Goal: Task Accomplishment & Management: Use online tool/utility

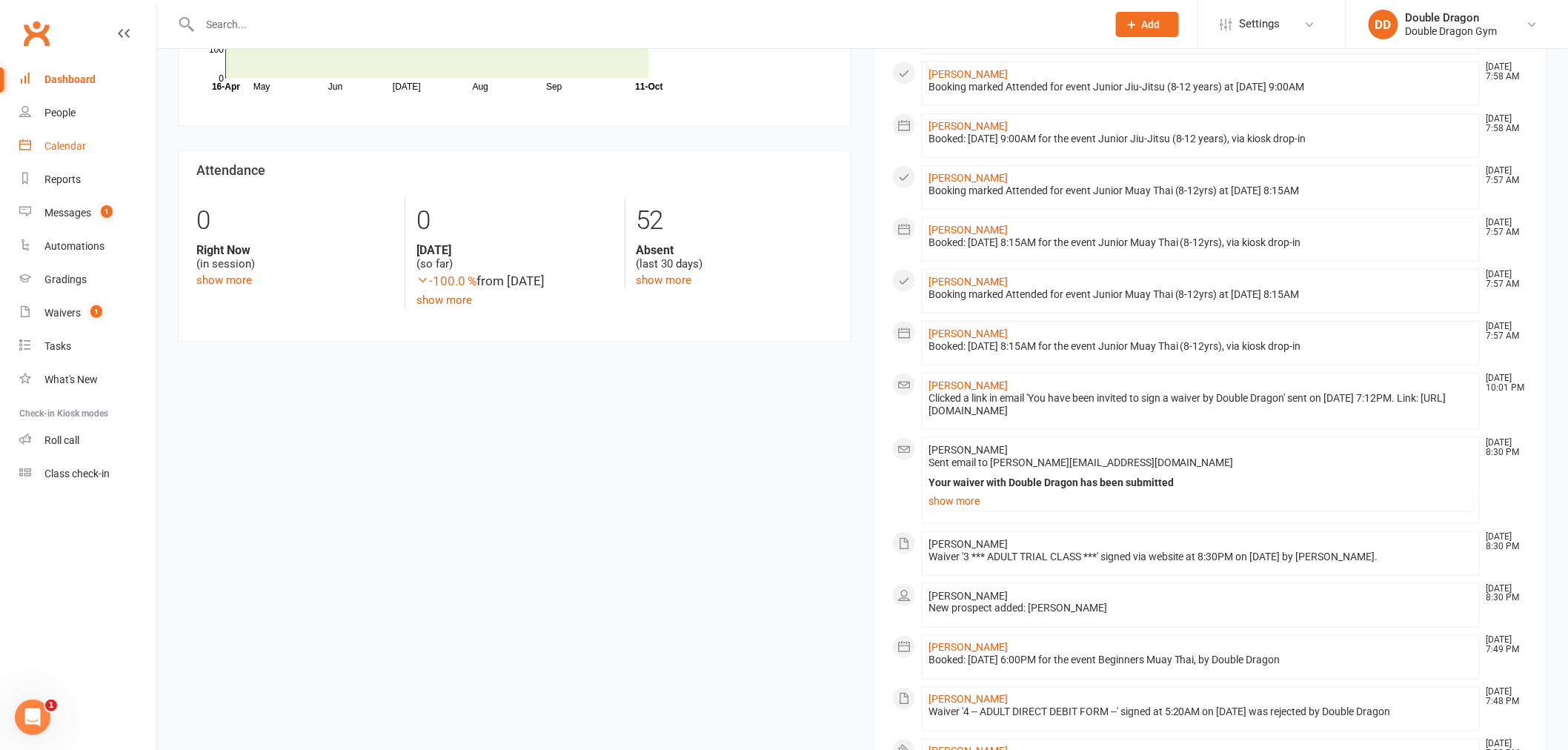
click at [120, 147] on link "Calendar" at bounding box center [88, 146] width 137 height 33
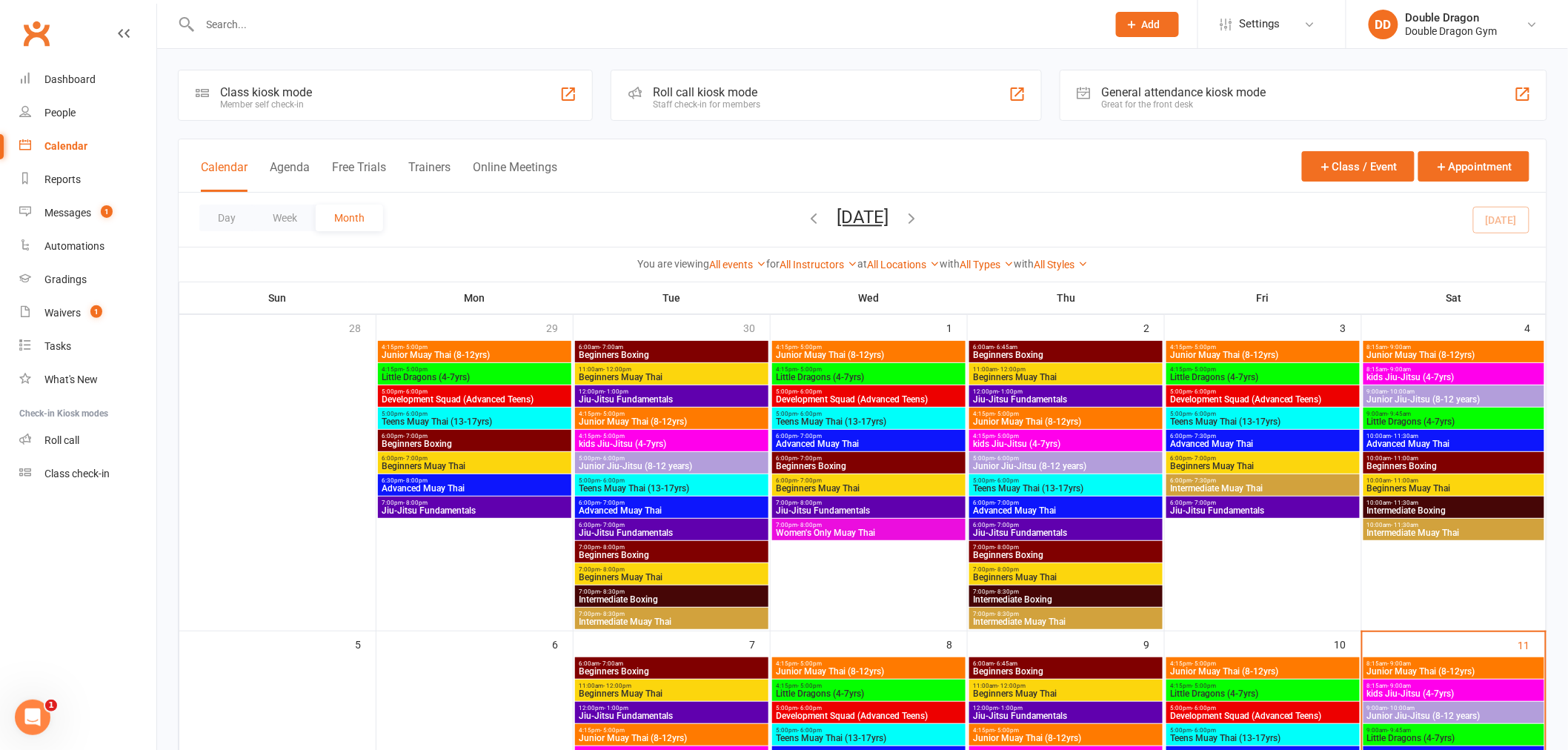
click at [728, 109] on div "Staff check-in for members" at bounding box center [707, 104] width 108 height 11
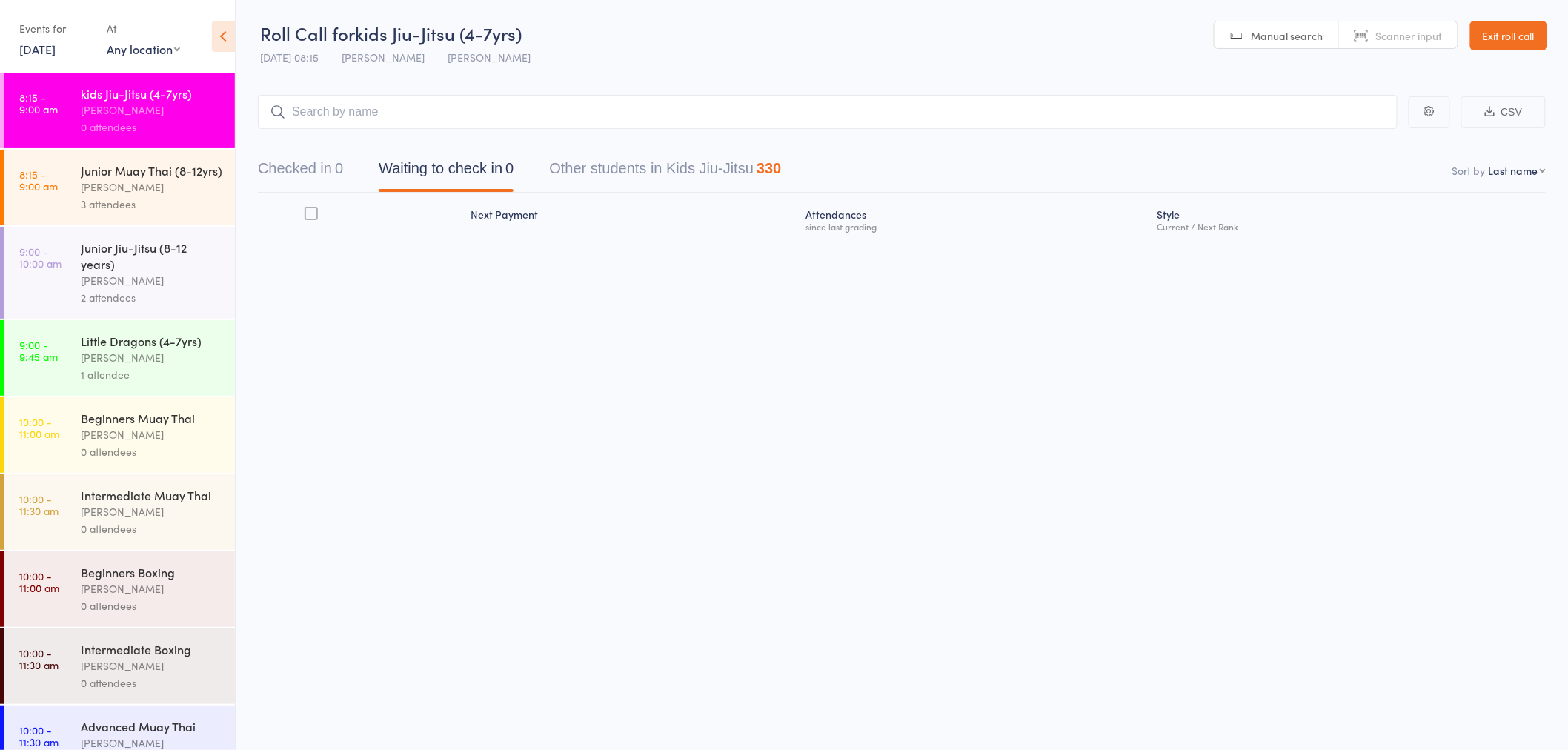
click at [141, 383] on div "1 attendee" at bounding box center [151, 374] width 141 height 17
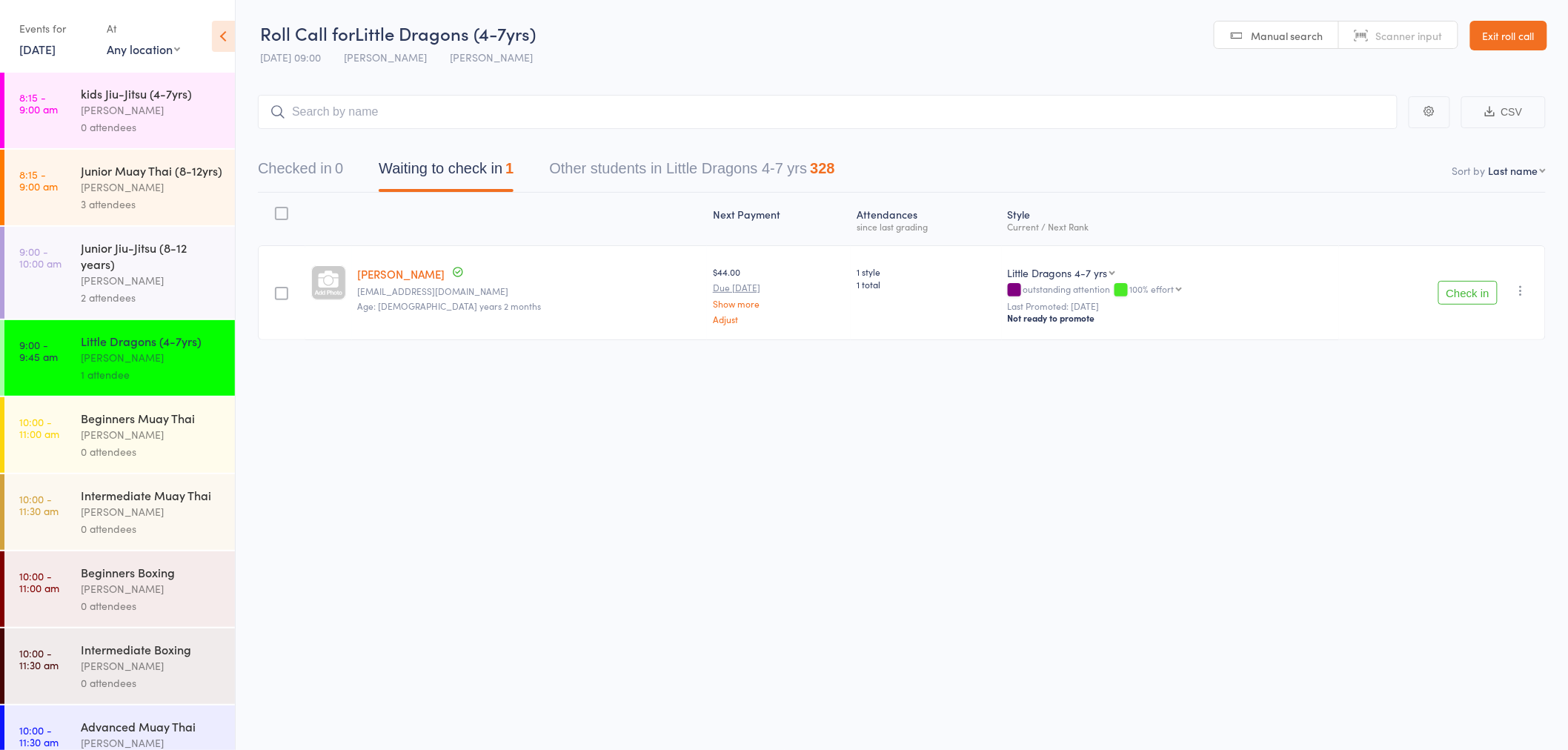
click at [175, 102] on div "[PERSON_NAME]" at bounding box center [151, 110] width 141 height 17
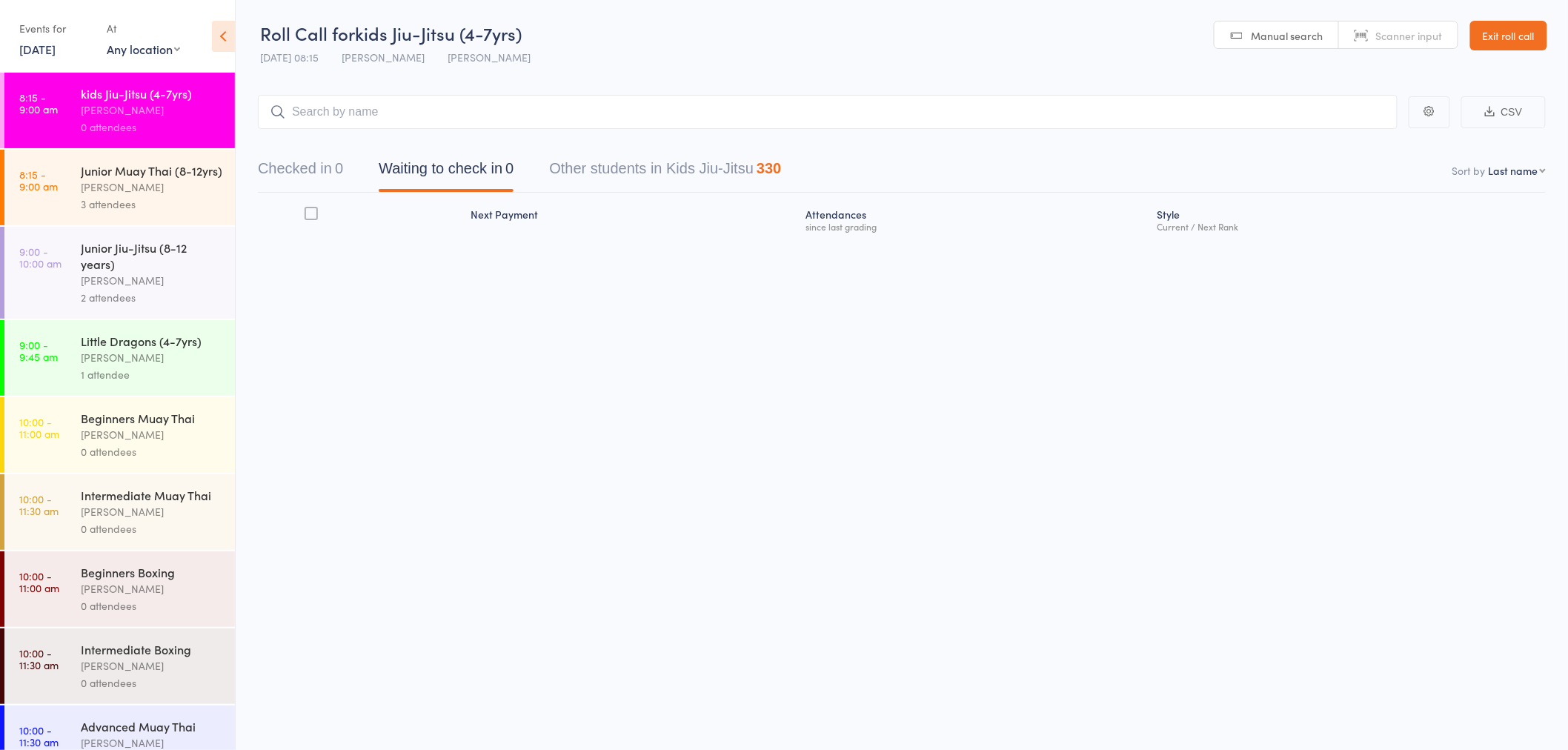
click at [198, 178] on div "Junior Muay Thai (8-12yrs)" at bounding box center [151, 171] width 141 height 17
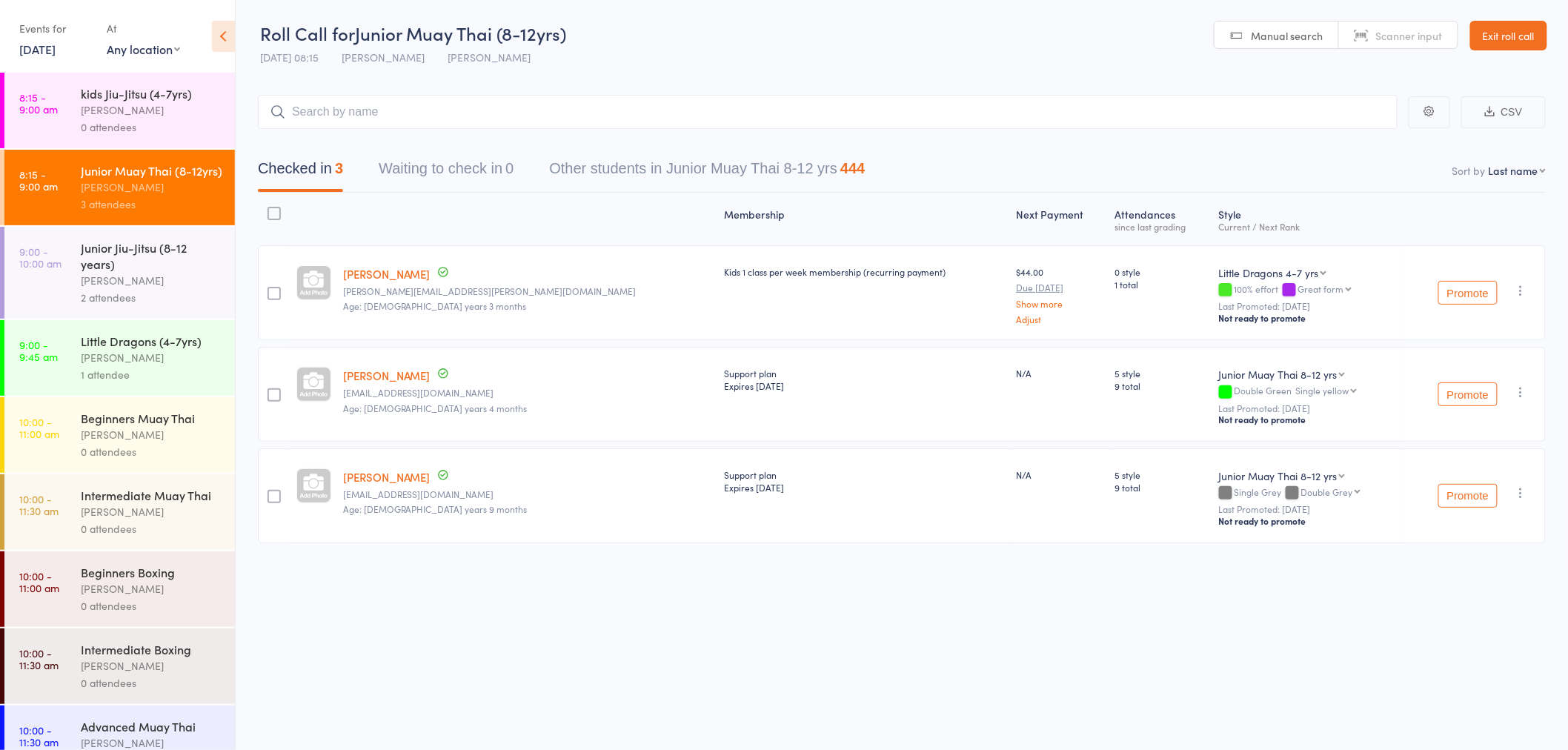
click at [1523, 296] on icon "button" at bounding box center [1521, 290] width 15 height 15
click at [1458, 440] on li "Remove" at bounding box center [1468, 439] width 122 height 20
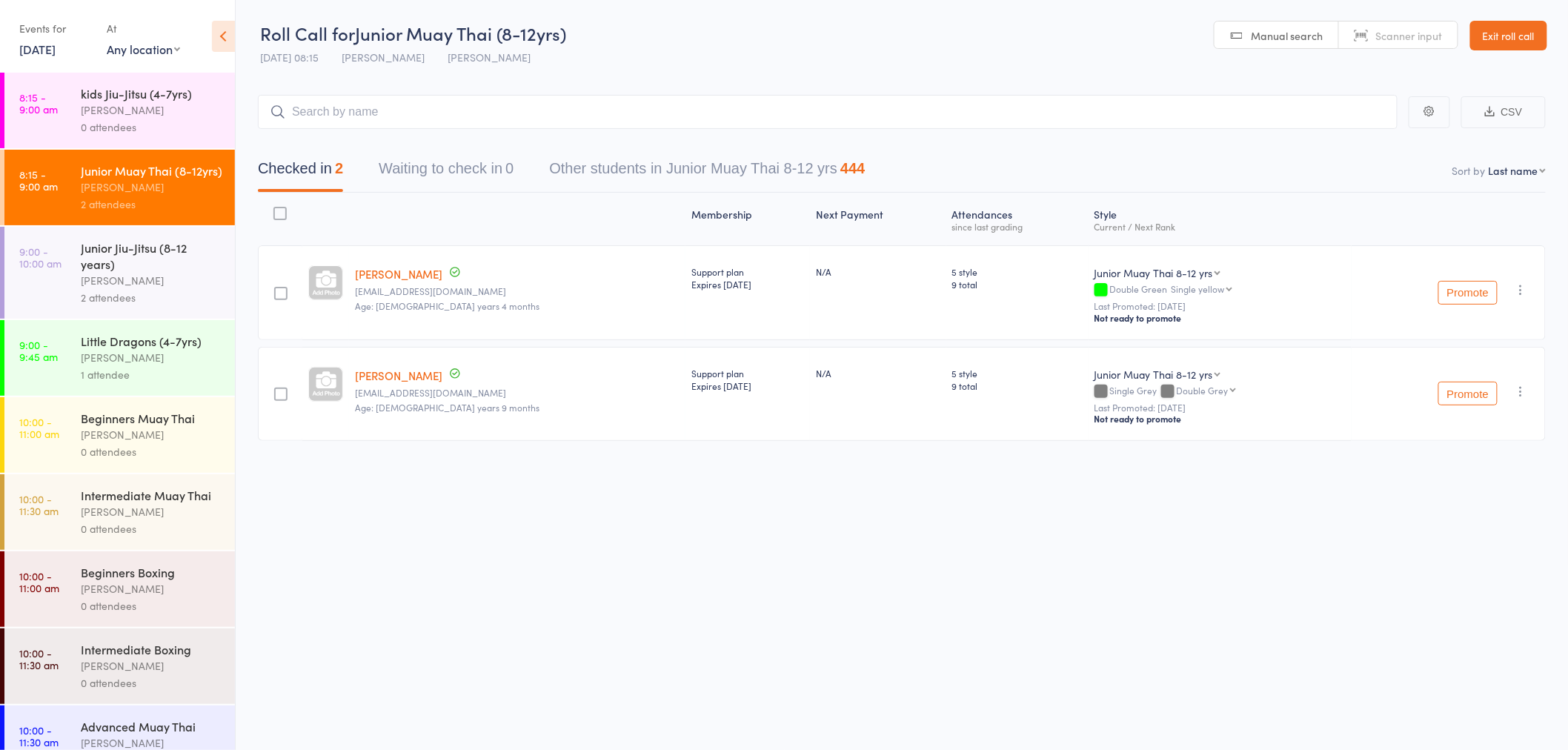
click at [186, 117] on div "[PERSON_NAME]" at bounding box center [151, 110] width 141 height 17
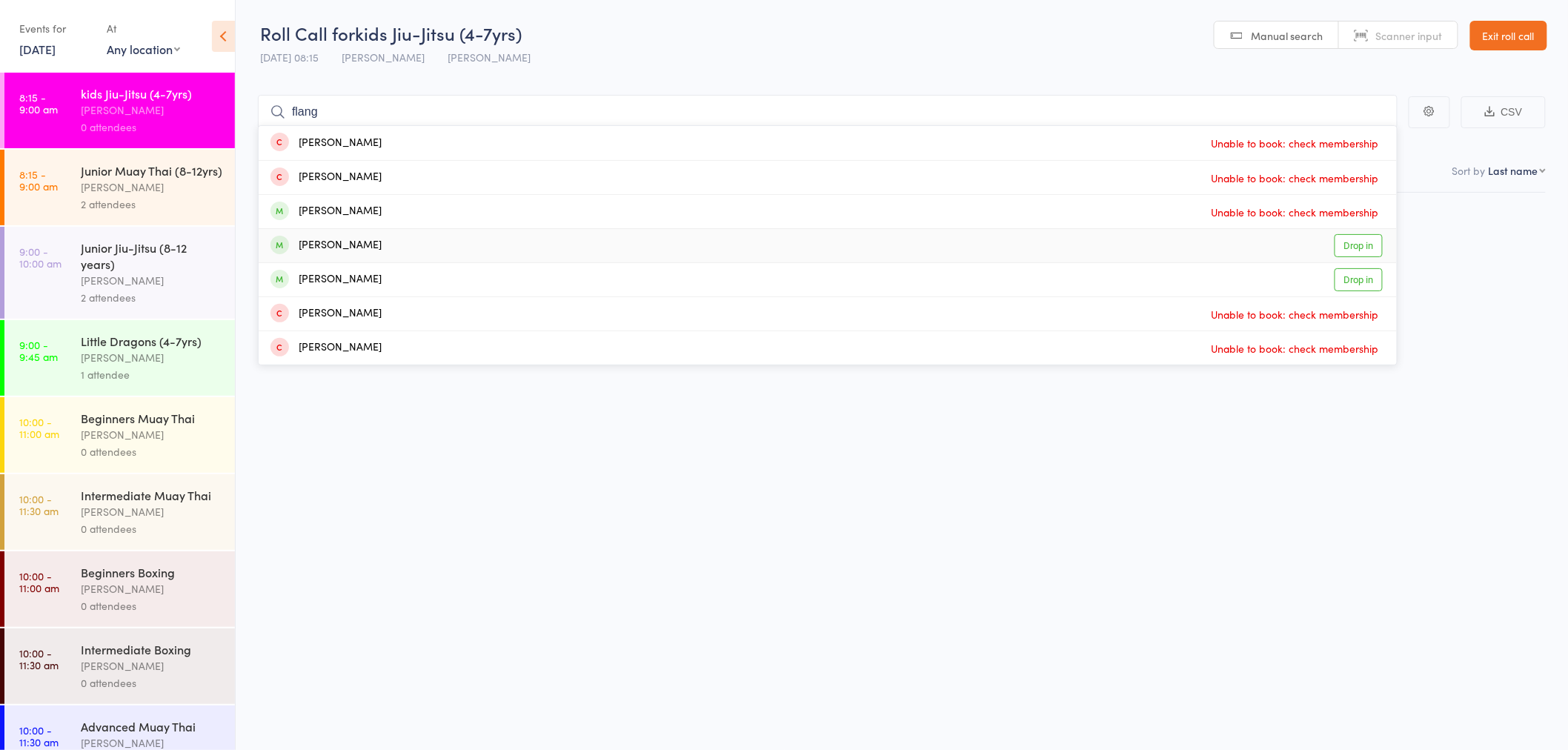
type input "flang"
click at [1344, 248] on link "Drop in" at bounding box center [1358, 245] width 48 height 23
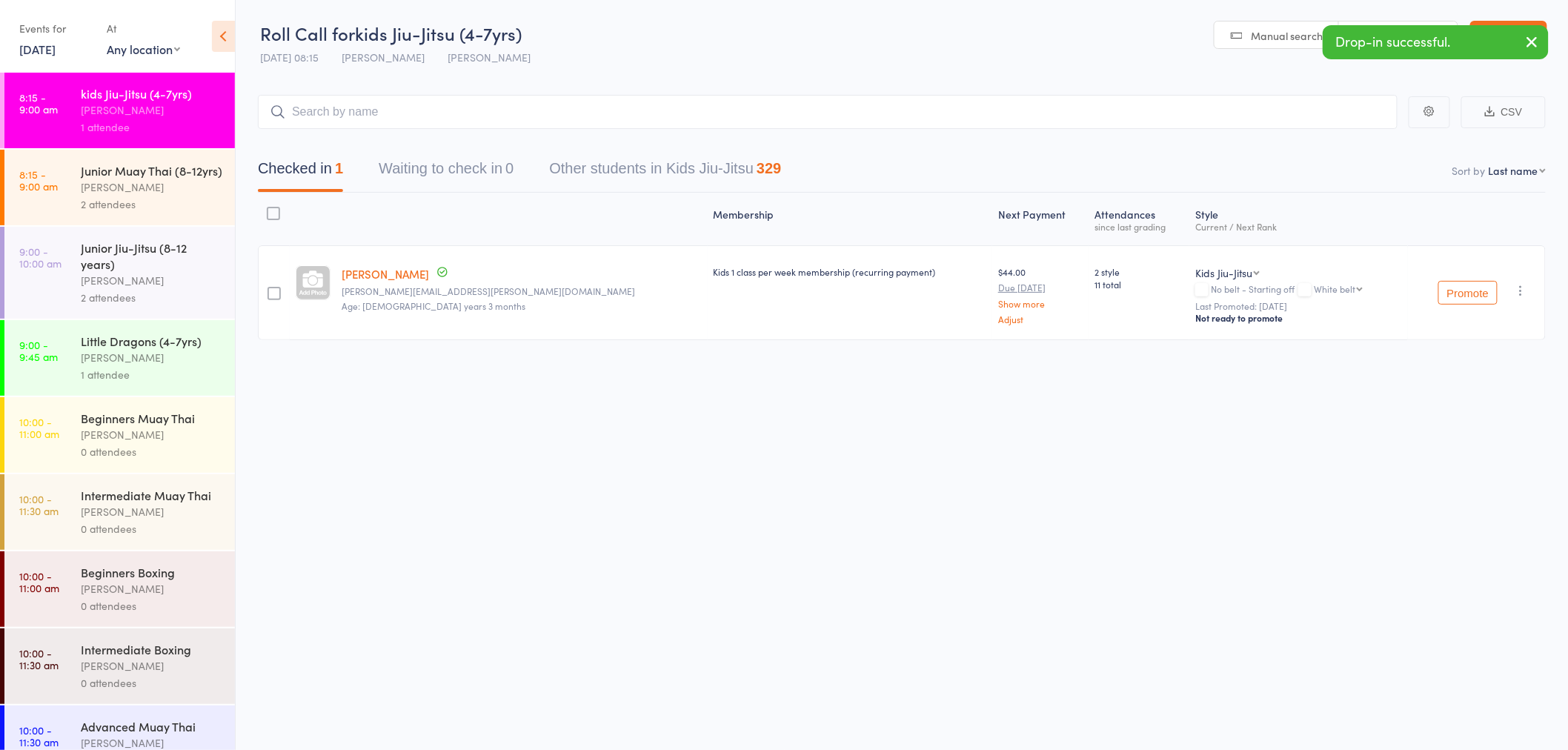
click at [205, 383] on div "1 attendee" at bounding box center [151, 374] width 141 height 17
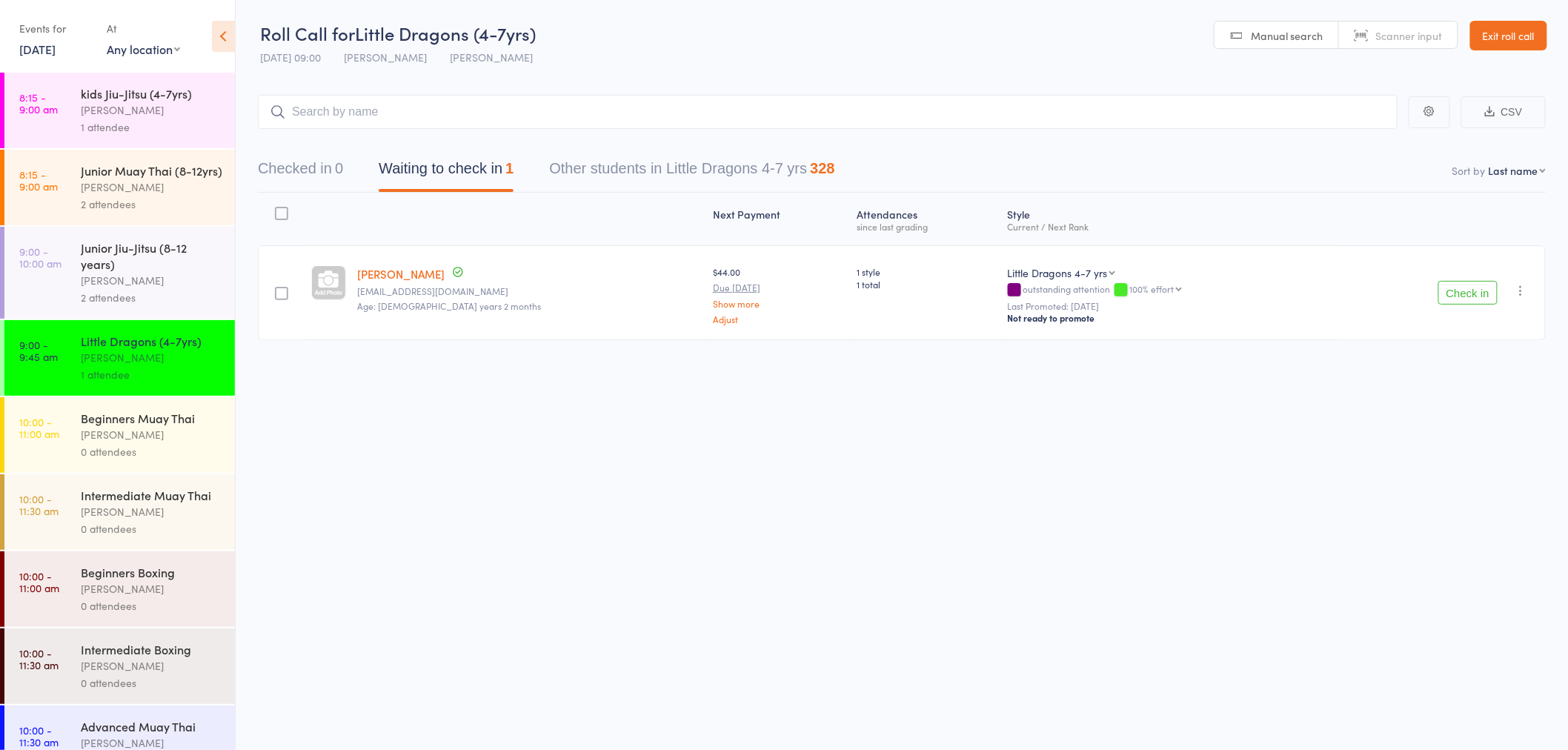
click at [177, 306] on div "2 attendees" at bounding box center [151, 297] width 141 height 17
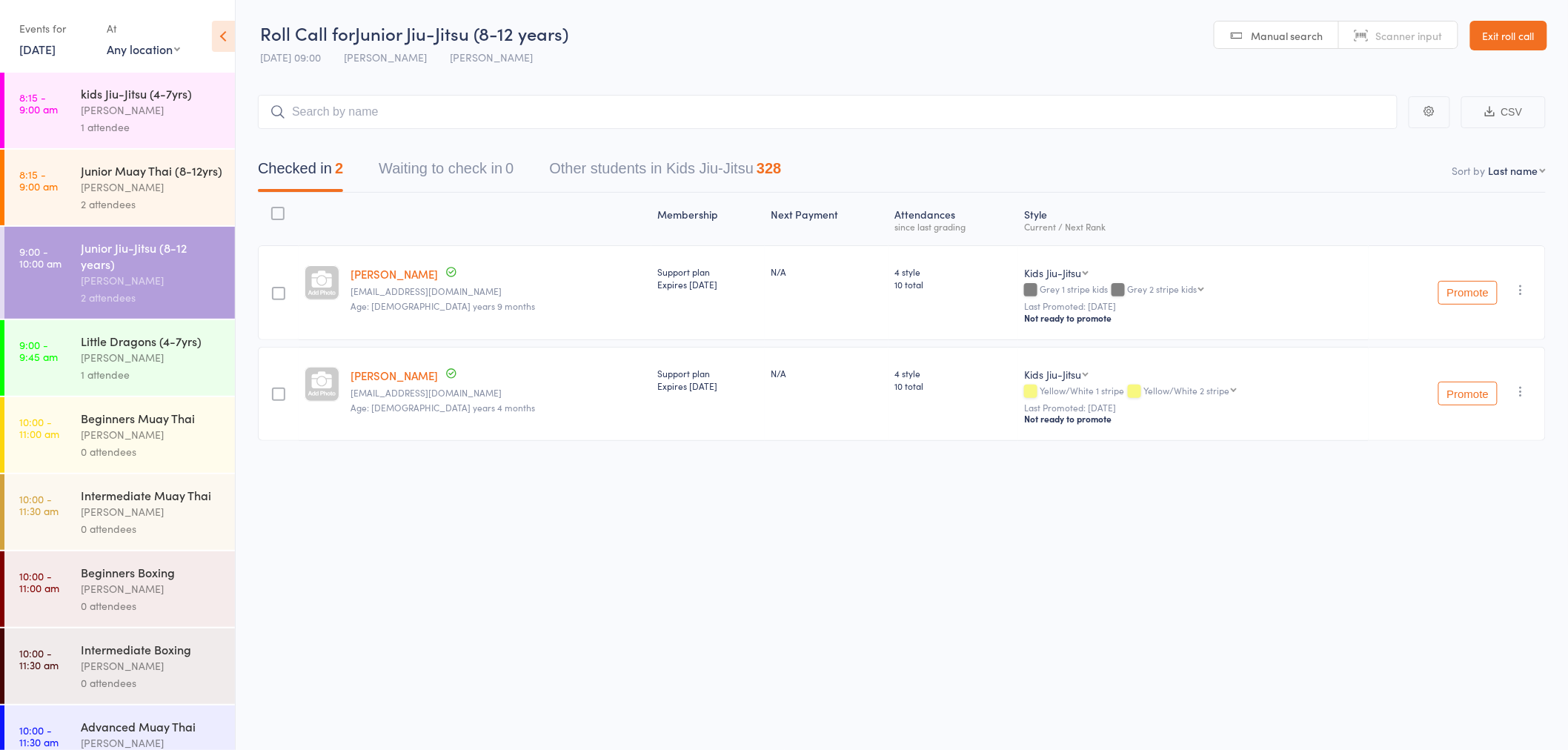
click at [210, 213] on div "Junior Muay Thai (8-12yrs) rowan sangster 2 attendees" at bounding box center [157, 187] width 154 height 75
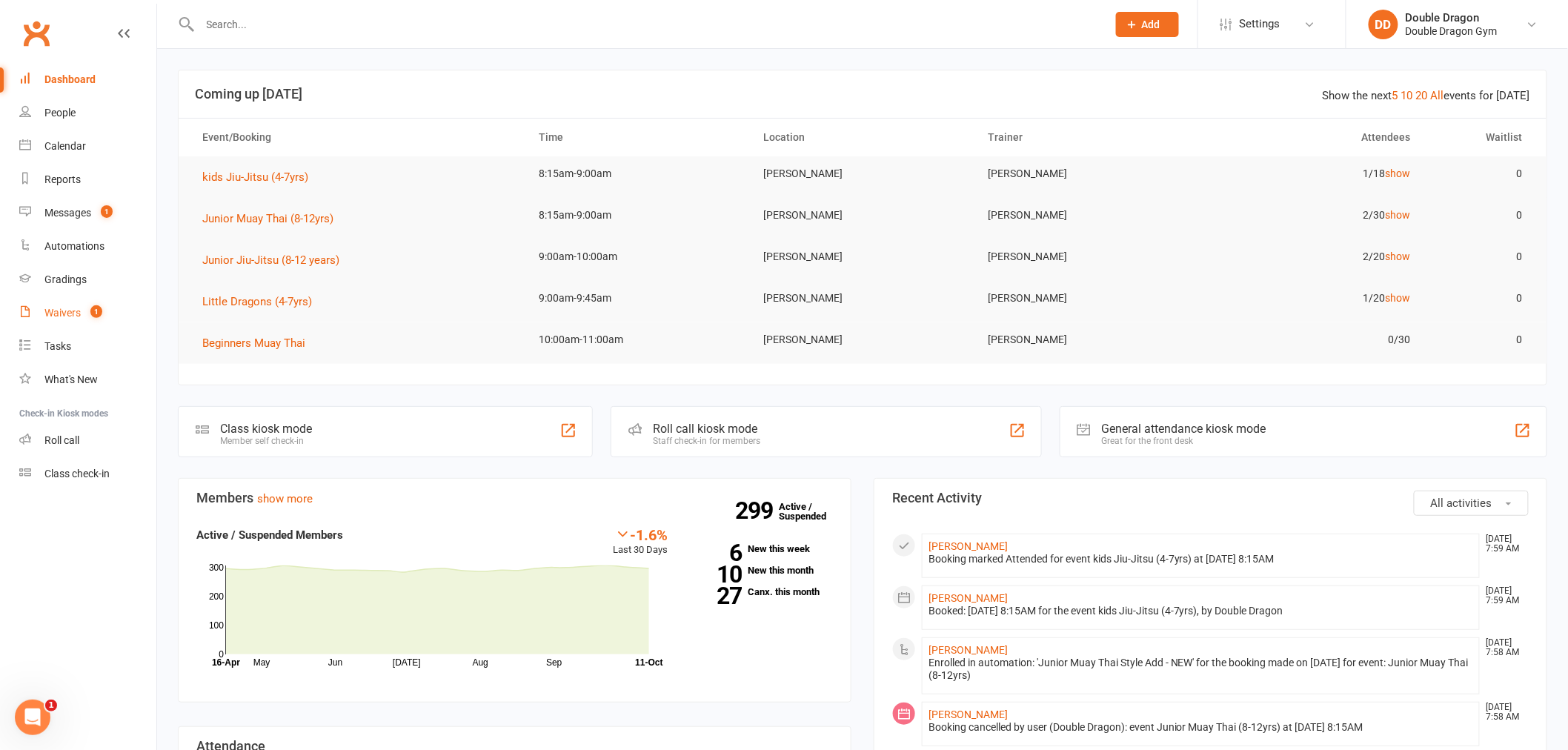
click at [91, 319] on link "Waivers 1" at bounding box center [88, 313] width 137 height 33
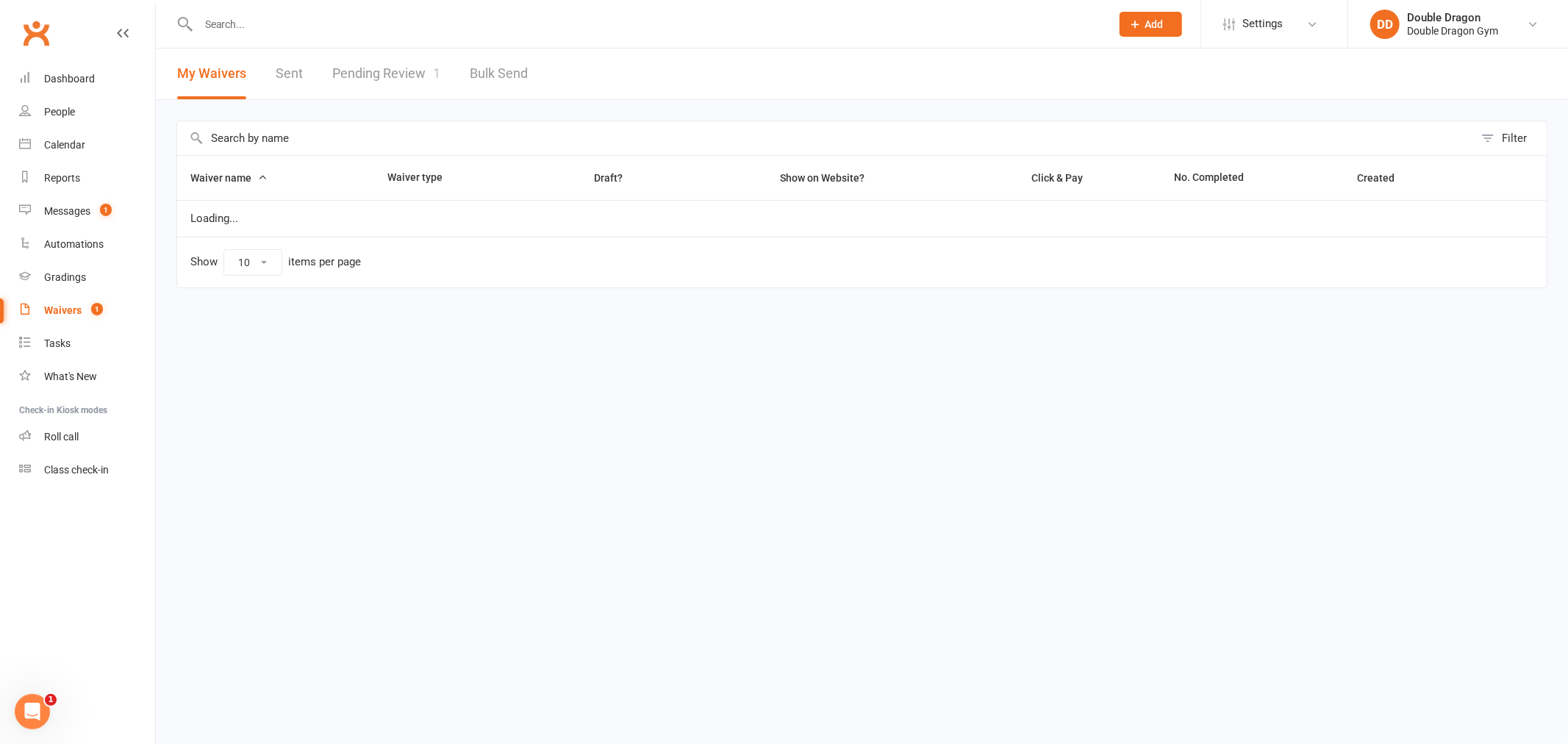
click at [384, 75] on link "Pending Review 1" at bounding box center [386, 74] width 108 height 51
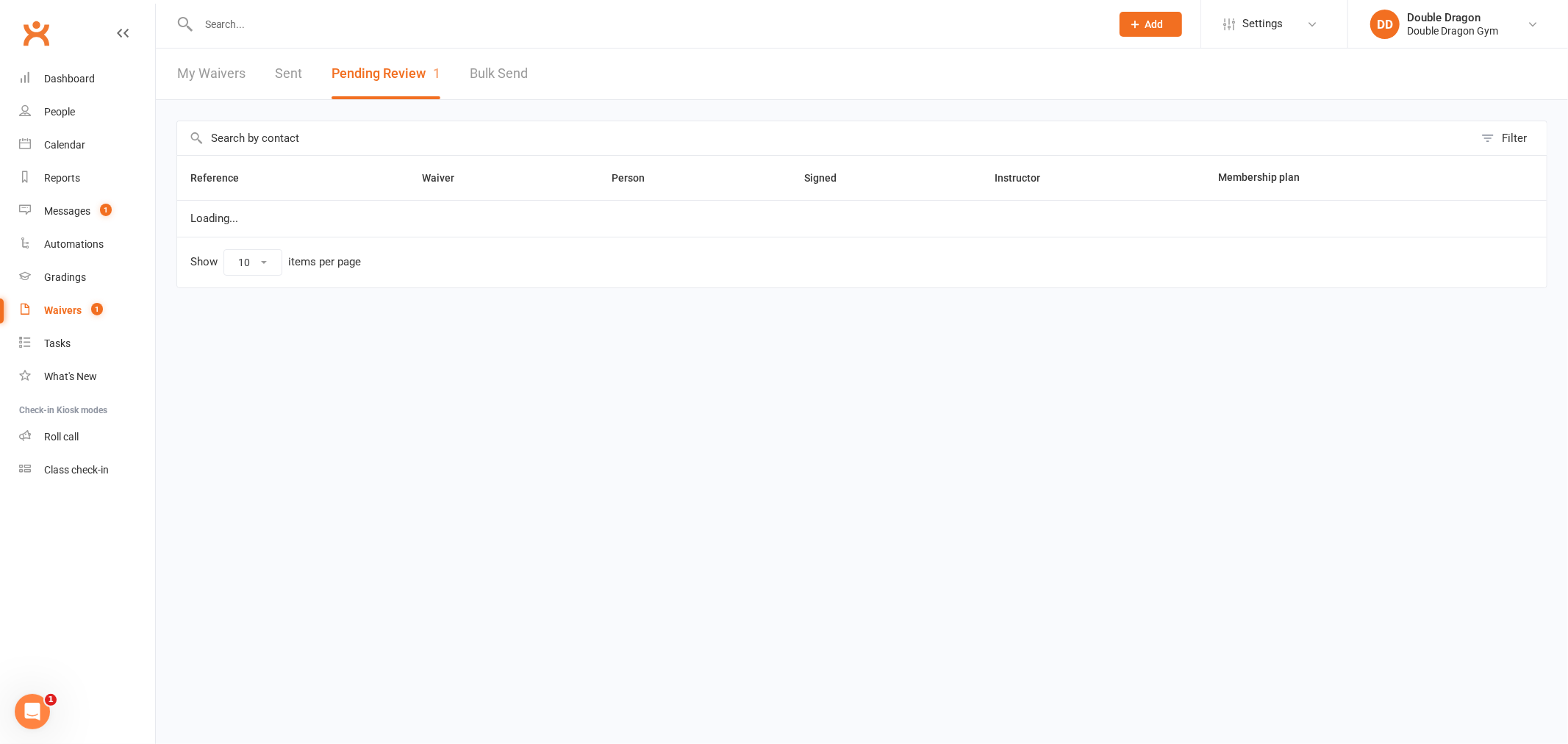
select select "100"
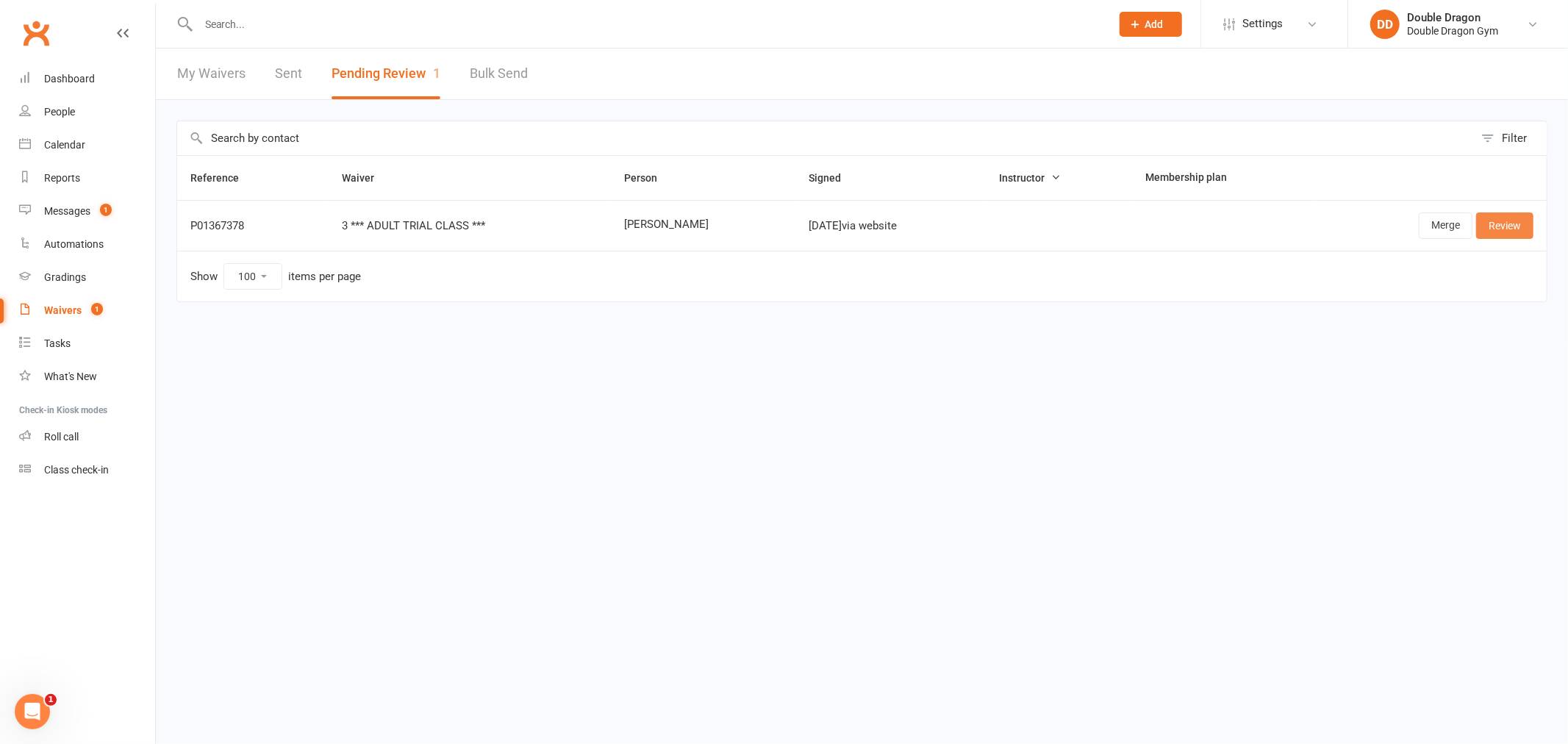
click at [1516, 225] on link "Review" at bounding box center [1504, 225] width 57 height 26
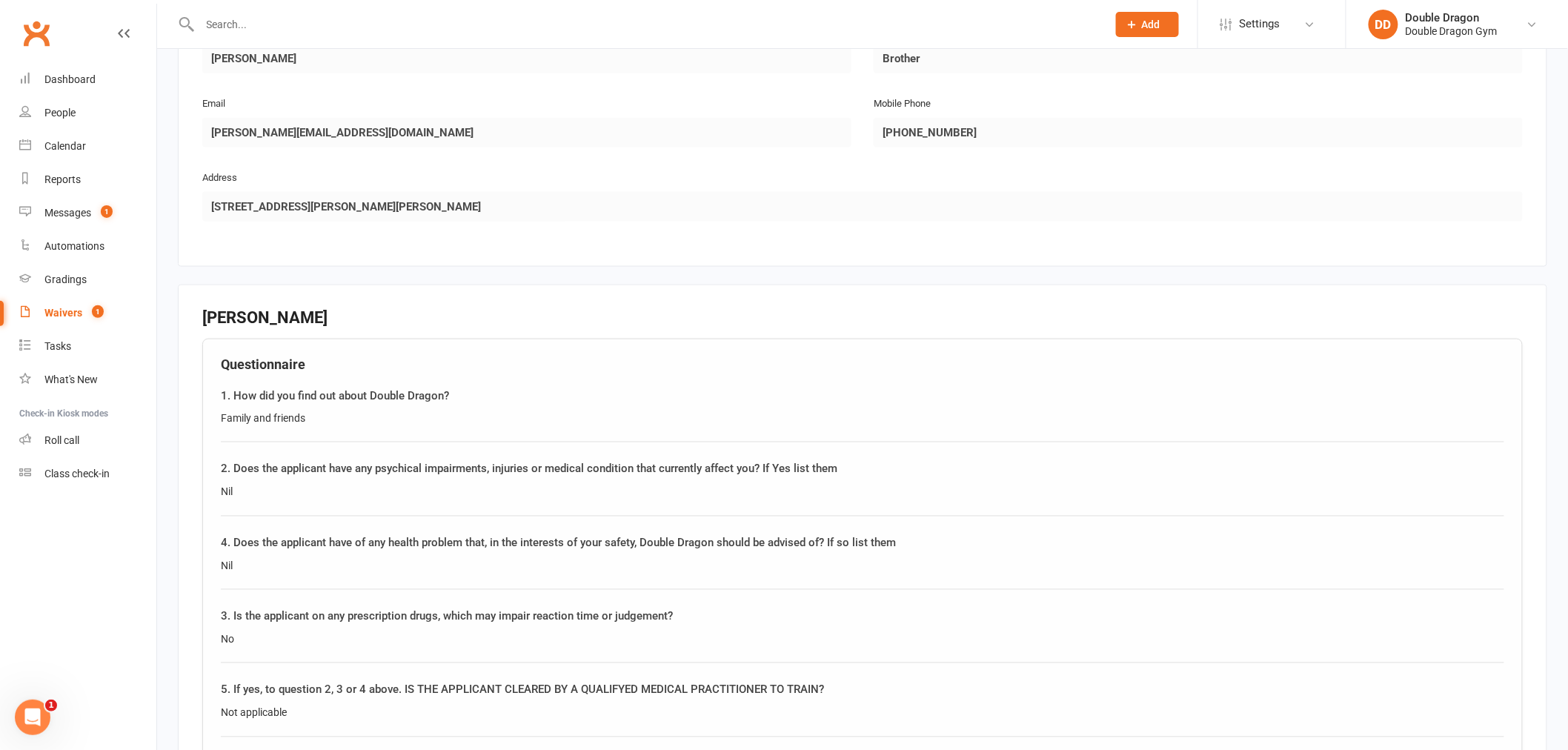
scroll to position [329, 0]
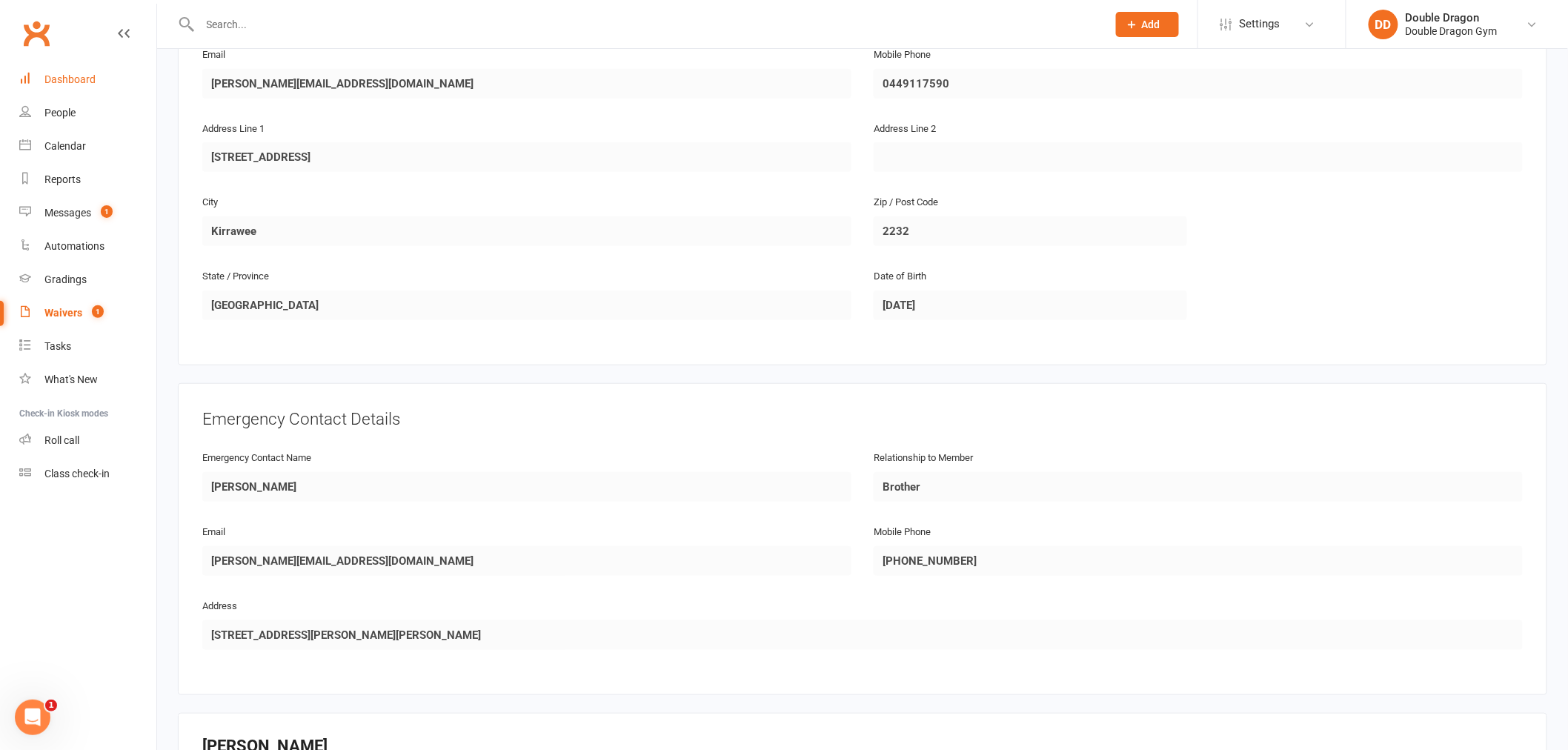
click at [112, 86] on link "Dashboard" at bounding box center [88, 79] width 137 height 33
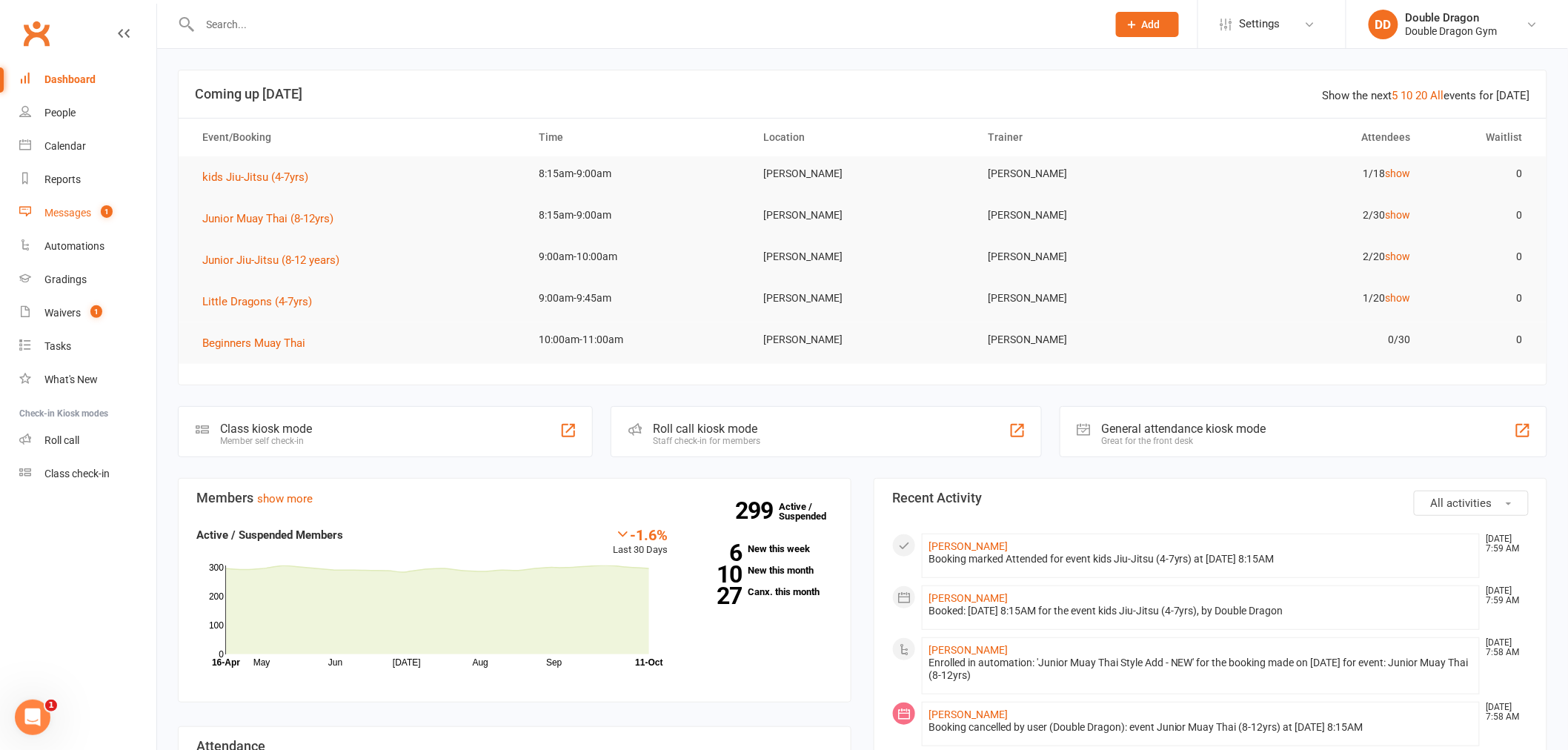
click at [50, 210] on div "Messages" at bounding box center [68, 213] width 47 height 12
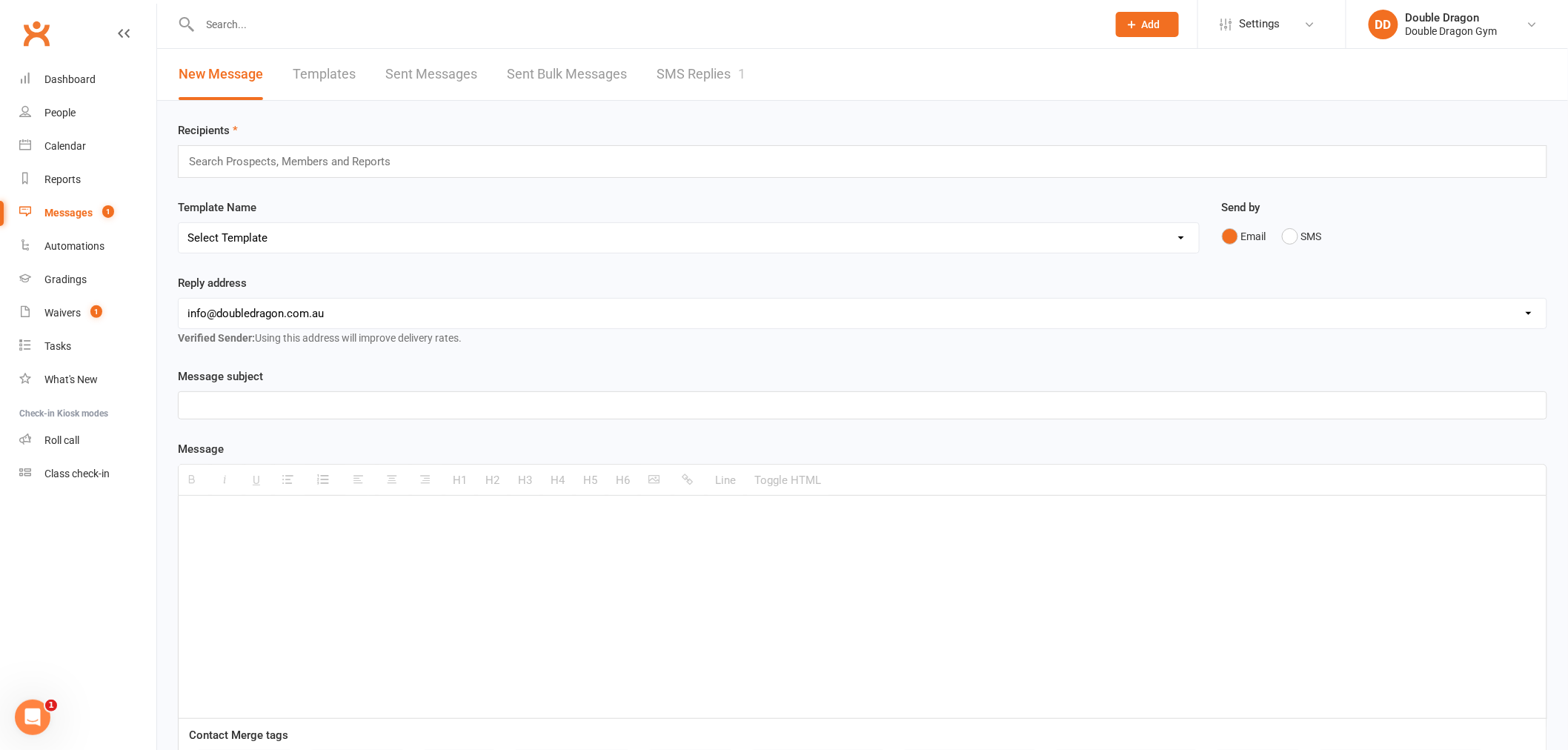
click at [699, 69] on link "SMS Replies 1" at bounding box center [701, 75] width 89 height 51
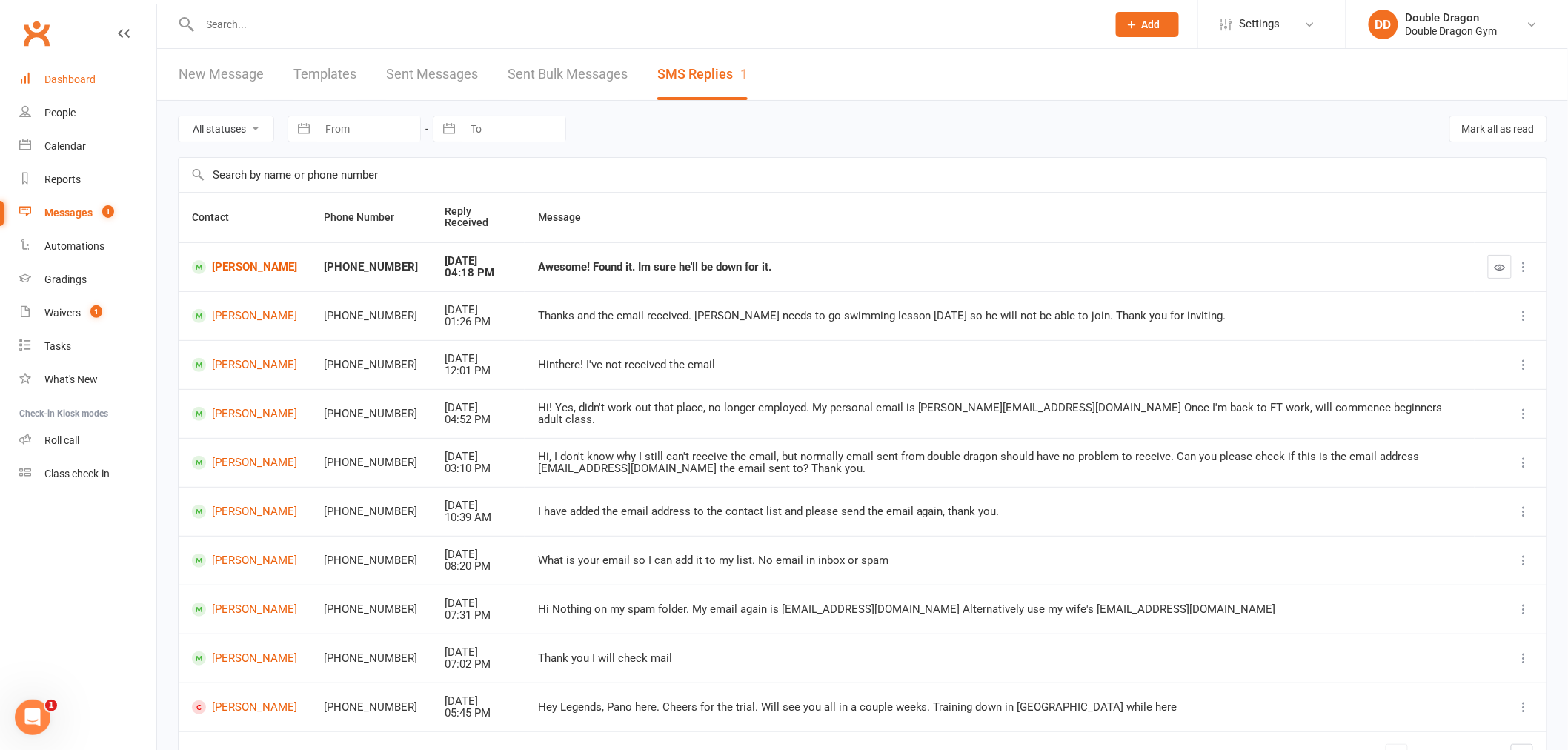
click at [111, 75] on link "Dashboard" at bounding box center [88, 79] width 137 height 33
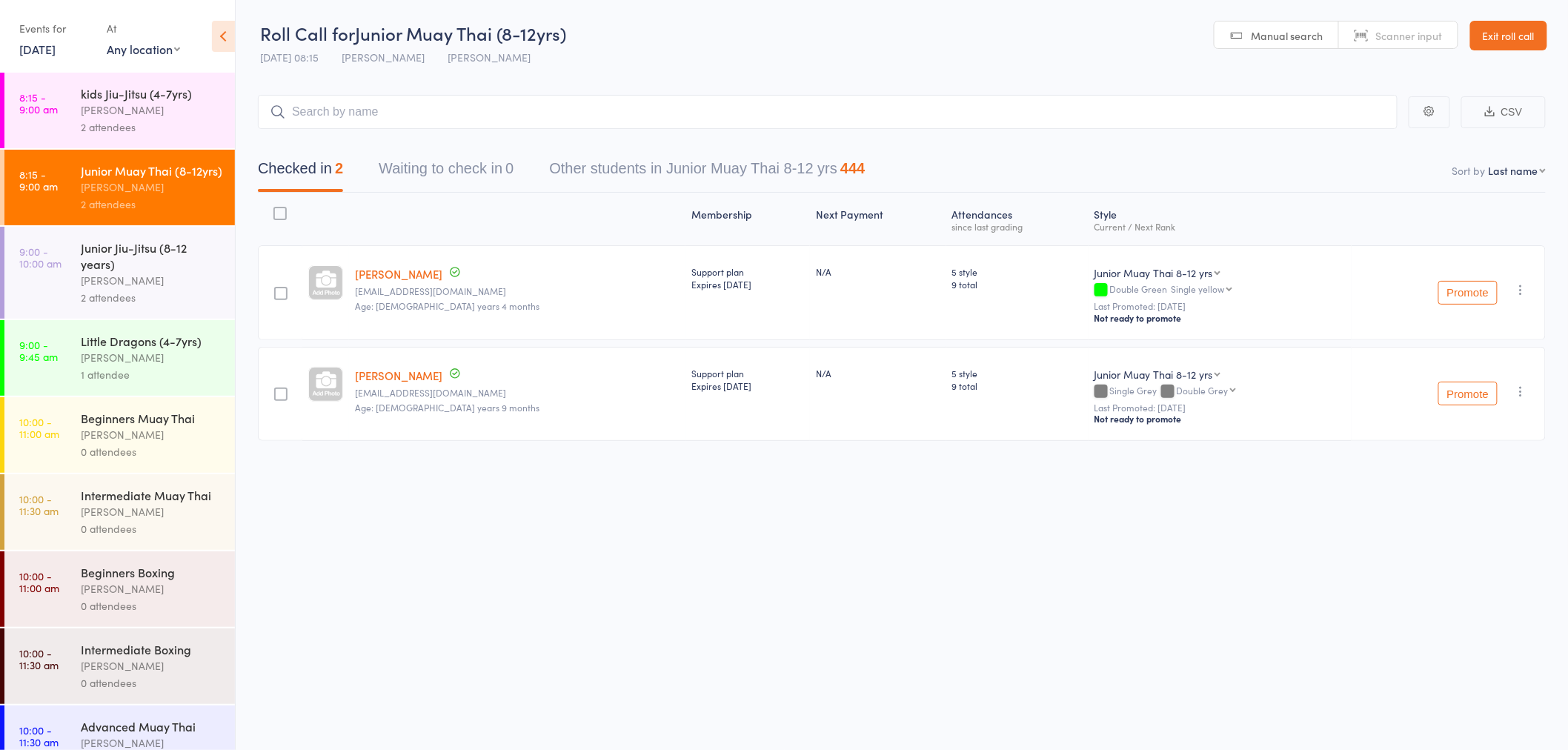
click at [162, 120] on div "2 attendees" at bounding box center [151, 126] width 141 height 17
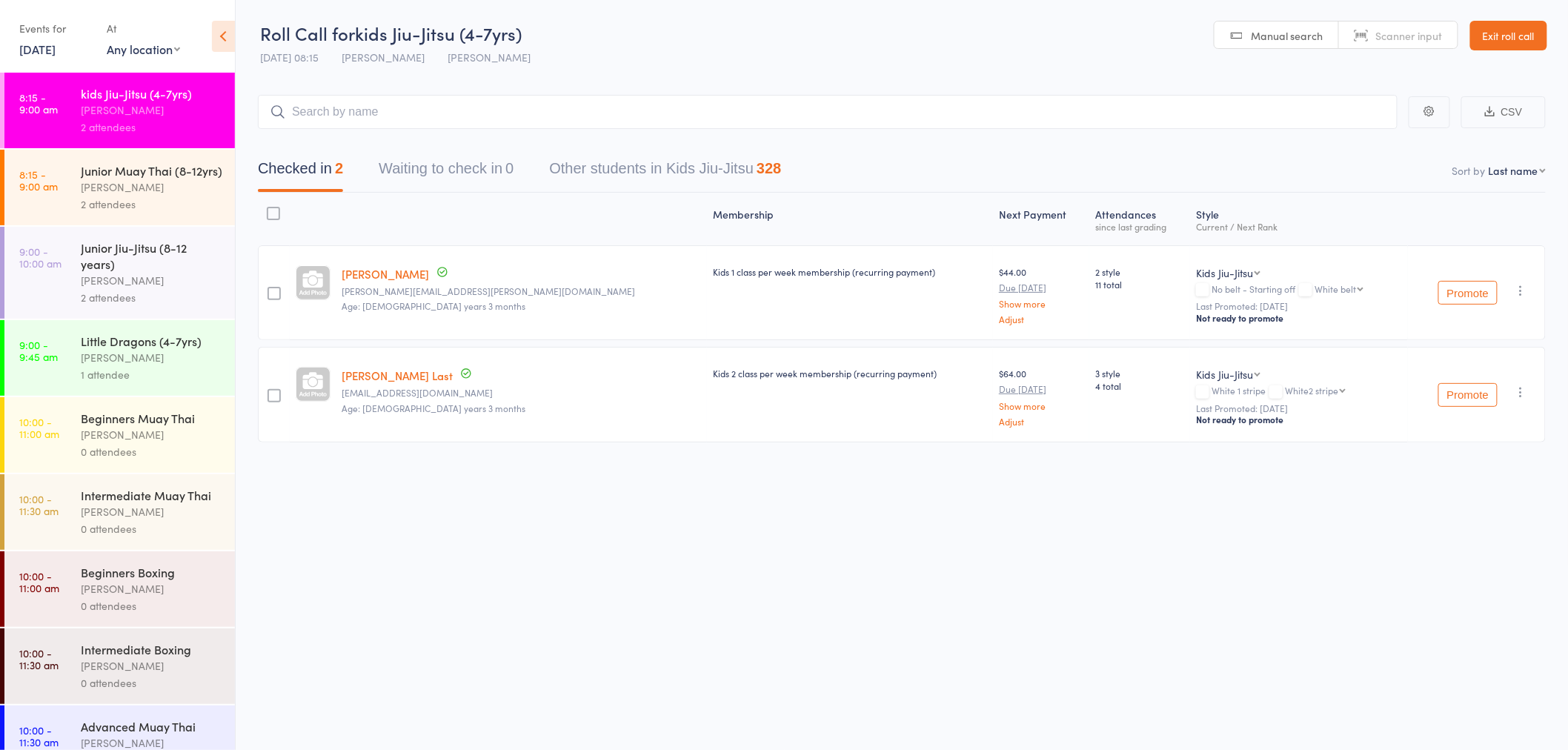
click at [177, 213] on div "2 attendees" at bounding box center [151, 204] width 141 height 17
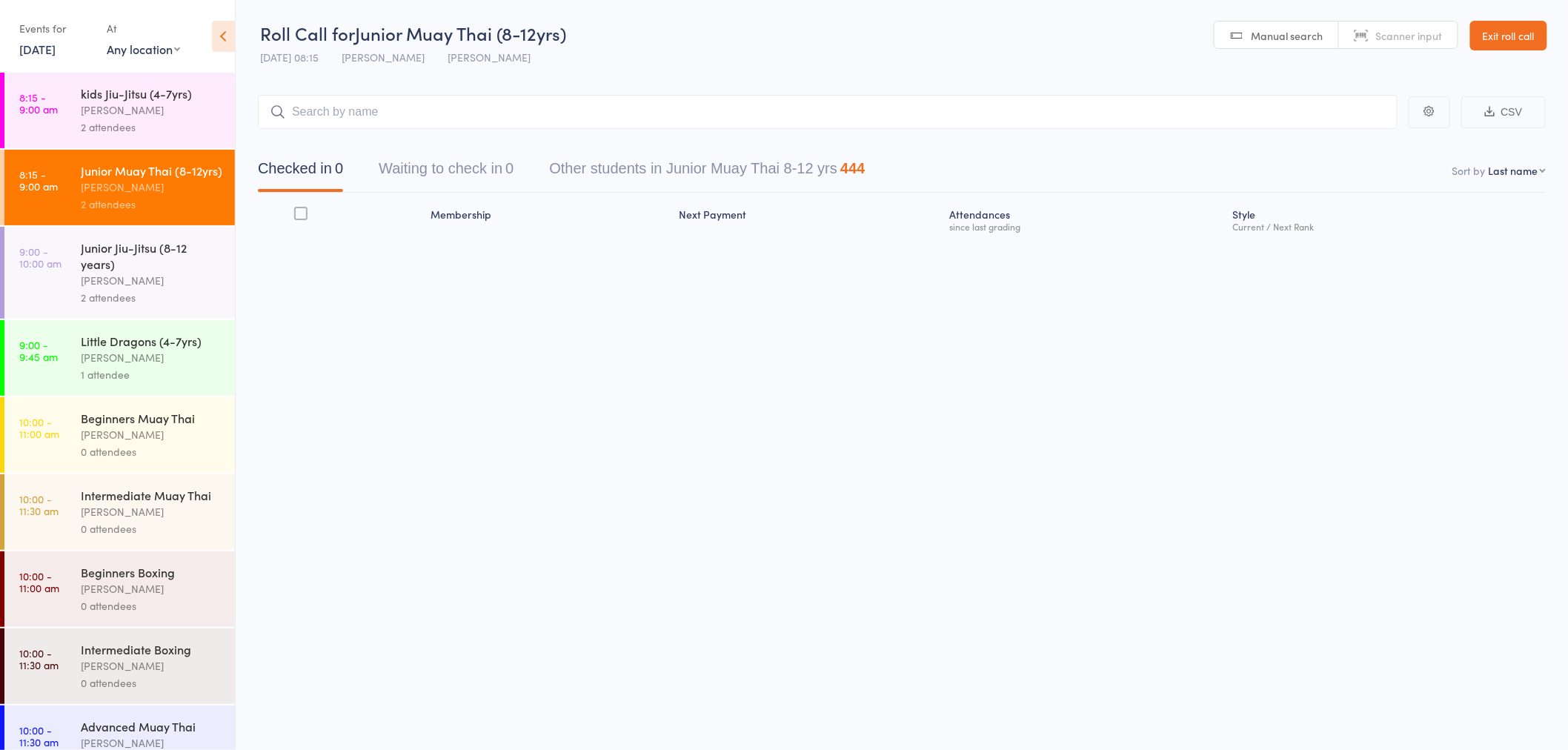
click at [183, 123] on div "2 attendees" at bounding box center [151, 126] width 141 height 17
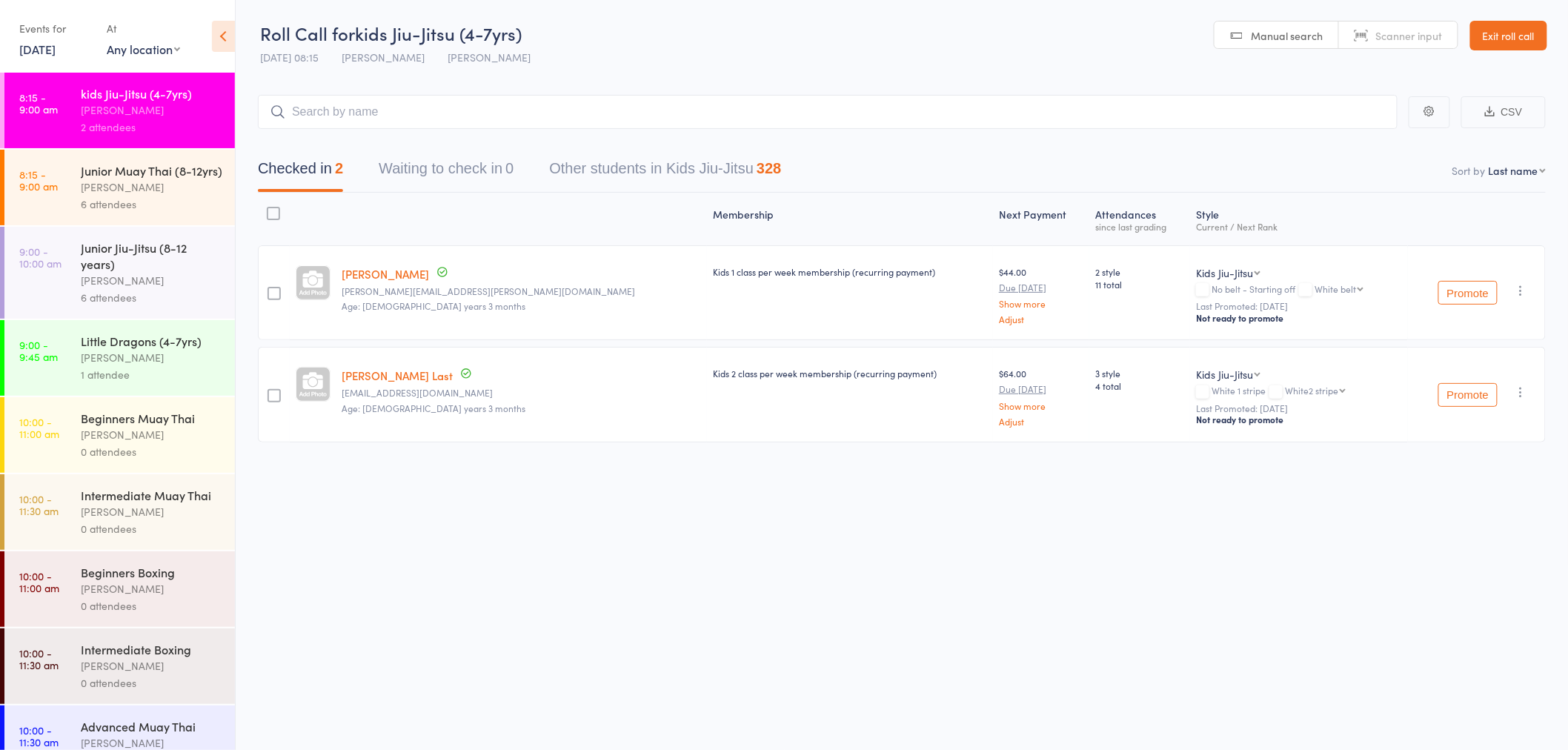
drag, startPoint x: 0, startPoint y: 0, endPoint x: 189, endPoint y: 202, distance: 276.6
click at [189, 196] on div "[PERSON_NAME]" at bounding box center [151, 186] width 141 height 17
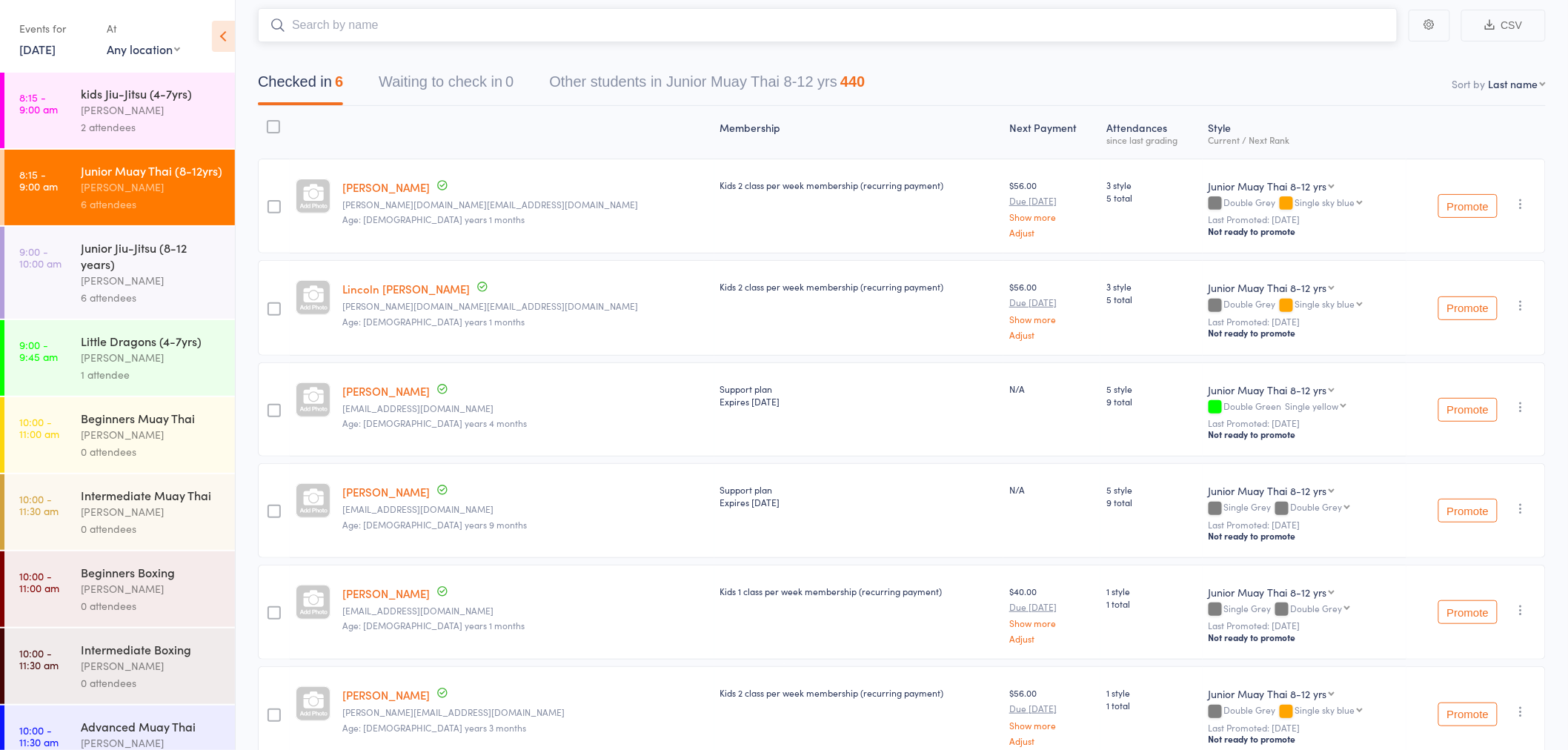
scroll to position [161, 0]
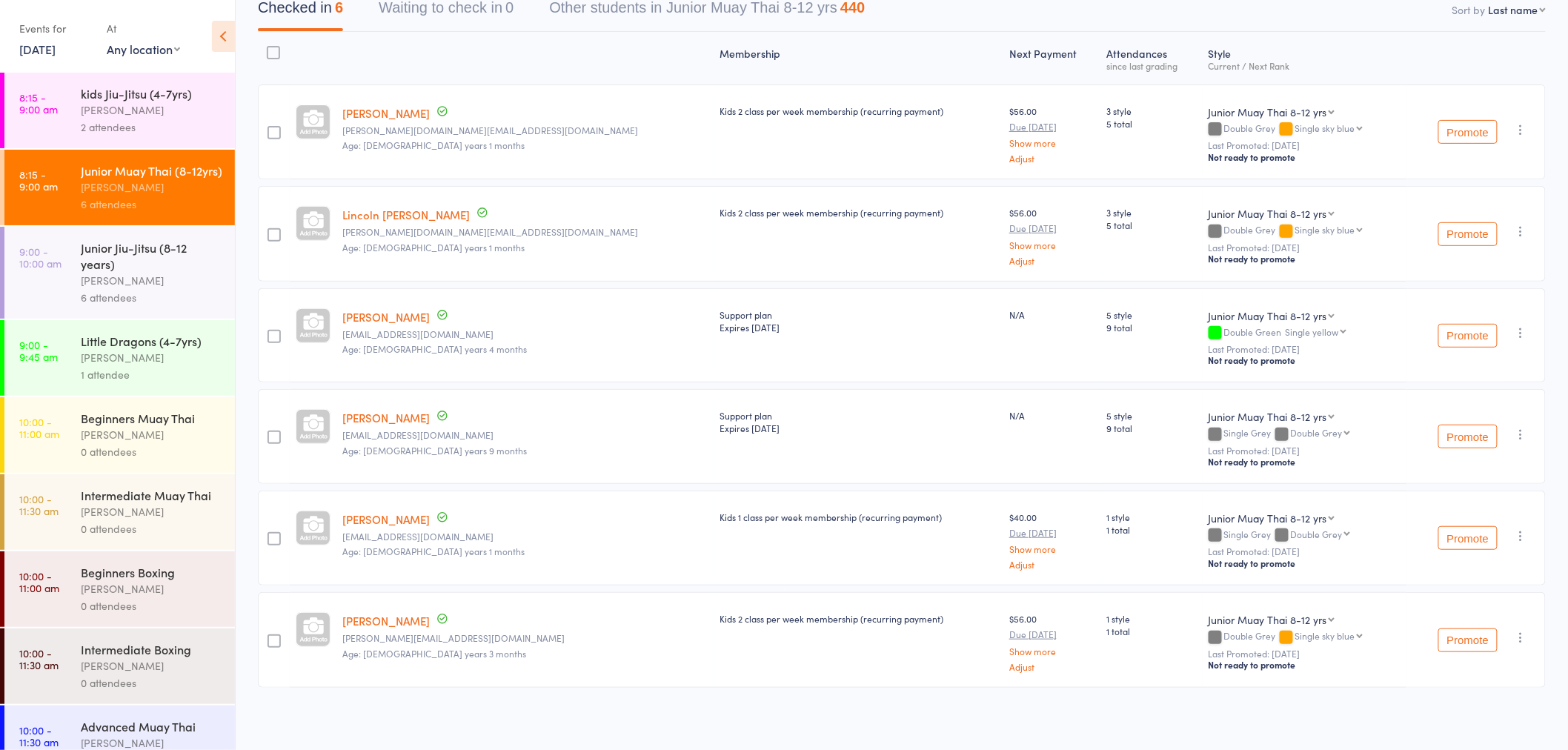
click at [206, 306] on div "6 attendees" at bounding box center [151, 297] width 141 height 17
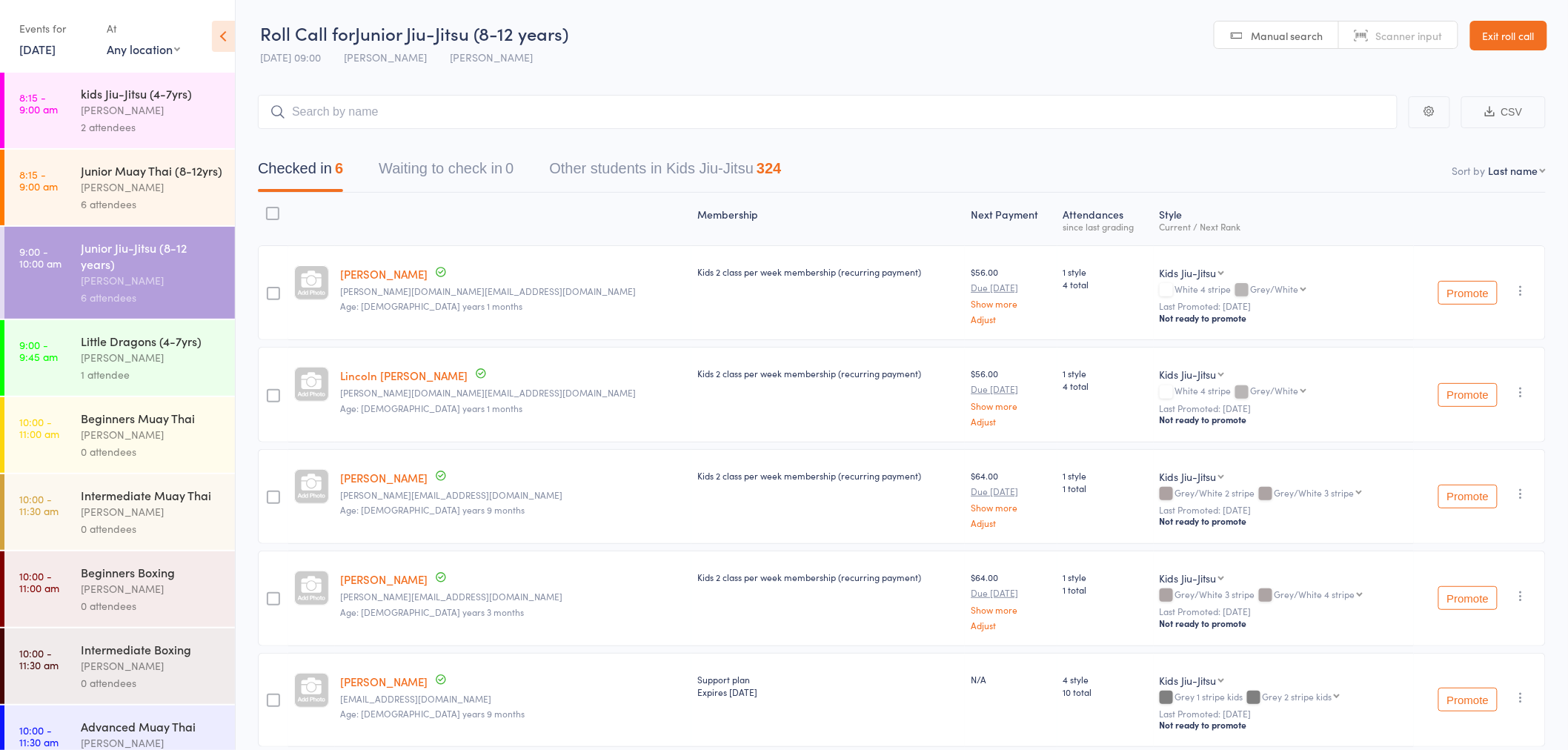
click at [149, 213] on div "6 attendees" at bounding box center [151, 204] width 141 height 17
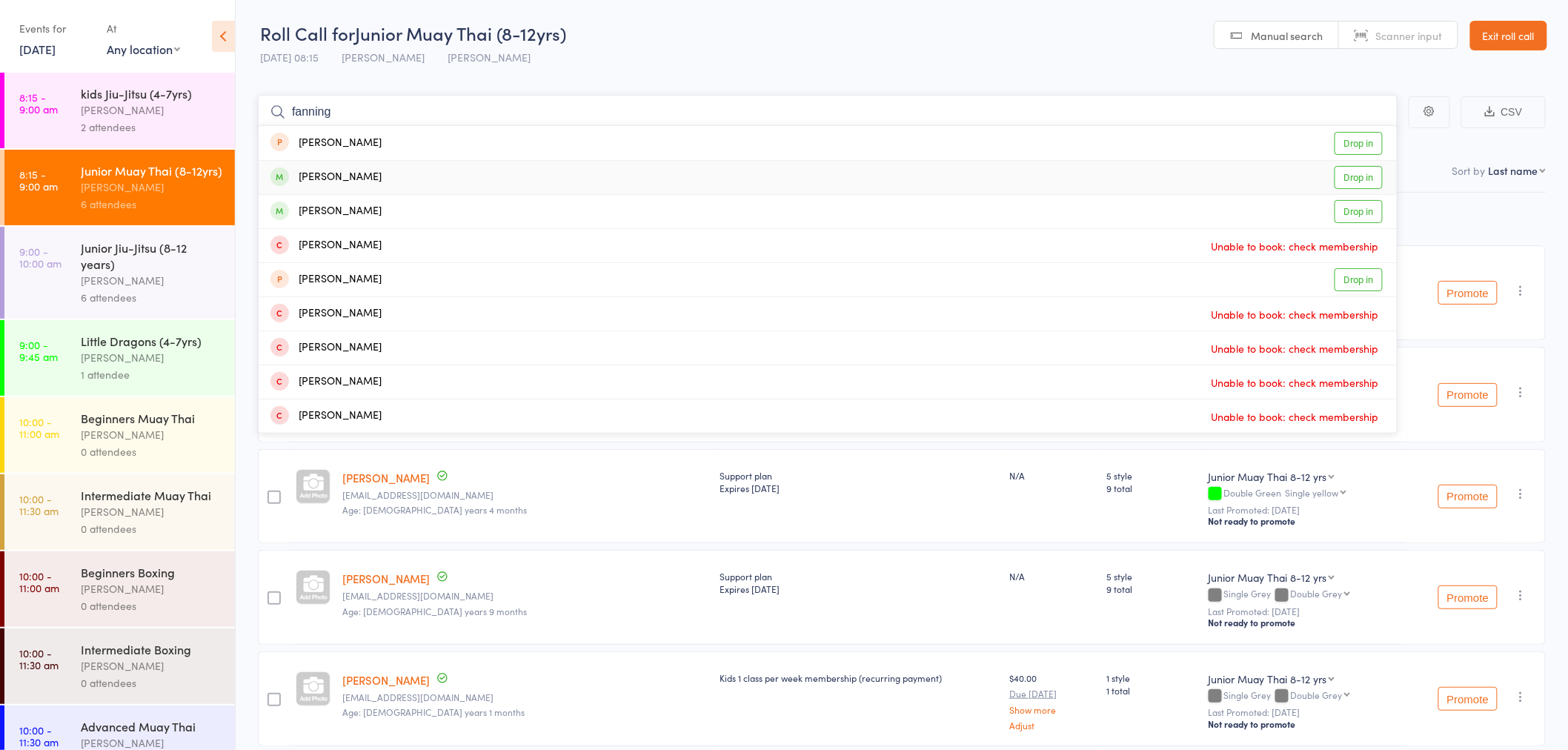
type input "fanning"
click at [1352, 176] on link "Drop in" at bounding box center [1358, 176] width 48 height 23
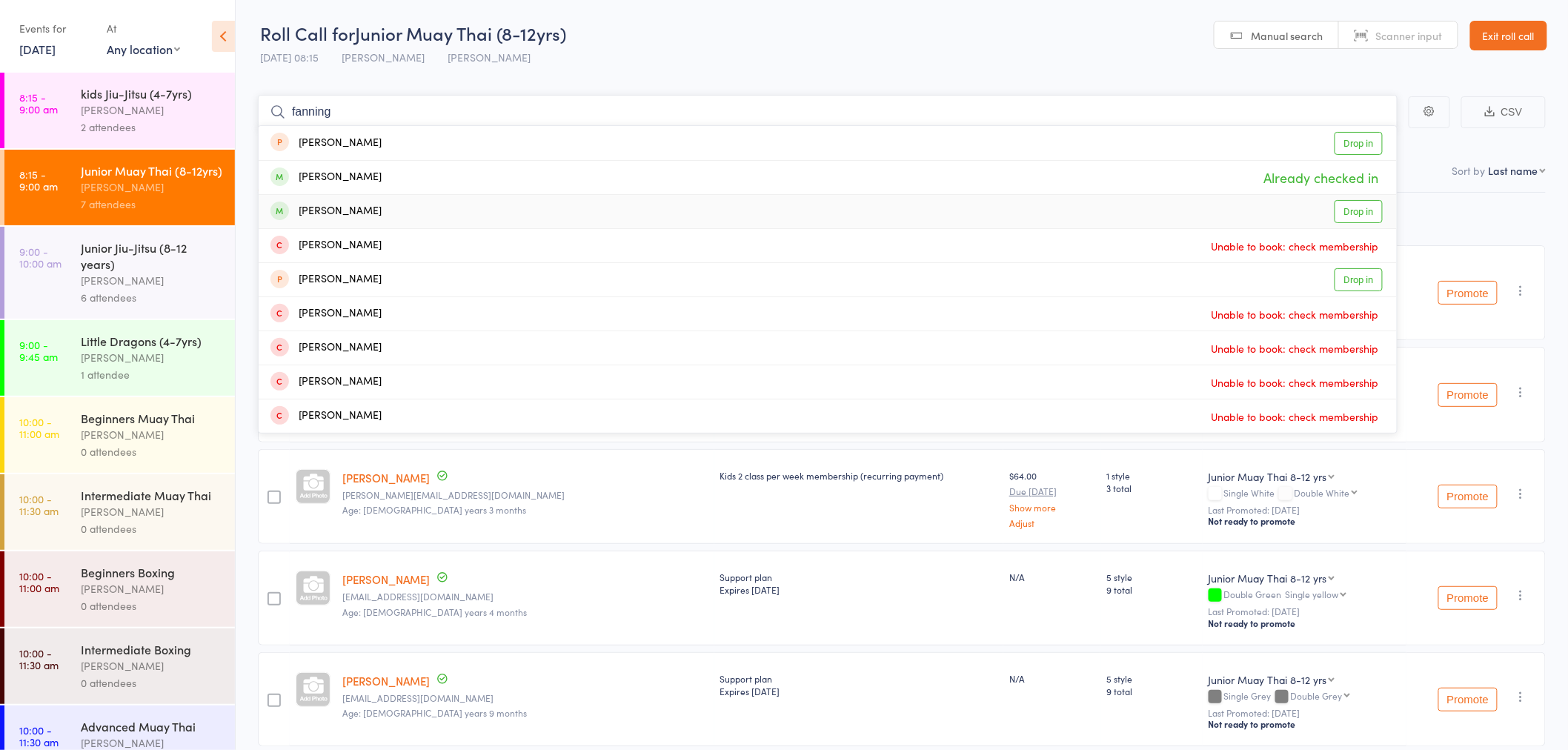
type input "fanning"
click at [1358, 219] on link "Drop in" at bounding box center [1358, 211] width 48 height 23
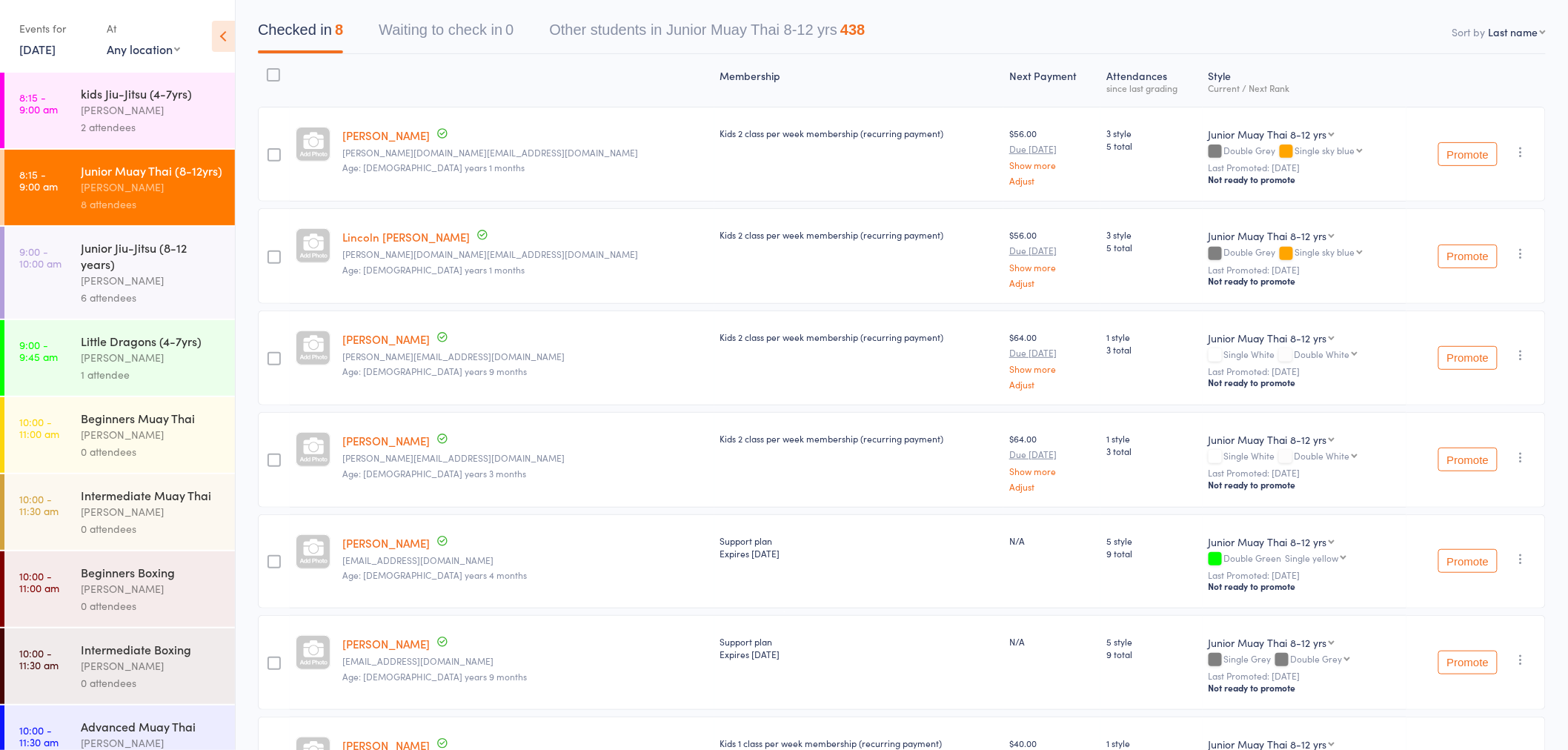
scroll to position [117, 0]
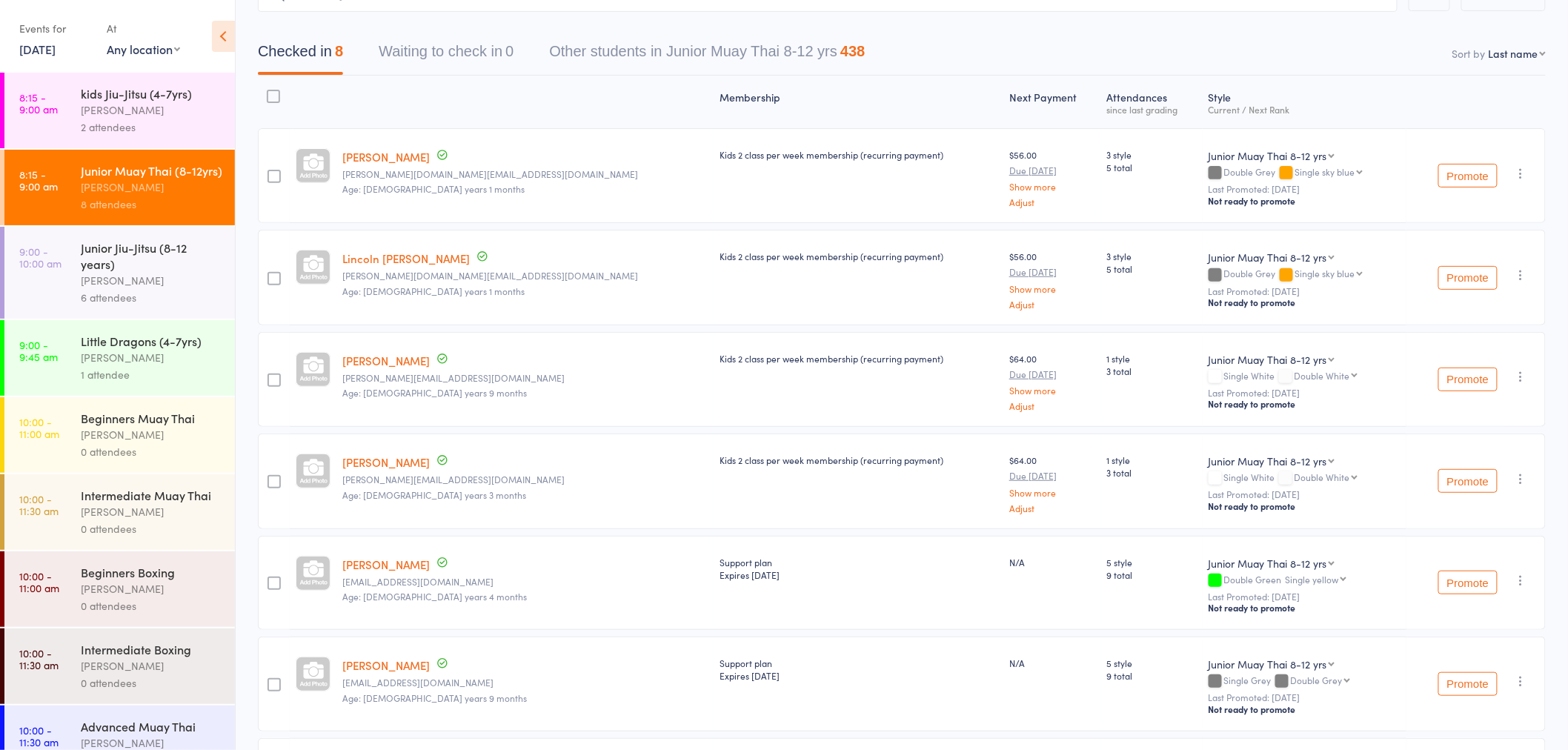
click at [175, 366] on div "[PERSON_NAME]" at bounding box center [151, 357] width 141 height 17
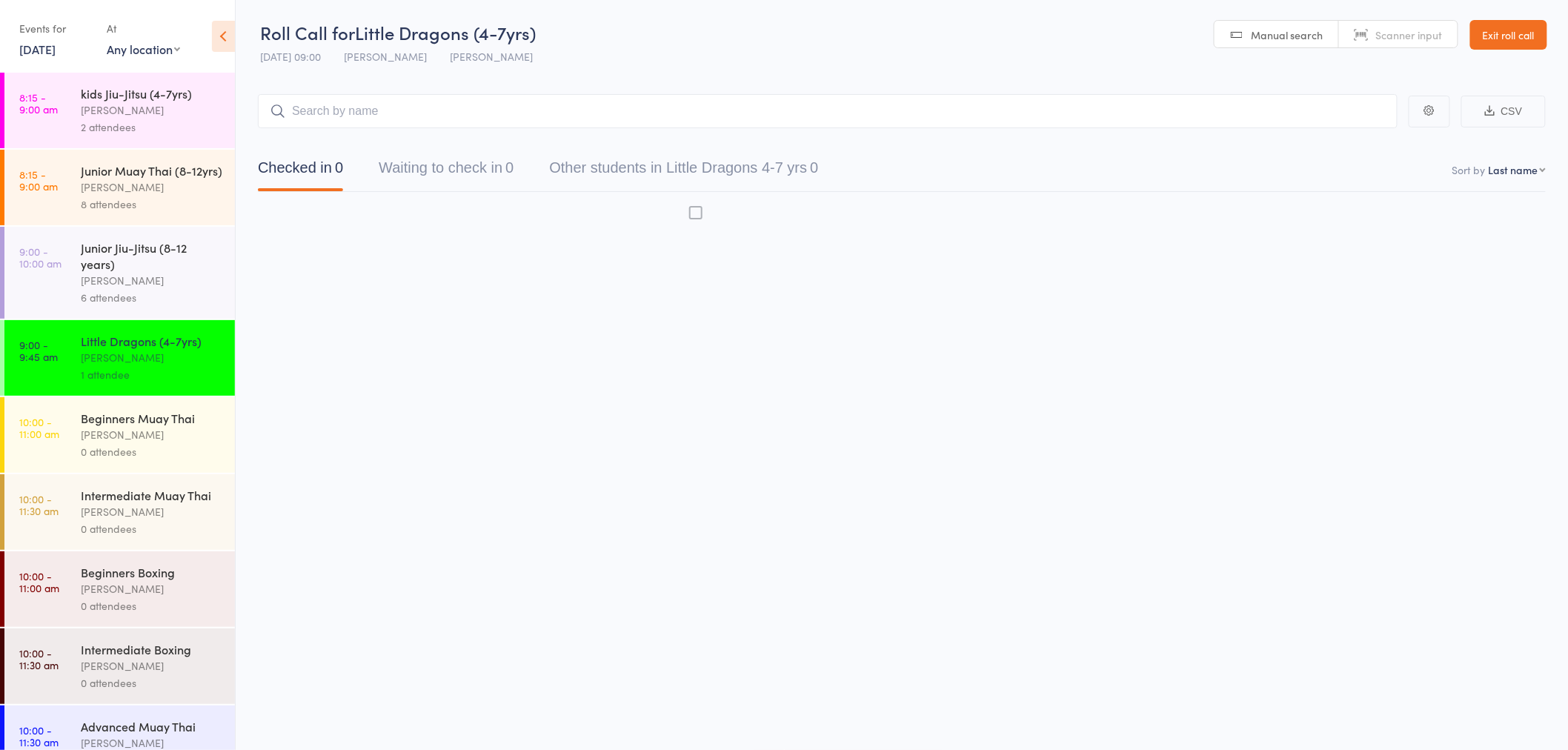
scroll to position [1, 0]
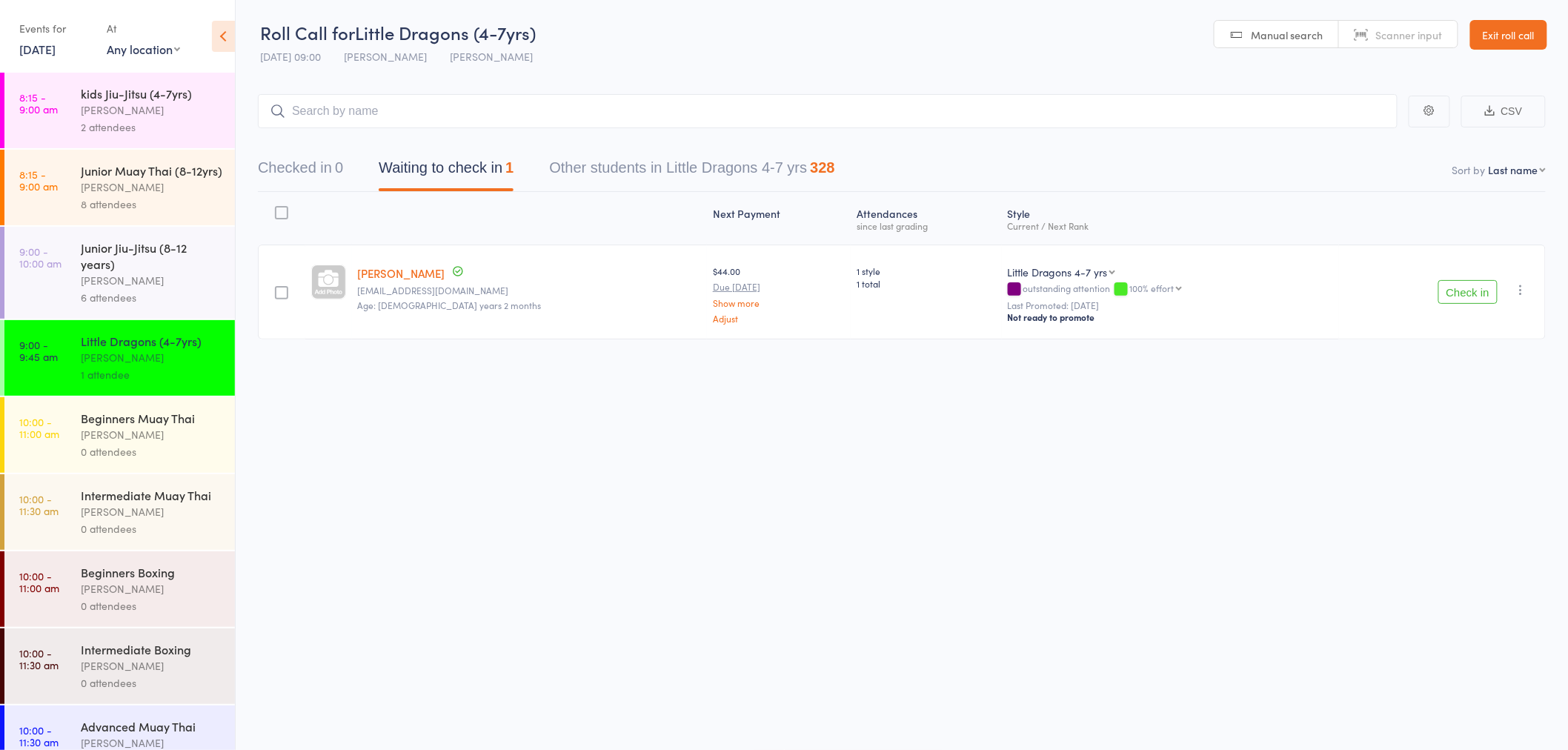
click at [181, 306] on div "6 attendees" at bounding box center [151, 297] width 141 height 17
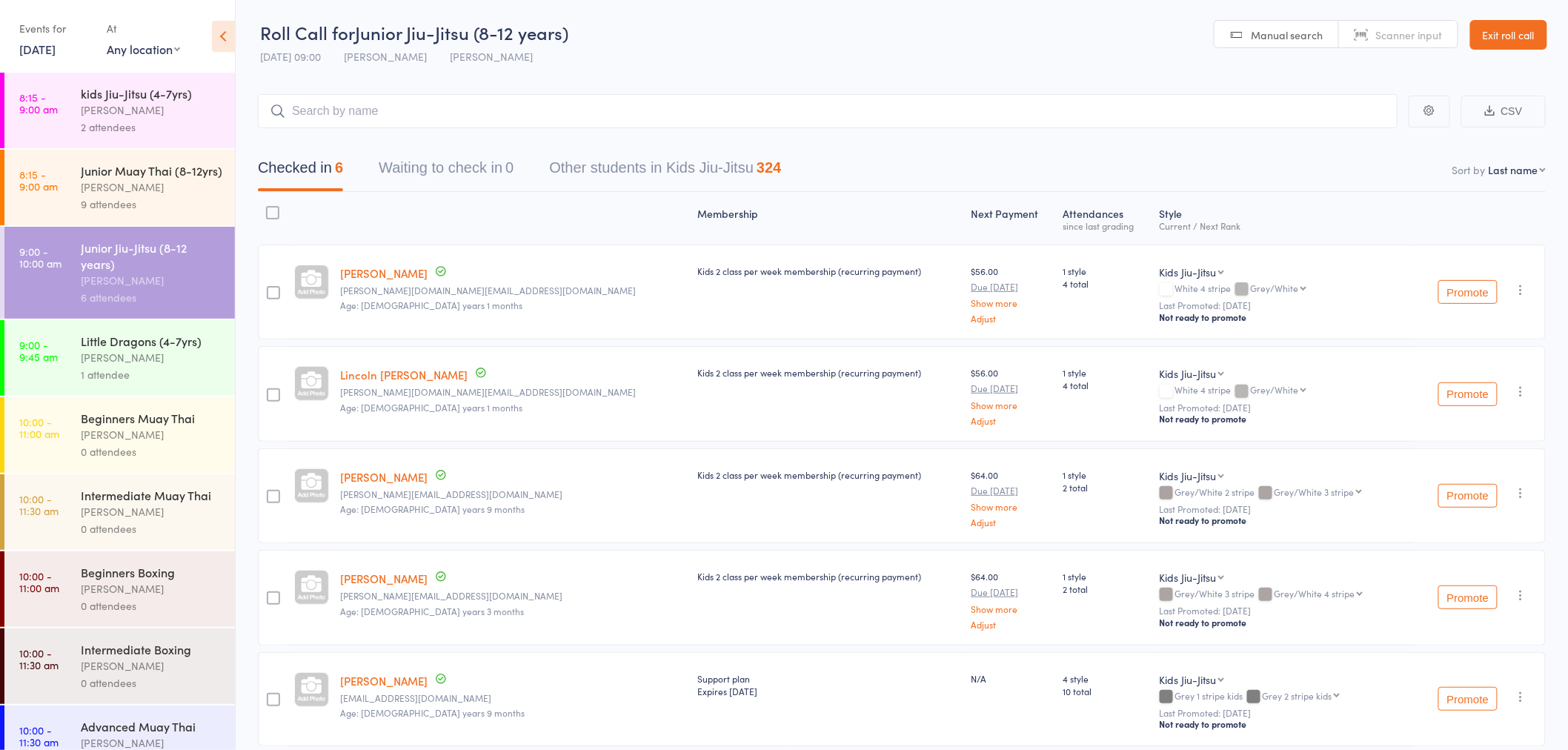
click at [144, 196] on div "[PERSON_NAME]" at bounding box center [151, 186] width 141 height 17
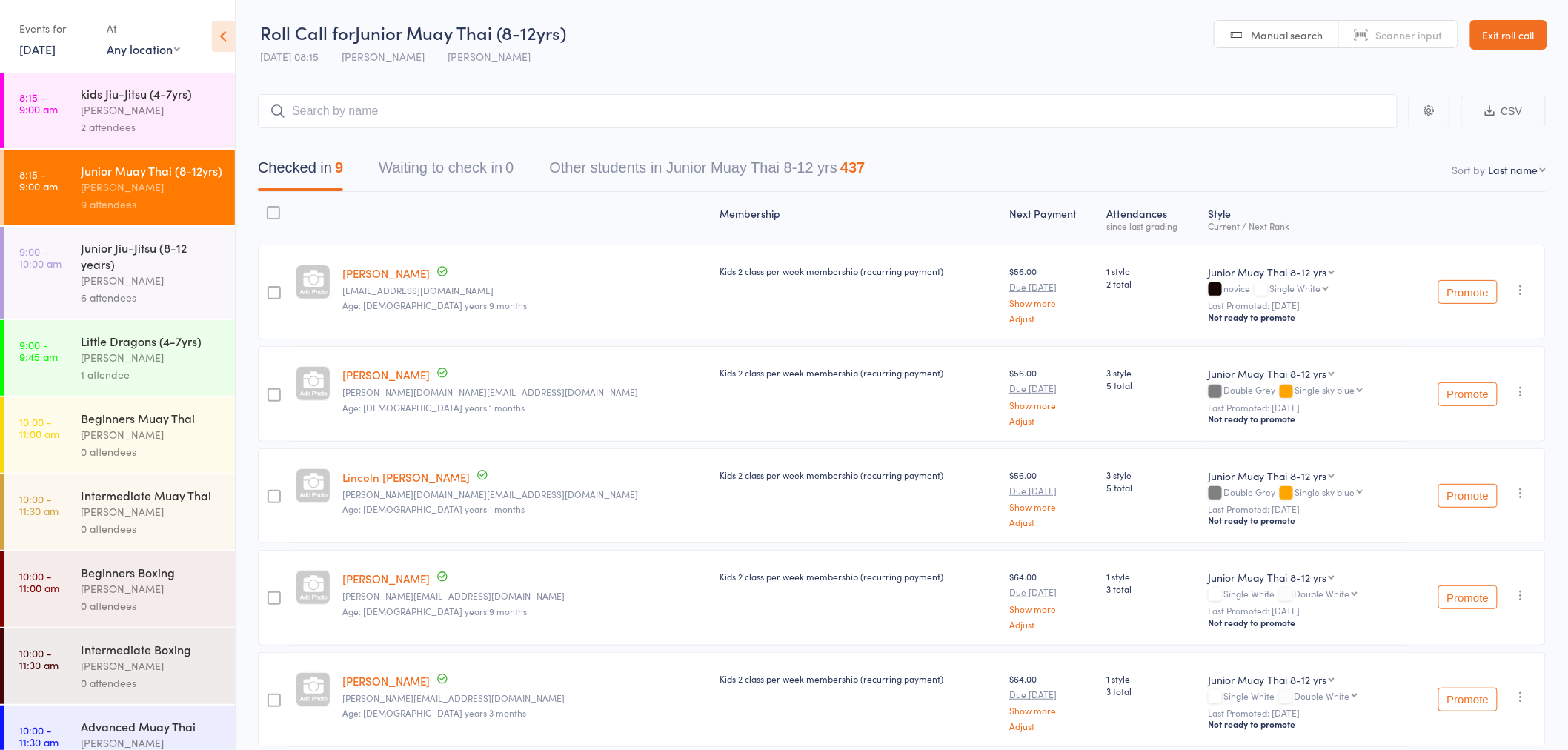
click at [153, 396] on div "Little Dragons (4-7yrs) Shane Greenwood 1 attendee" at bounding box center [157, 358] width 154 height 75
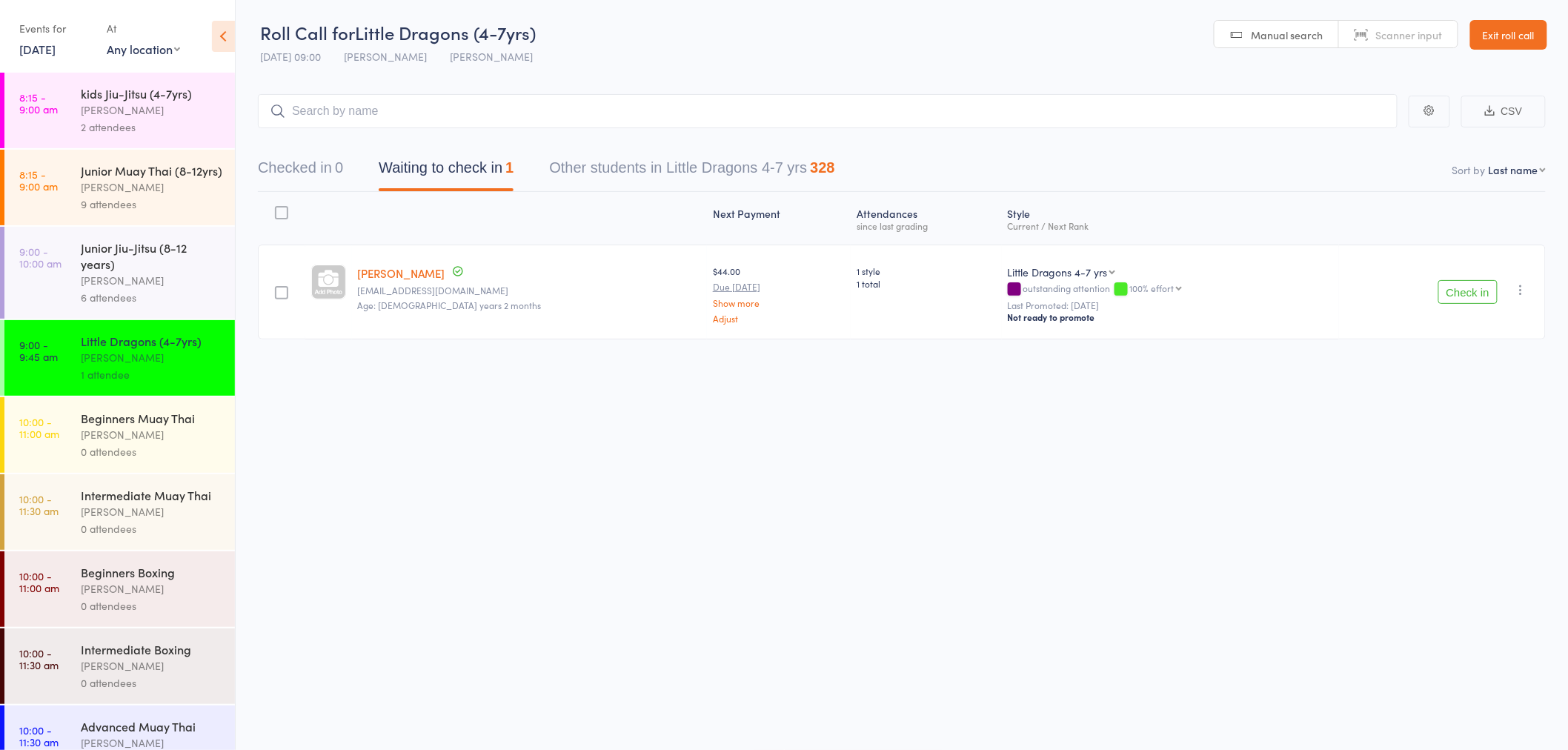
click at [191, 289] on div "[PERSON_NAME]" at bounding box center [151, 279] width 141 height 17
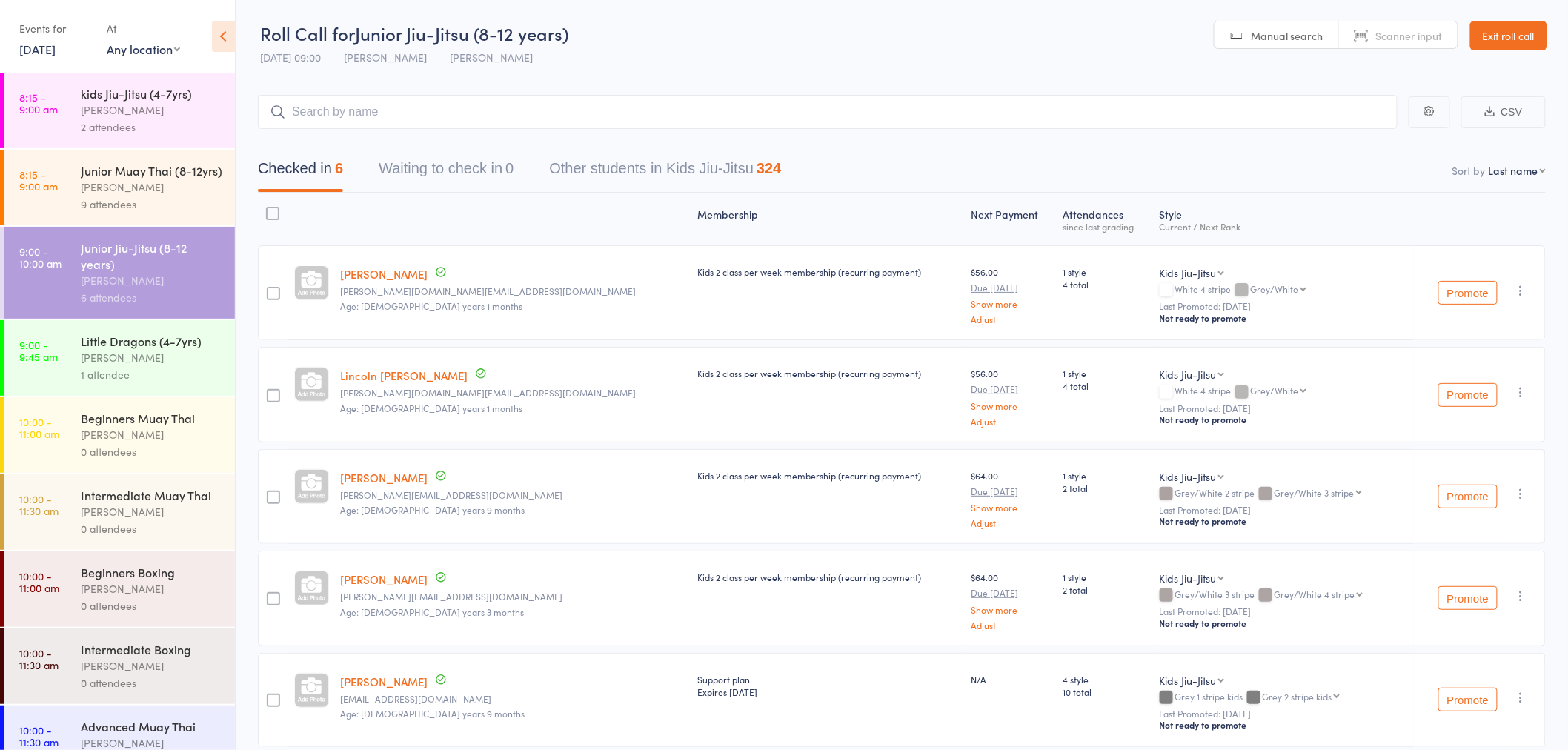
click at [188, 213] on div "9 attendees" at bounding box center [151, 204] width 141 height 17
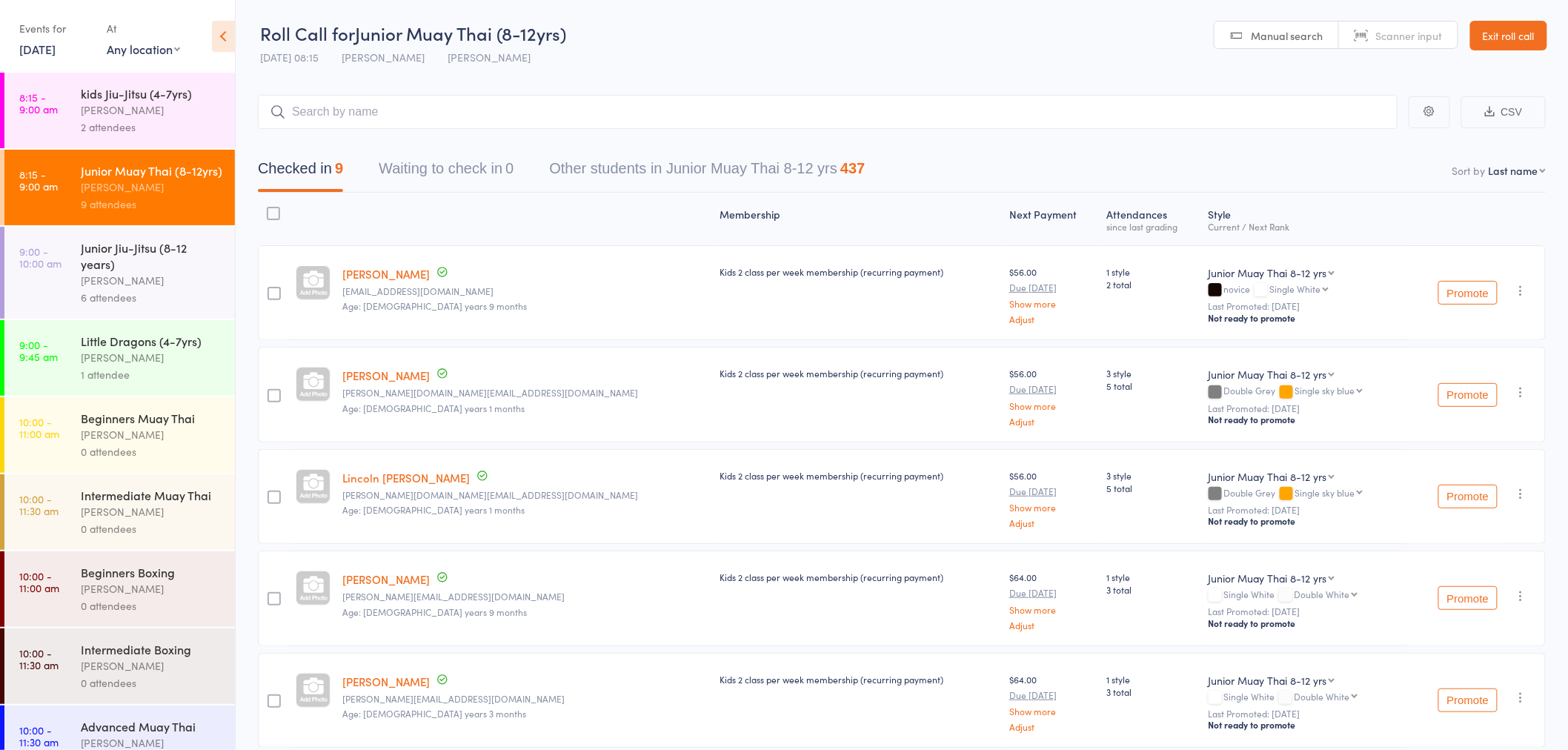
click at [187, 272] on div "Junior Jiu-Jitsu (8-12 years)" at bounding box center [151, 255] width 141 height 32
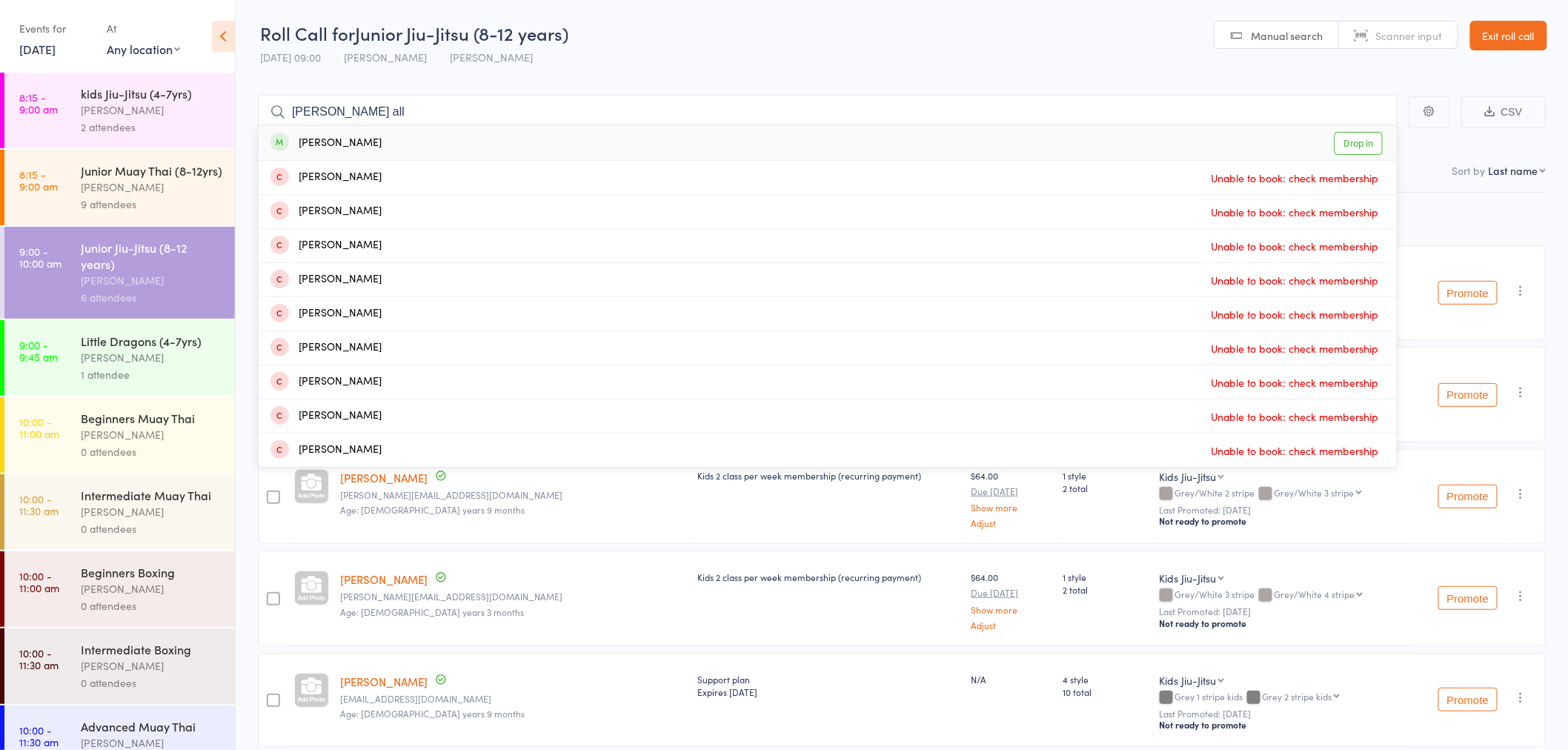
type input "matthew all"
click at [1344, 149] on link "Drop in" at bounding box center [1358, 143] width 48 height 23
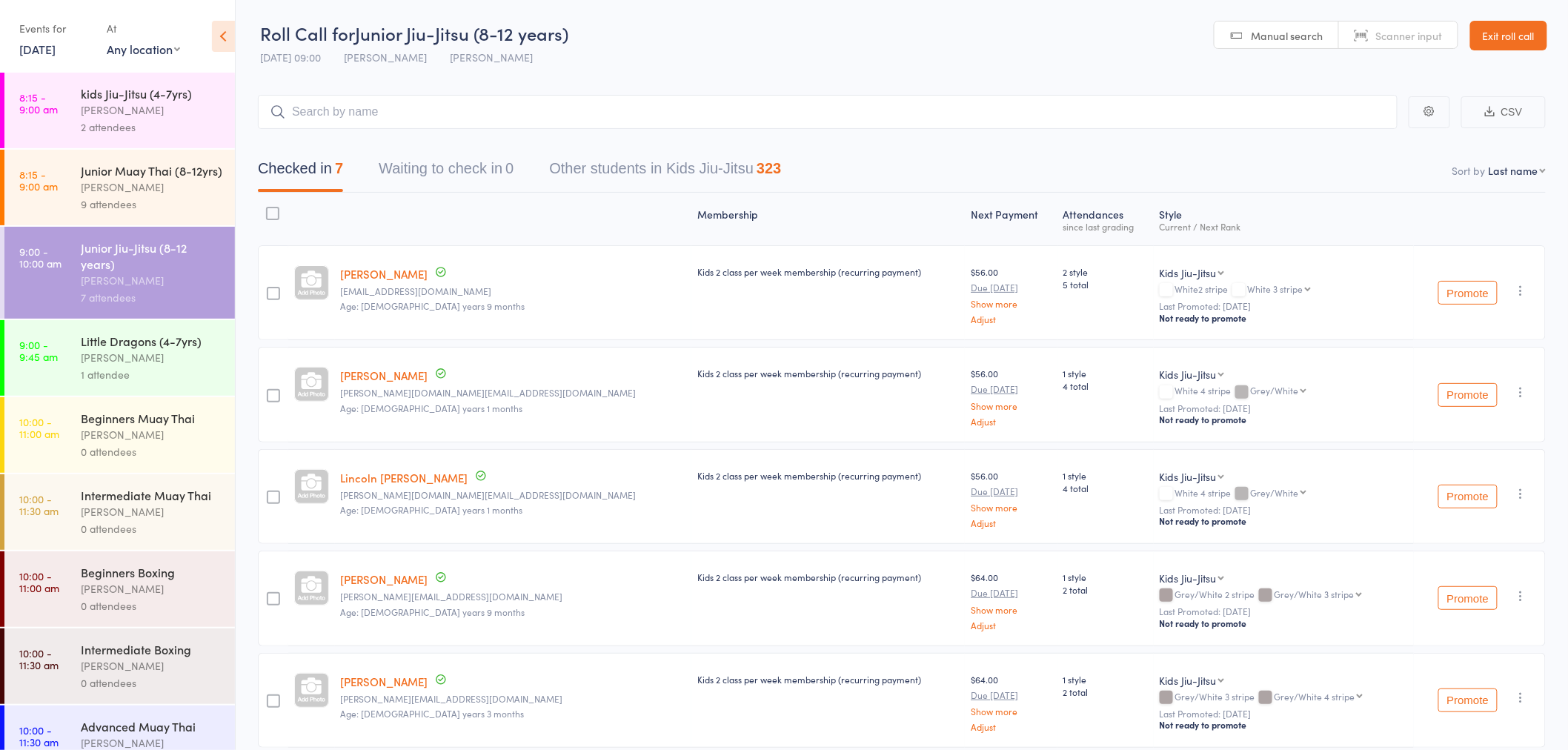
click at [198, 117] on div "[PERSON_NAME]" at bounding box center [151, 110] width 141 height 17
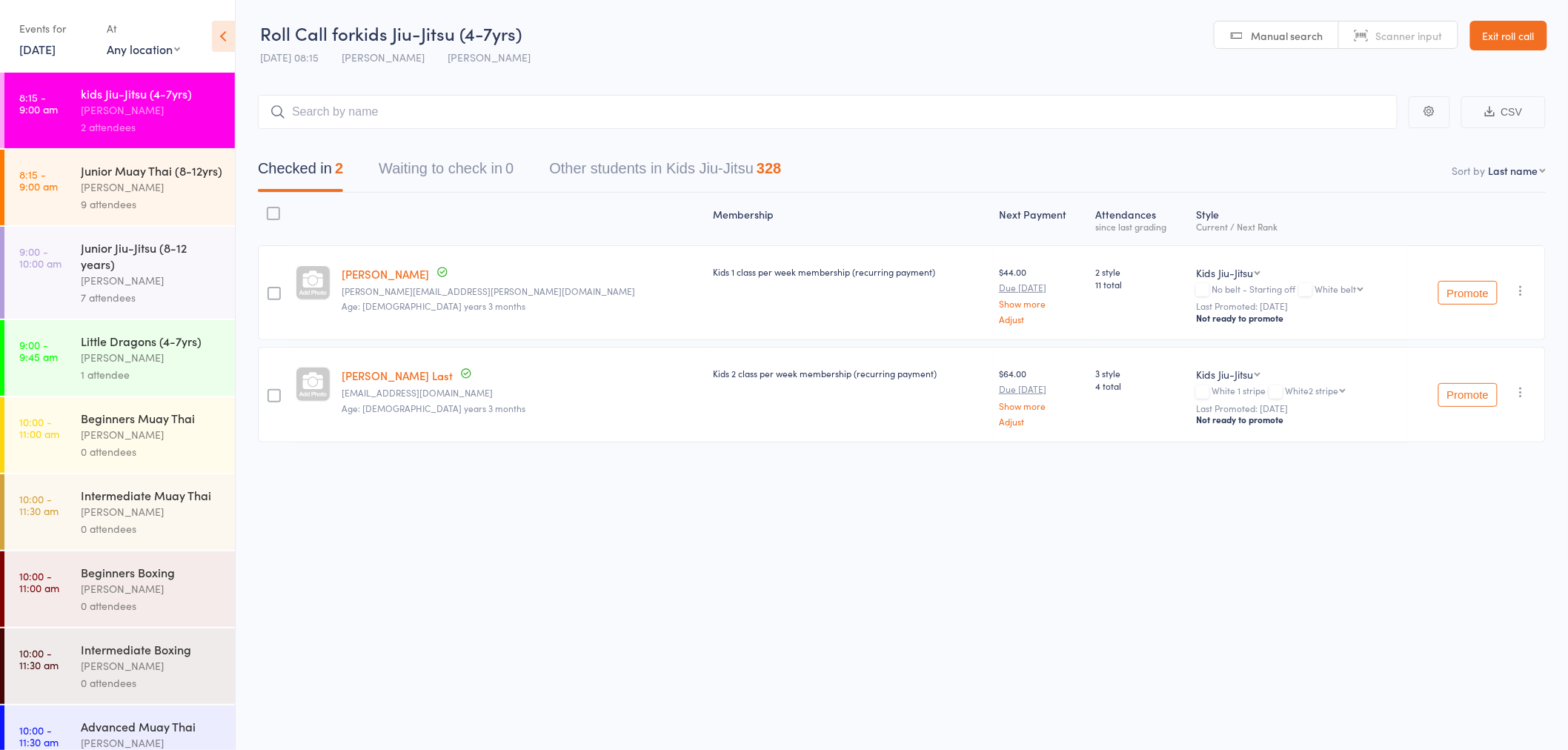
click at [108, 383] on div "1 attendee" at bounding box center [151, 374] width 141 height 17
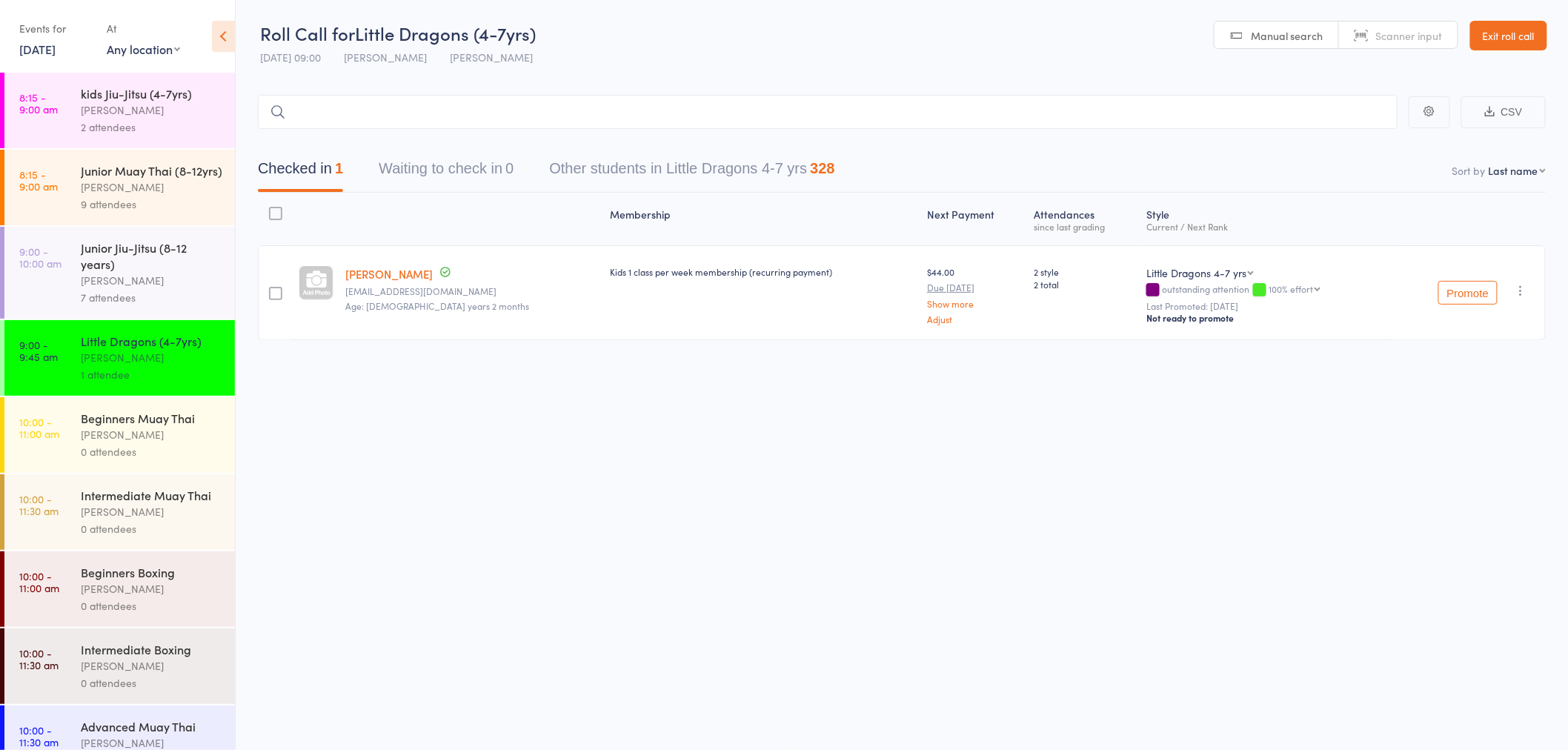
drag, startPoint x: 0, startPoint y: 0, endPoint x: 344, endPoint y: 62, distance: 349.5
click at [492, 83] on main "CSV Checked in 1 Waiting to check in 0 Other students in Little Dragons 4-7 yrs…" at bounding box center [901, 239] width 1332 height 333
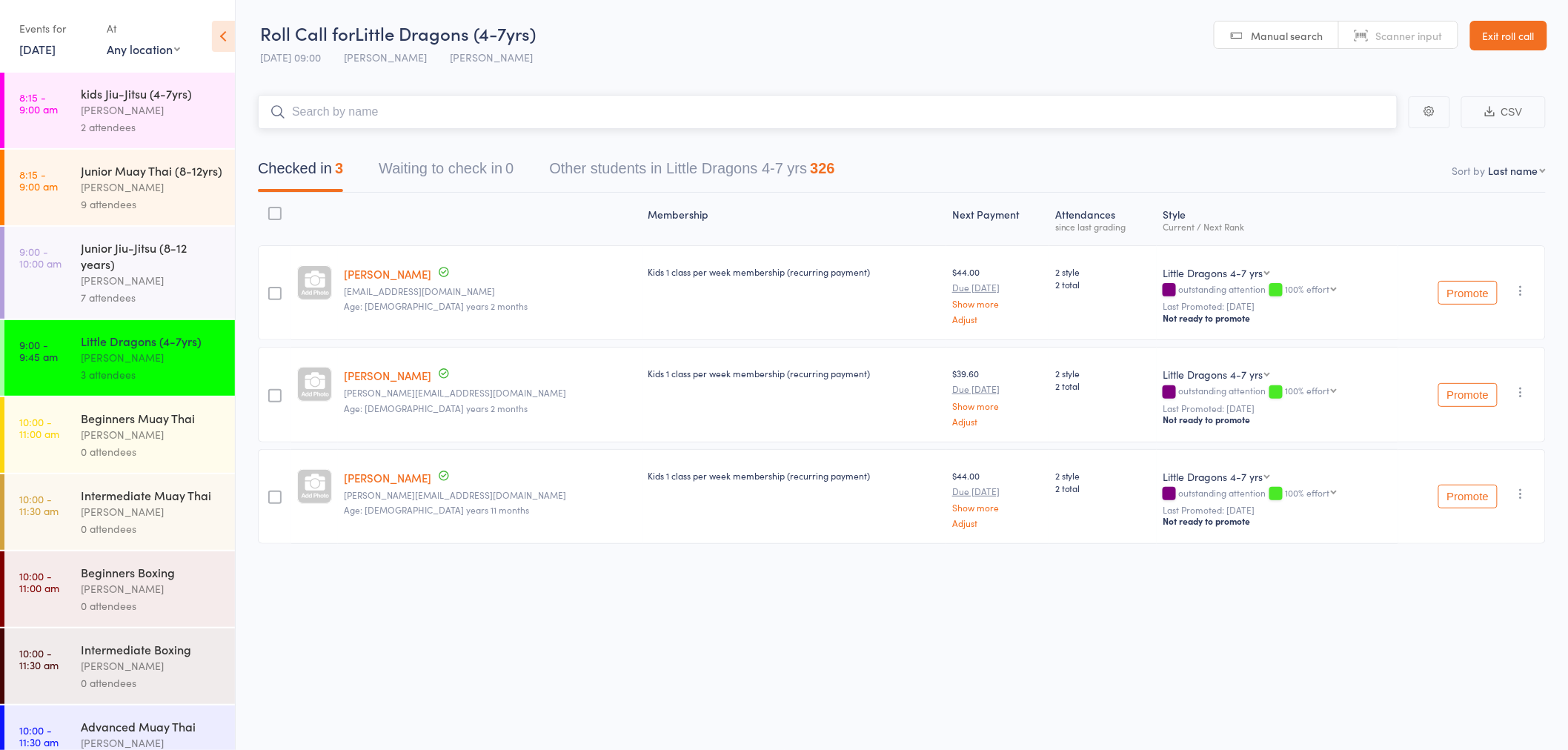
click at [312, 119] on input "search" at bounding box center [827, 112] width 1140 height 34
click at [308, 143] on div "Checked in 3 Waiting to check in 0 Other students in Little Dragons 4-7 yrs 326" at bounding box center [902, 161] width 1288 height 64
click at [305, 123] on input "search" at bounding box center [827, 112] width 1140 height 34
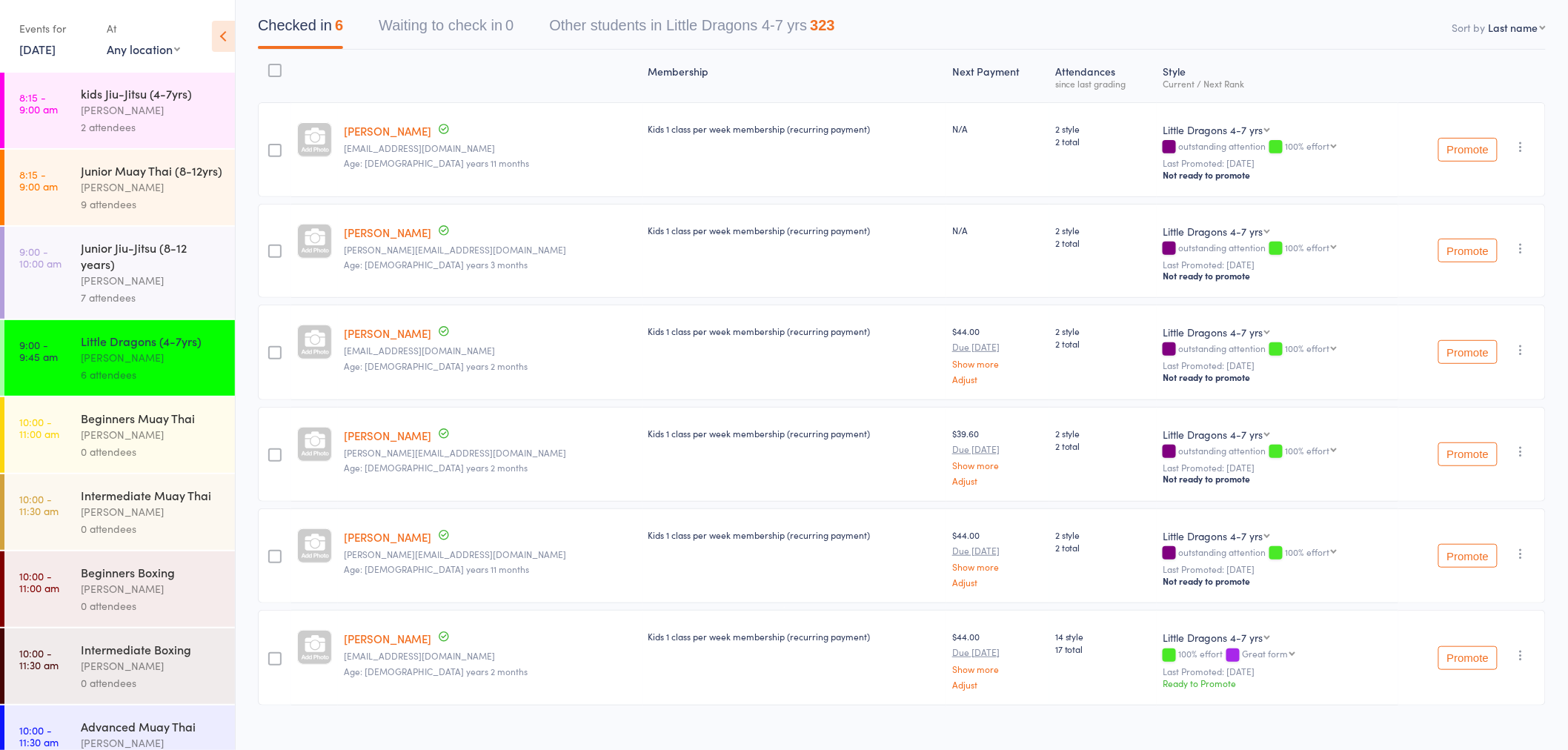
scroll to position [161, 0]
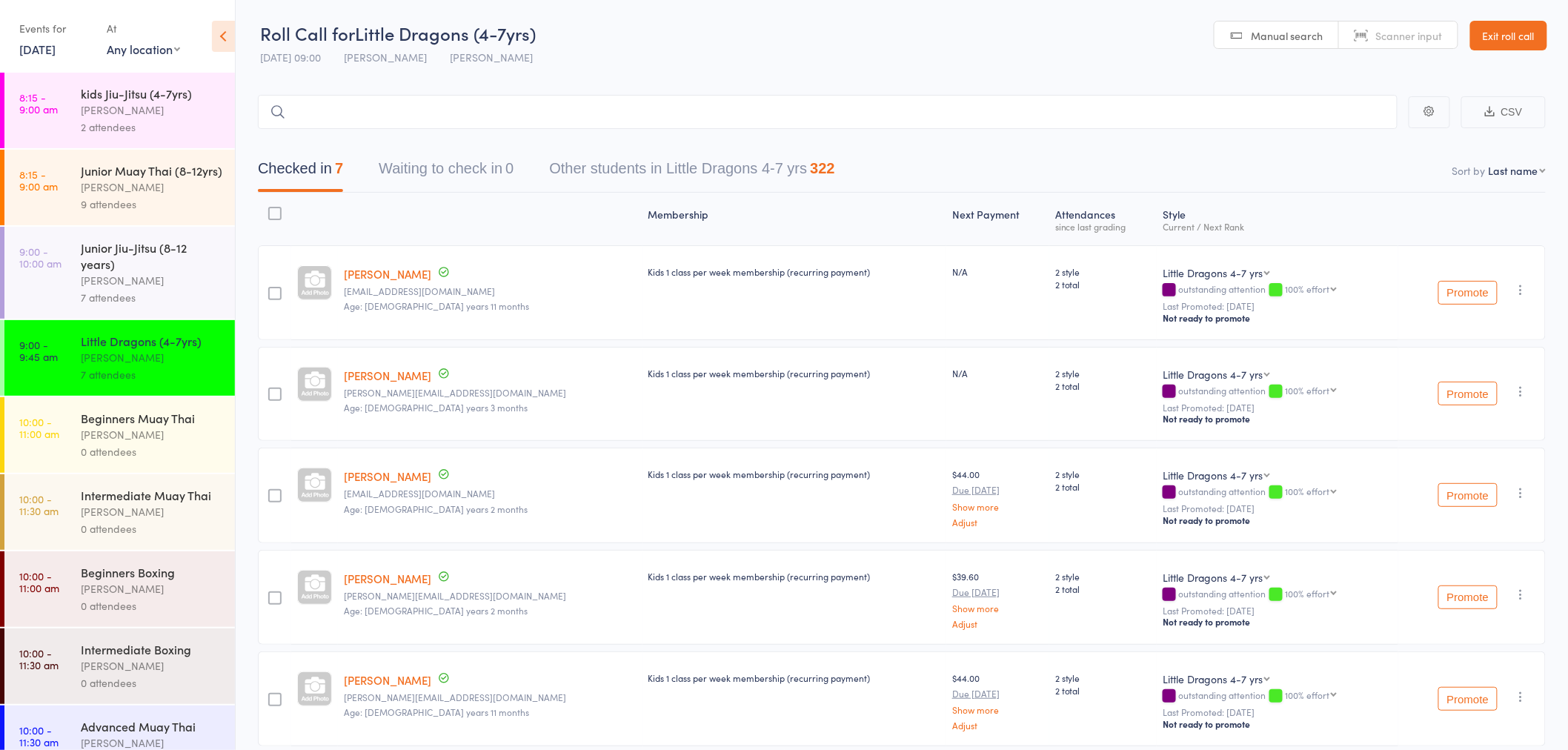
click at [765, 86] on main "CSV Checked in 7 Waiting to check in 0 Other students in Little Dragons 4-7 yrs…" at bounding box center [901, 544] width 1332 height 944
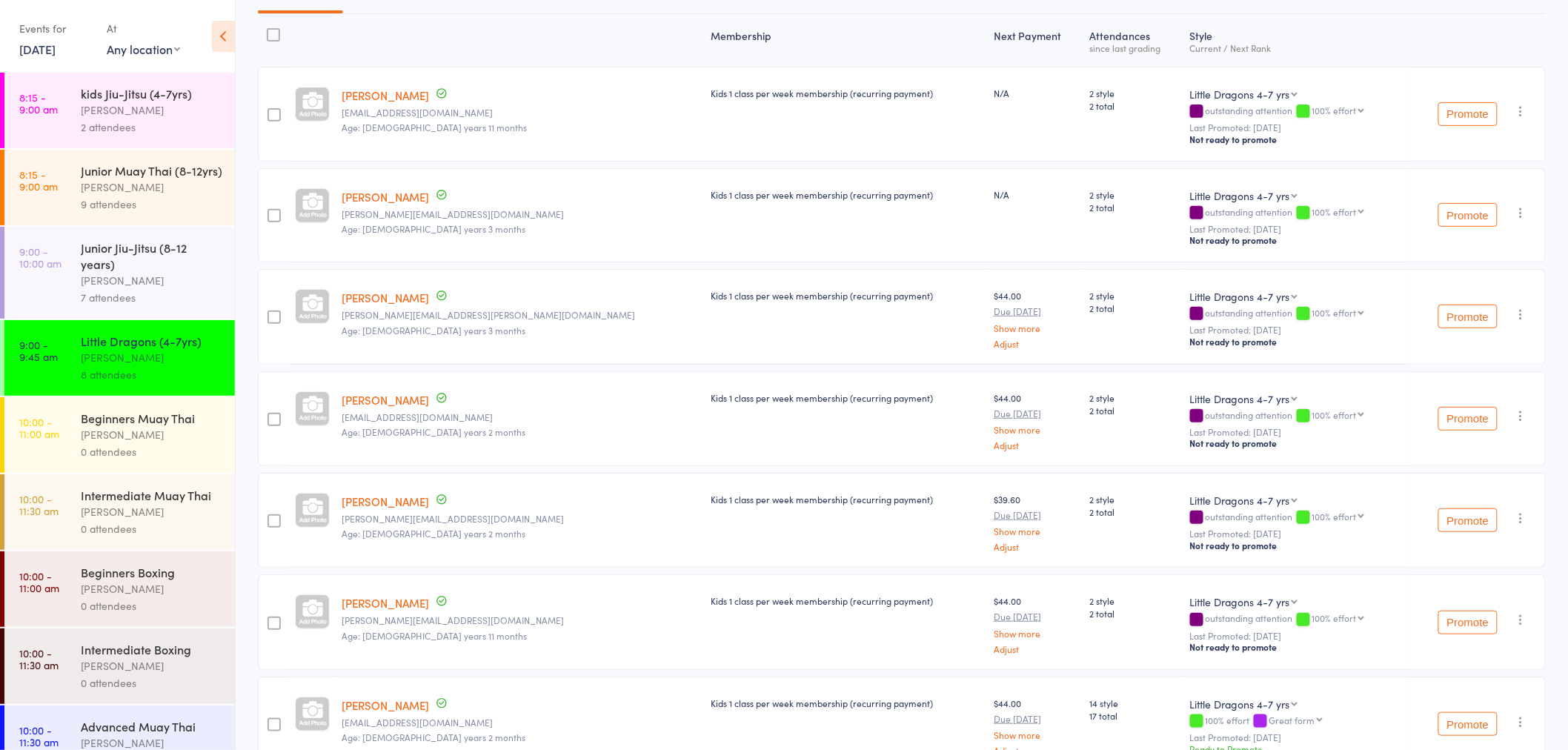
scroll to position [365, 0]
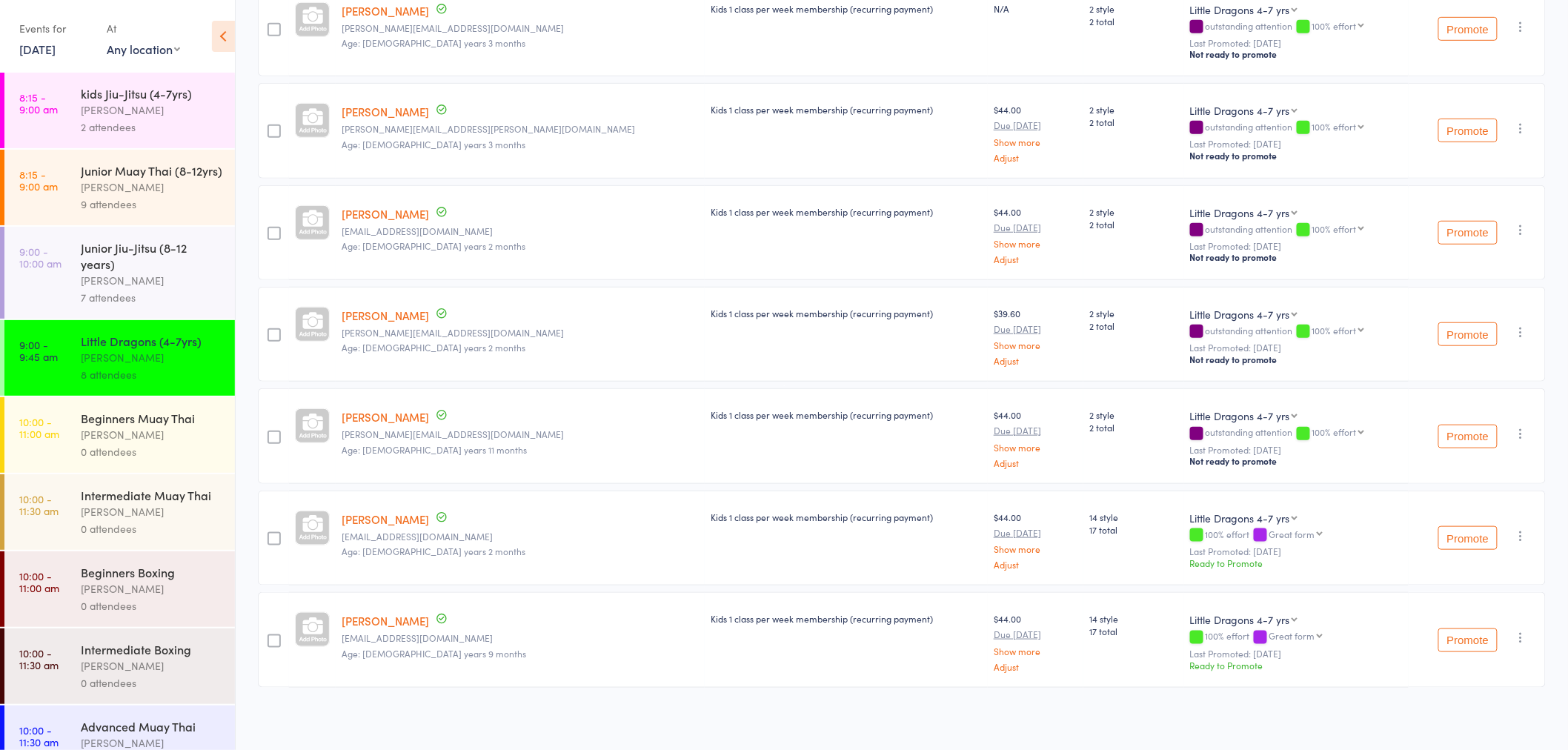
click at [197, 272] on div "Junior Jiu-Jitsu (8-12 years)" at bounding box center [151, 255] width 141 height 32
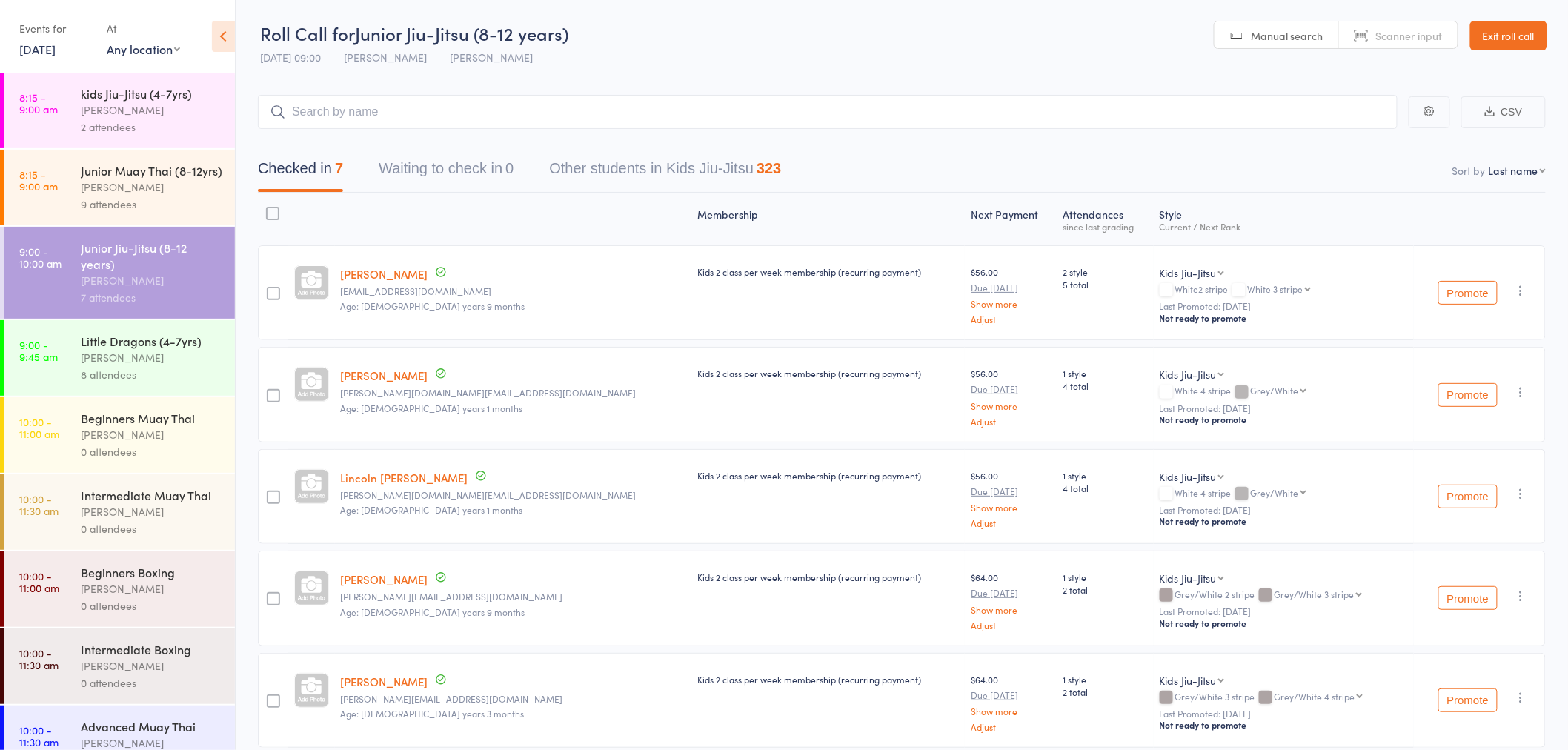
click at [191, 396] on div "Little Dragons (4-7yrs) Shane Greenwood 8 attendees" at bounding box center [157, 358] width 154 height 75
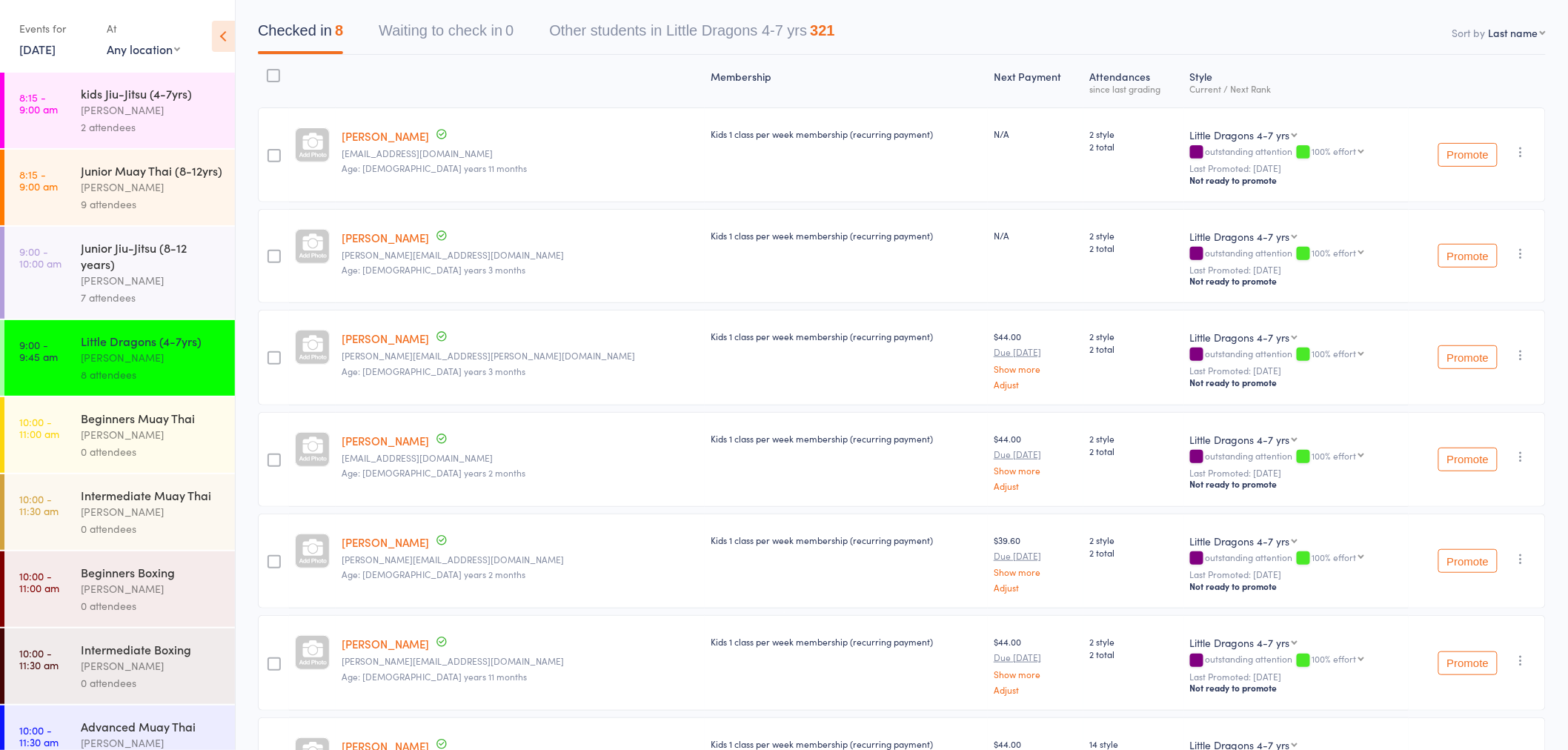
scroll to position [165, 0]
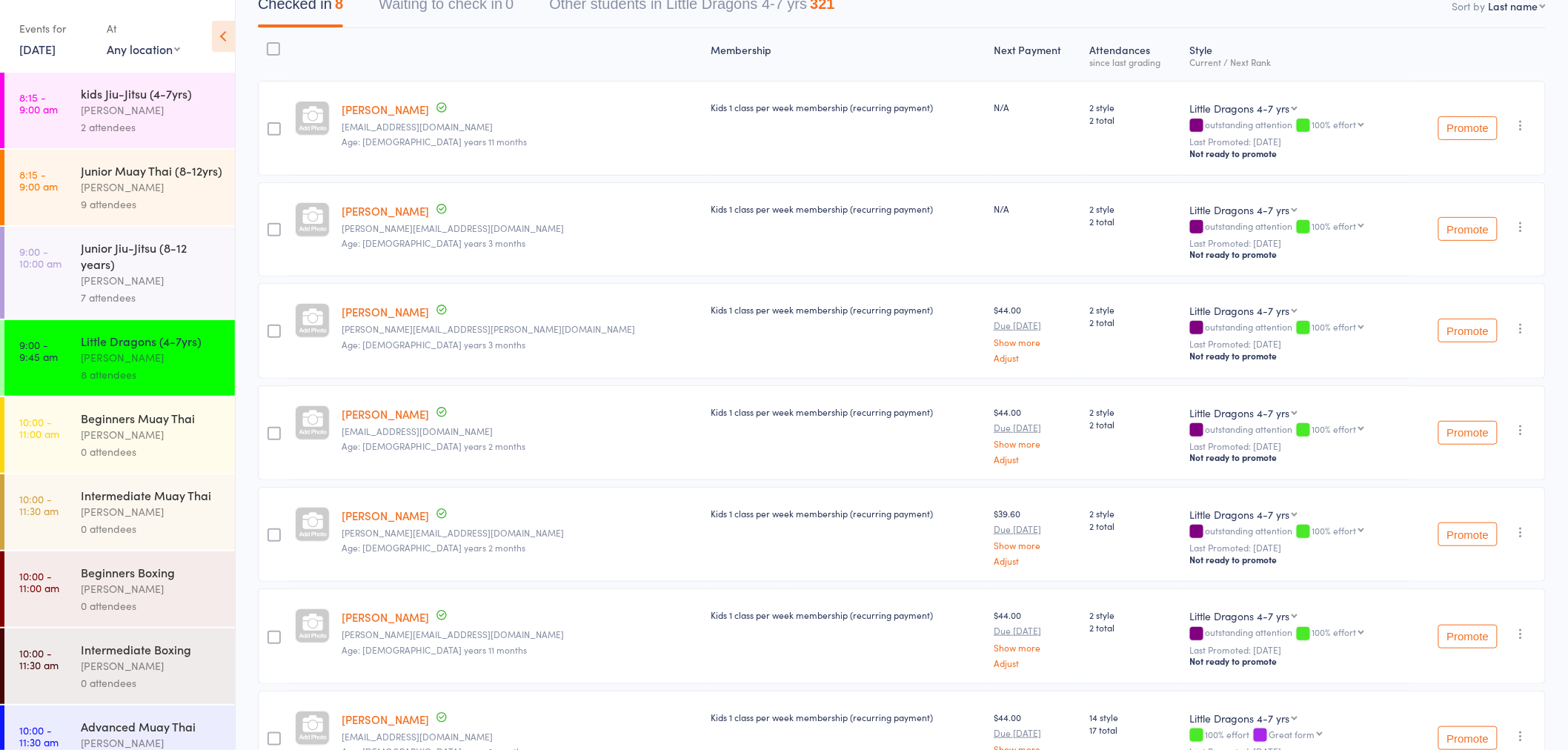
click at [126, 460] on div "Beginners Muay Thai Rowan Sangster 0 attendees" at bounding box center [157, 434] width 154 height 75
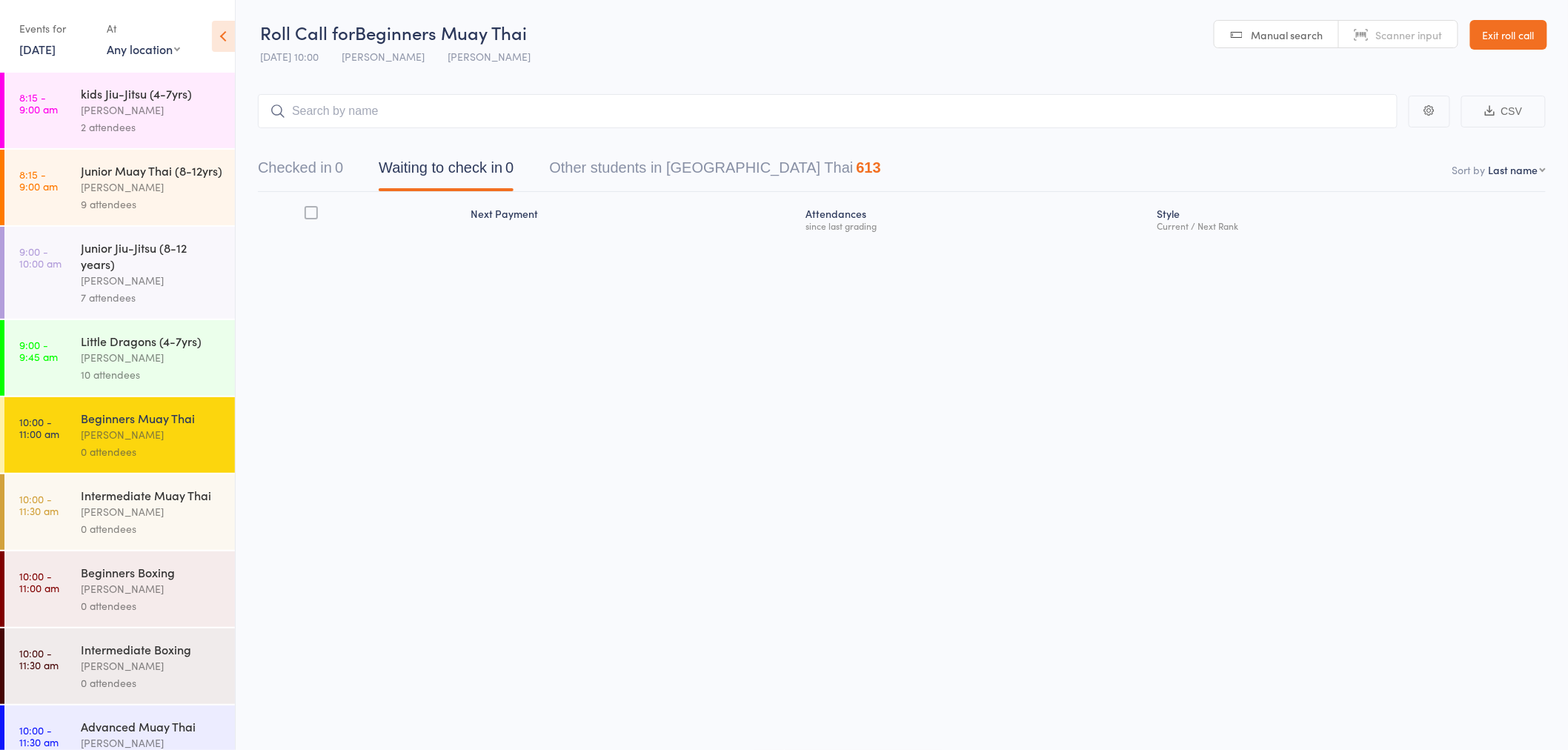
click at [129, 383] on div "10 attendees" at bounding box center [151, 374] width 141 height 17
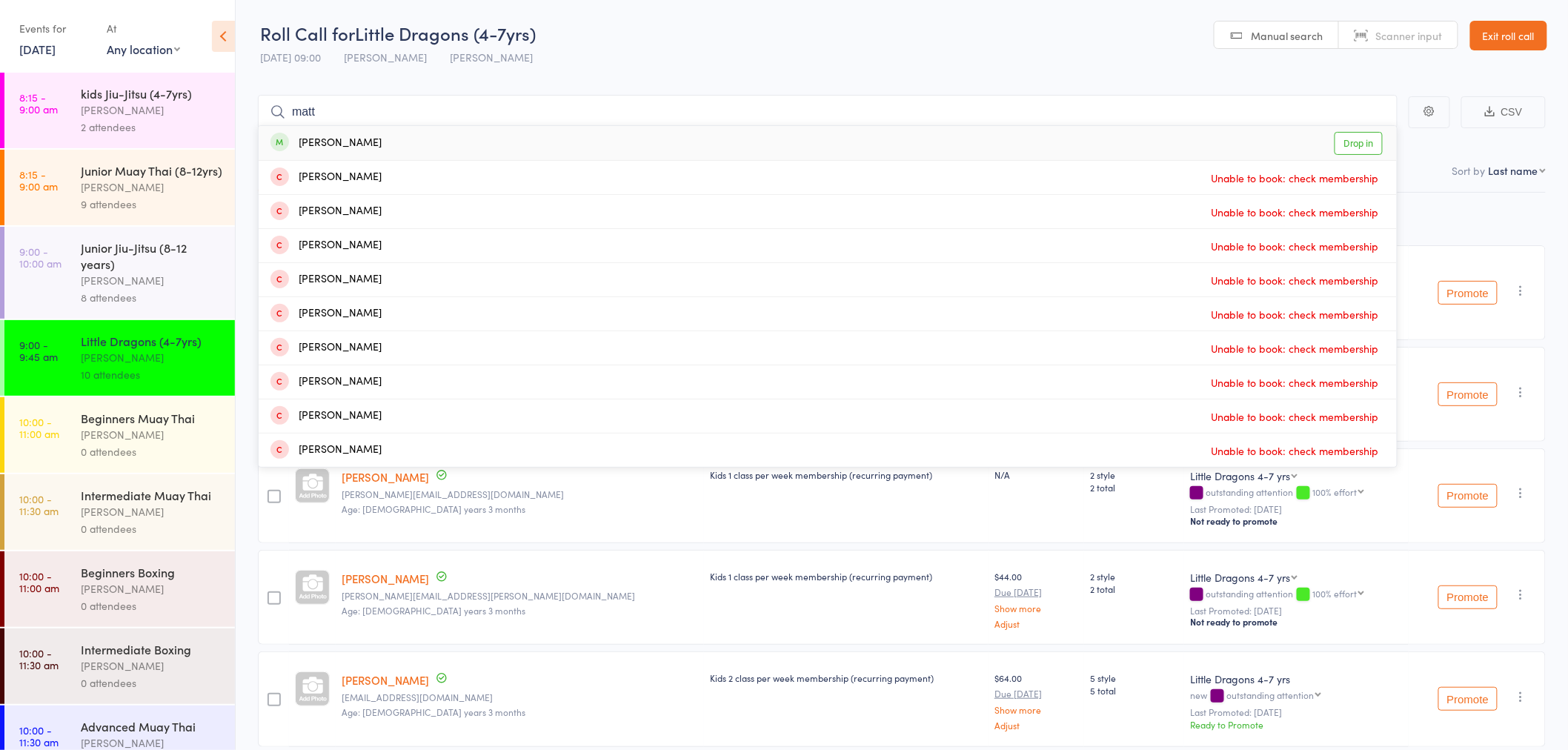
type input "matt"
click at [546, 157] on div "[PERSON_NAME] Drop in" at bounding box center [827, 143] width 1138 height 34
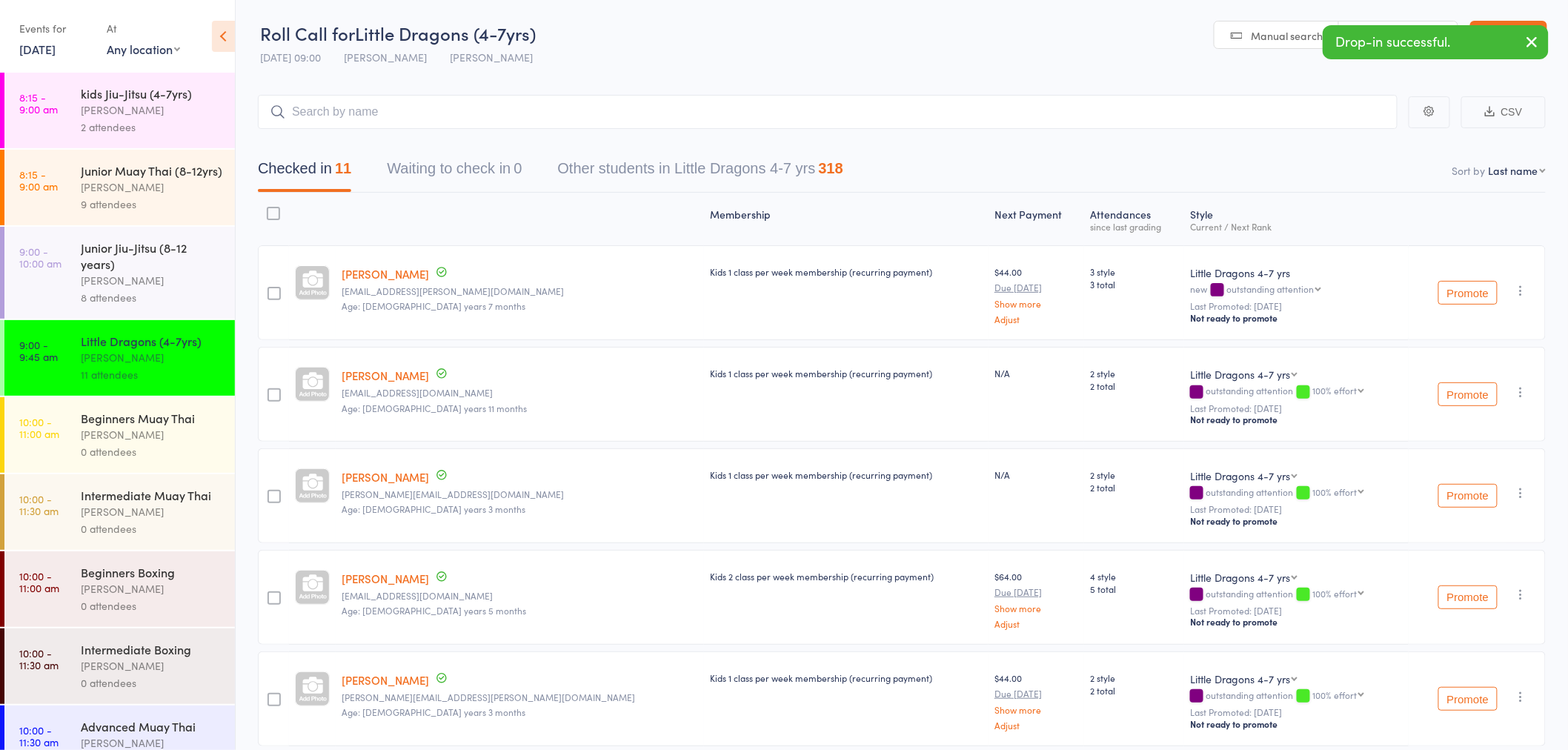
click at [144, 272] on div "Junior Jiu-Jitsu (8-12 years)" at bounding box center [151, 255] width 141 height 32
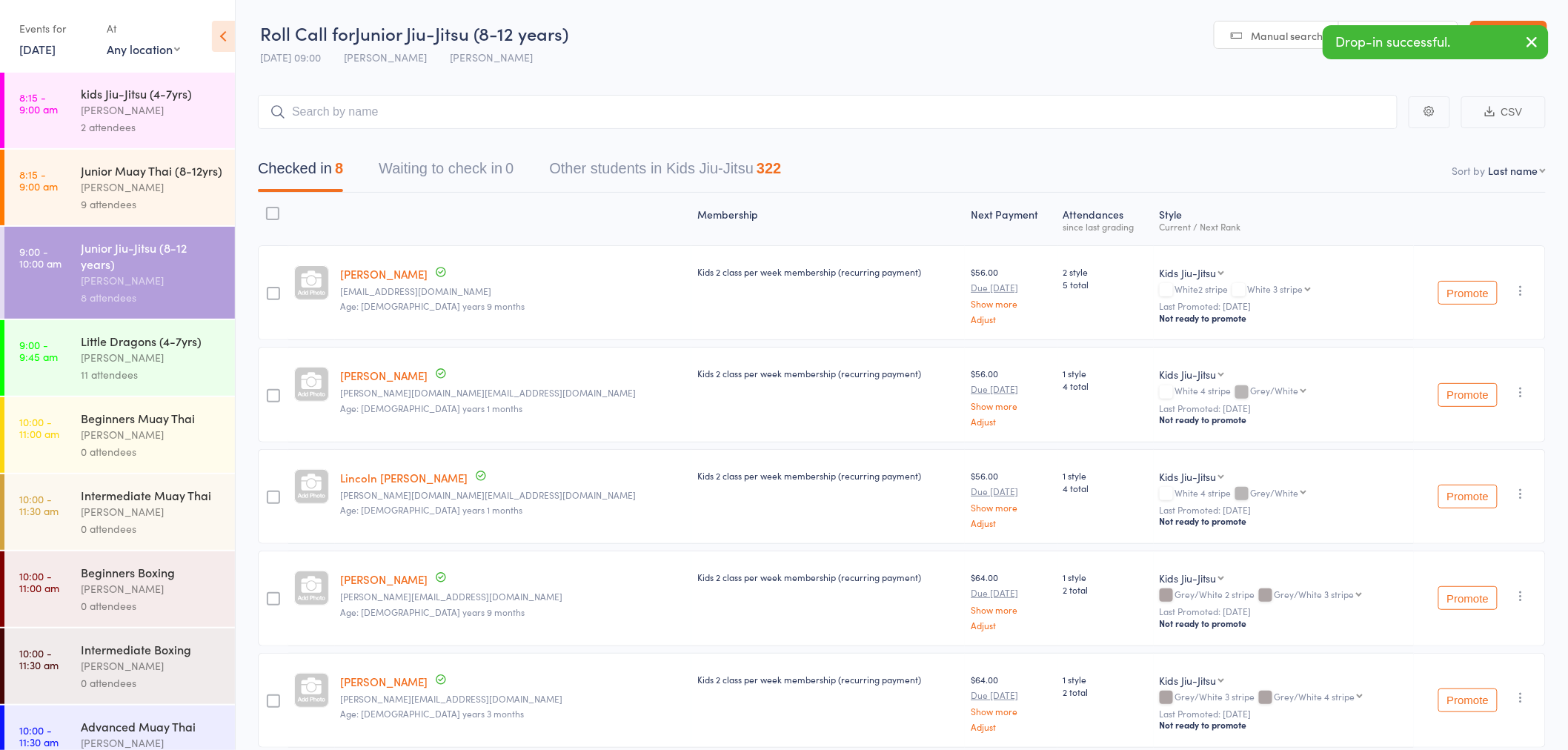
click at [168, 366] on div "[PERSON_NAME]" at bounding box center [151, 357] width 141 height 17
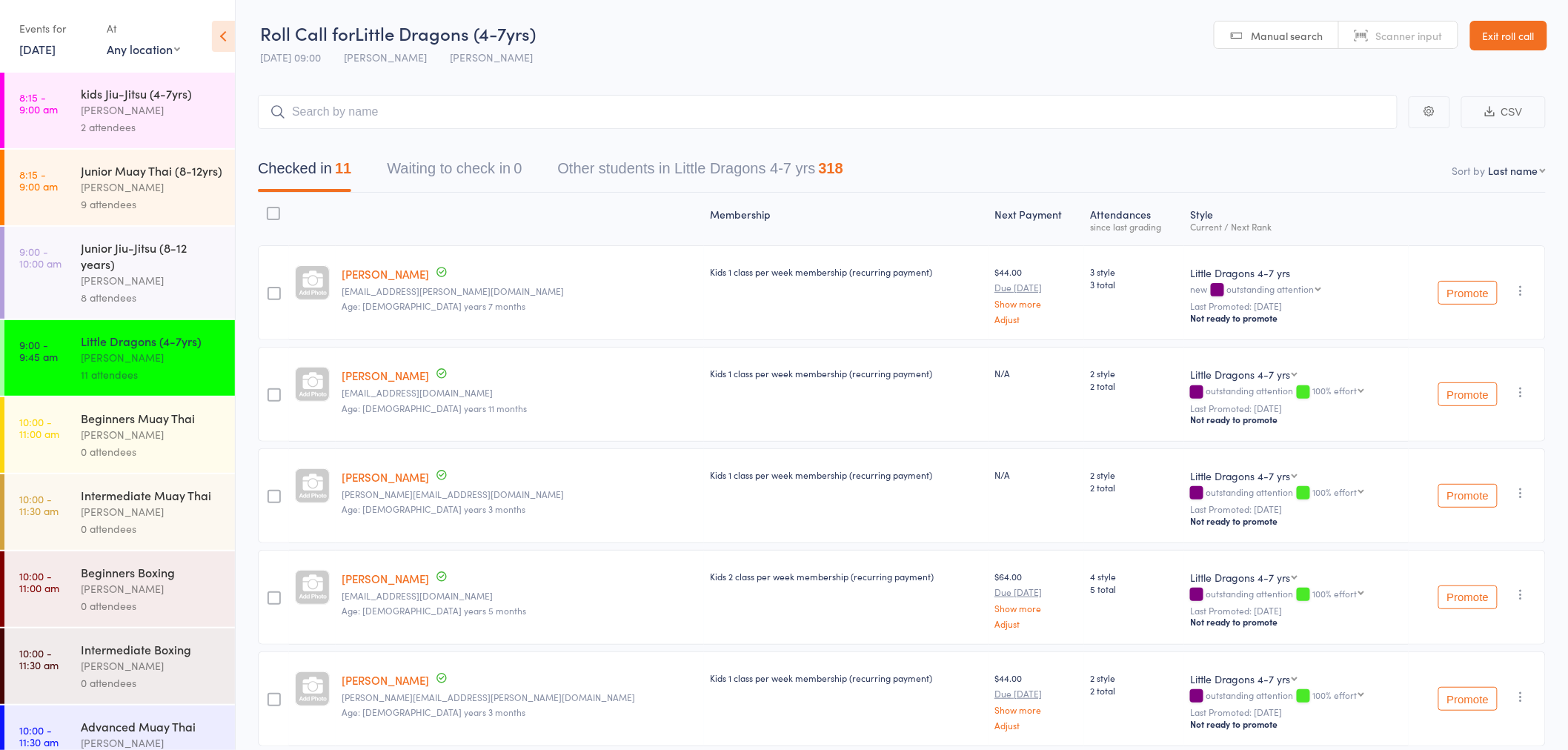
click at [183, 289] on div "[PERSON_NAME]" at bounding box center [151, 279] width 141 height 17
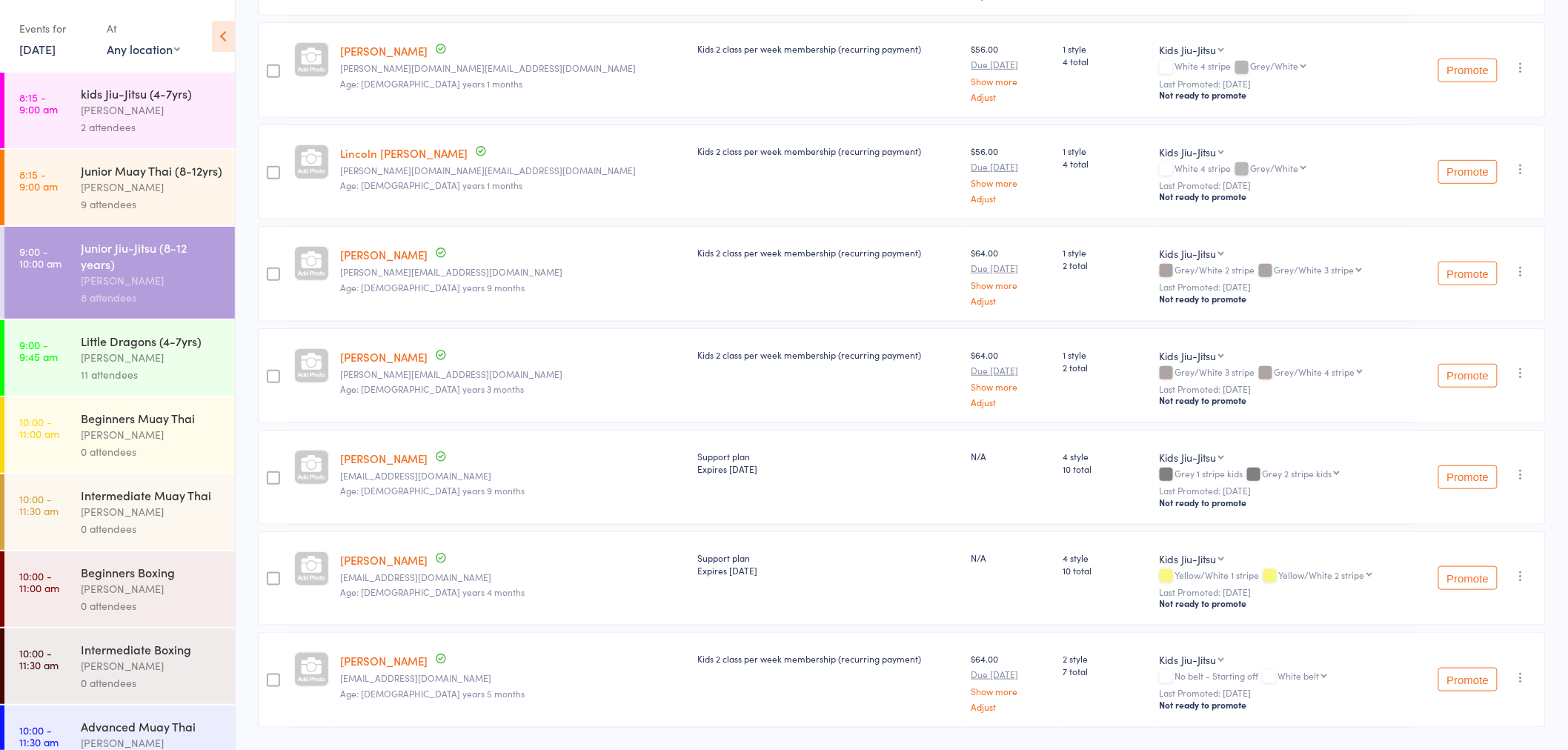
scroll to position [365, 0]
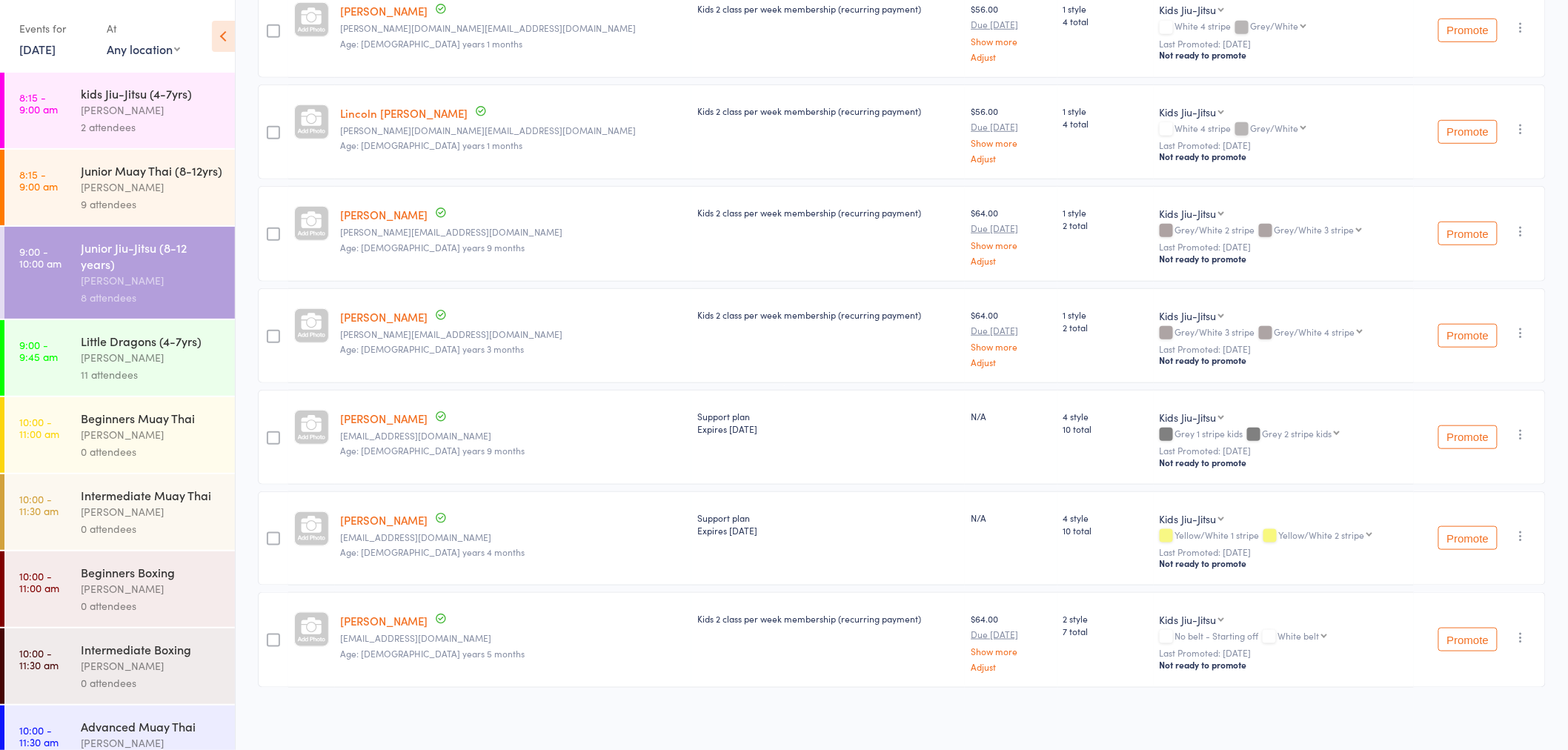
click at [1520, 636] on icon "button" at bounding box center [1521, 637] width 15 height 15
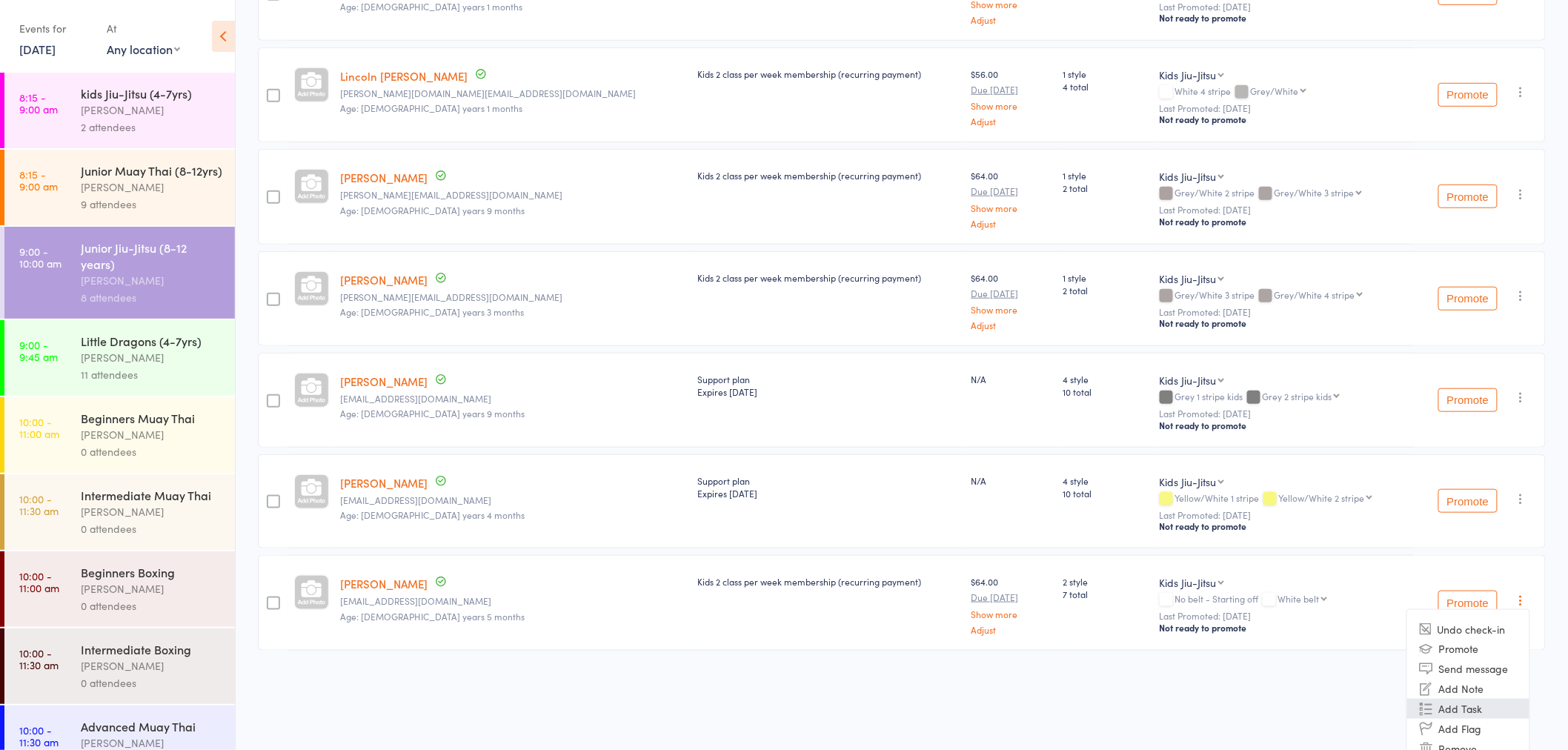
scroll to position [438, 0]
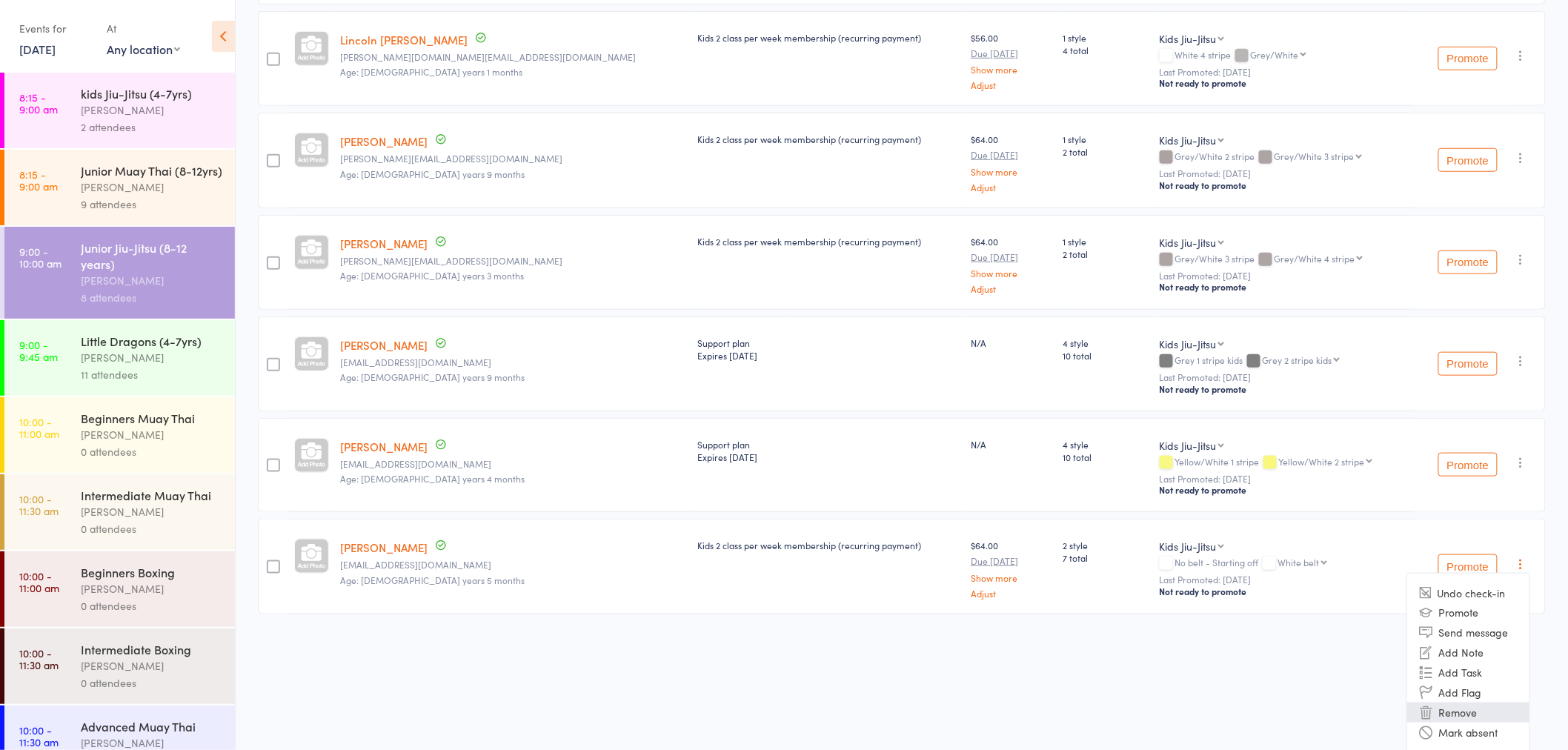
click at [1468, 713] on li "Remove" at bounding box center [1468, 713] width 122 height 20
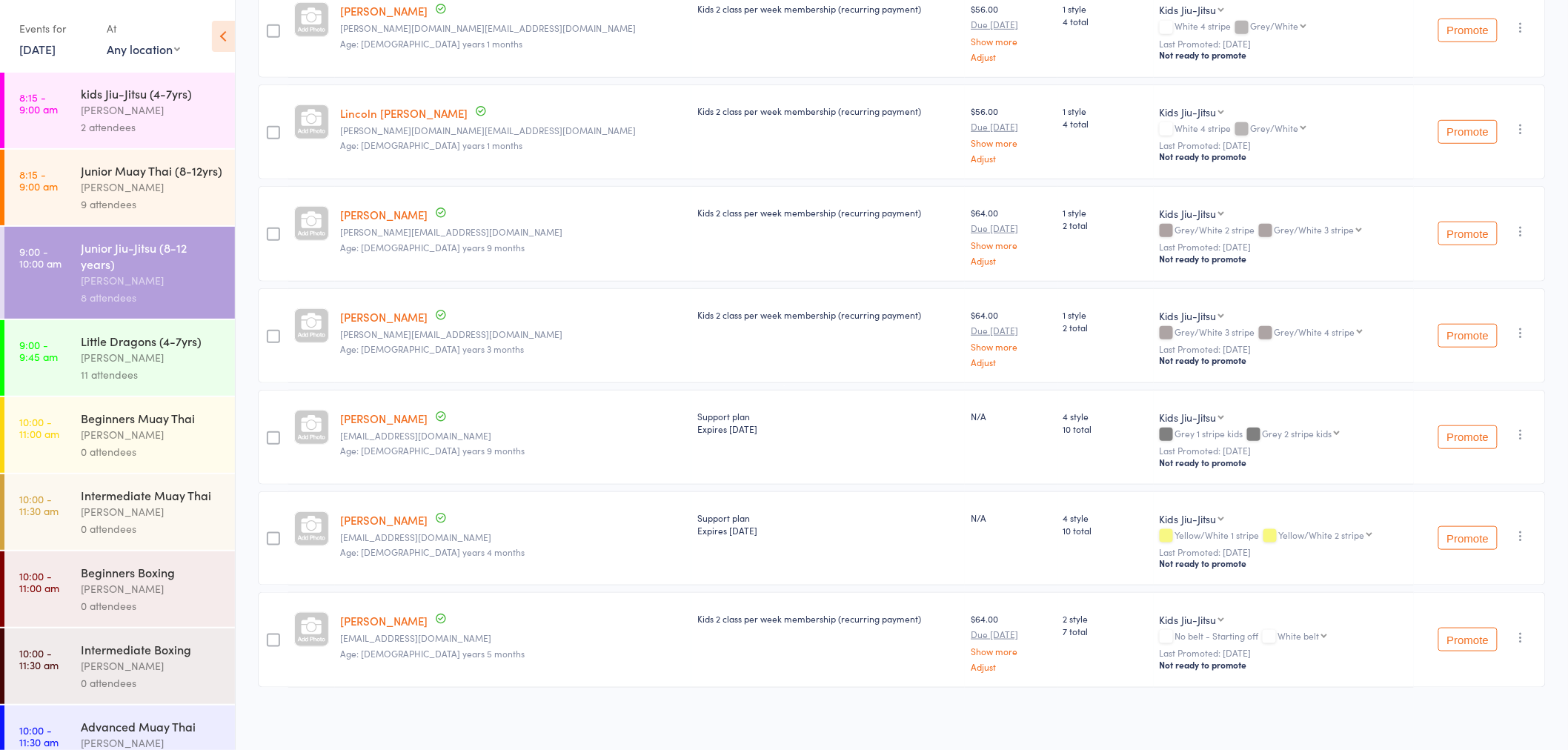
scroll to position [263, 0]
